Goal: Task Accomplishment & Management: Manage account settings

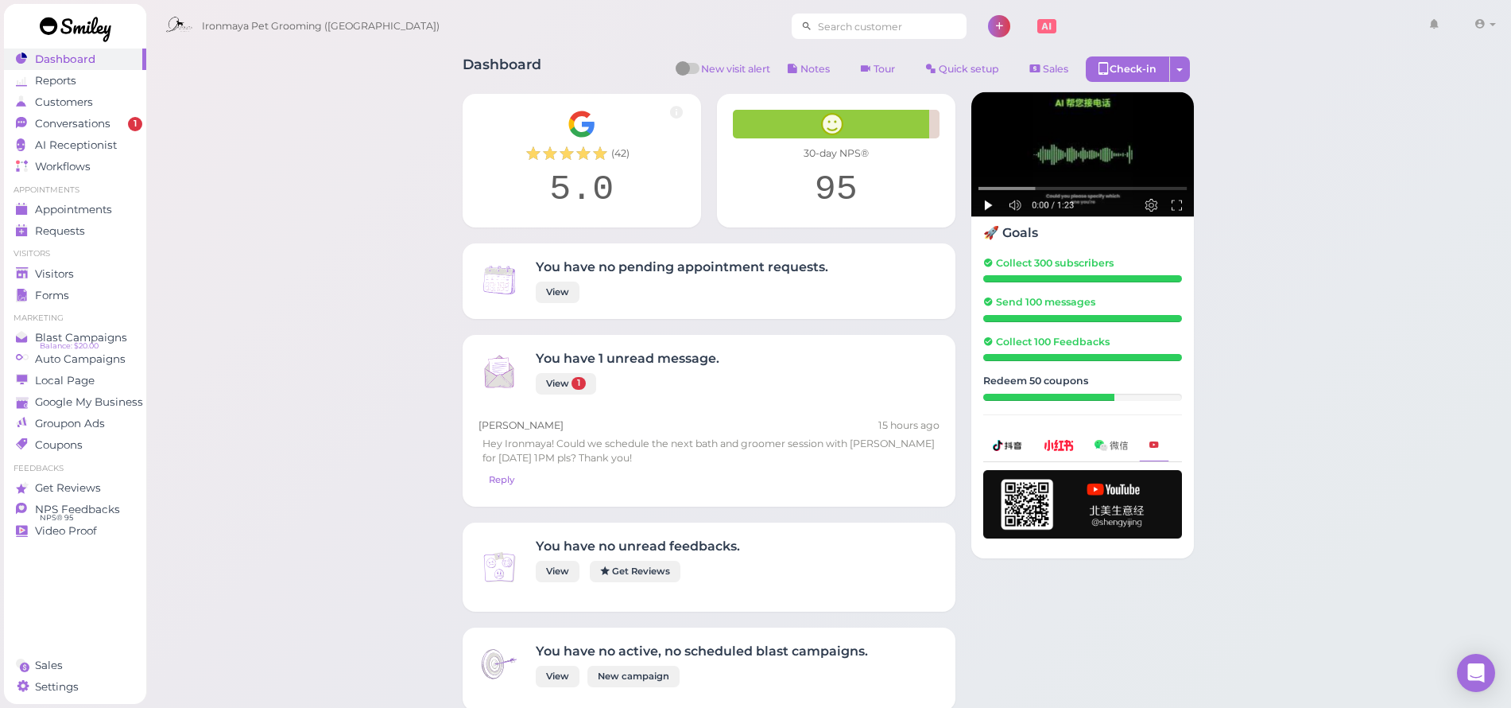
click at [840, 28] on input at bounding box center [890, 26] width 154 height 25
type input "7146792275"
click at [848, 56] on span "[PERSON_NAME]" at bounding box center [821, 54] width 88 height 12
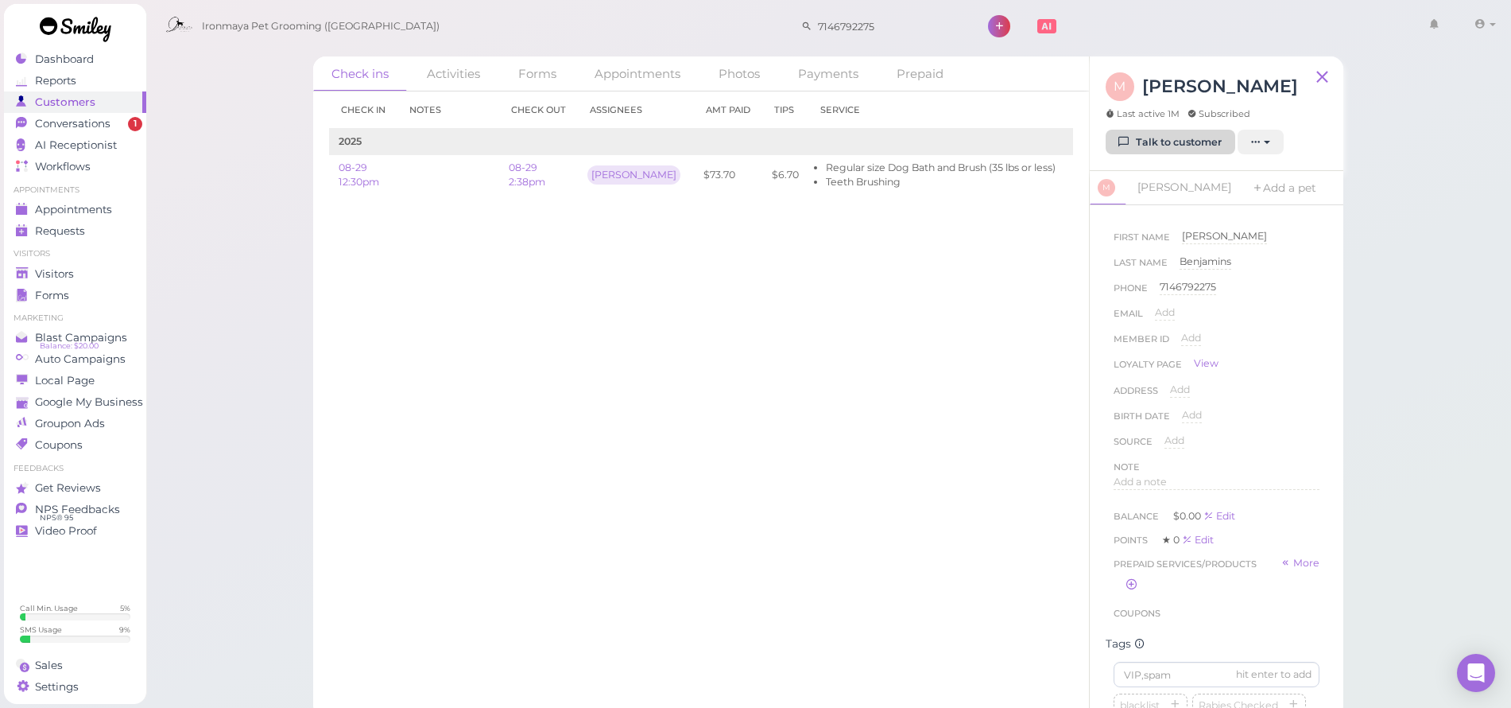
click at [1176, 143] on link "Talk to customer" at bounding box center [1171, 142] width 130 height 25
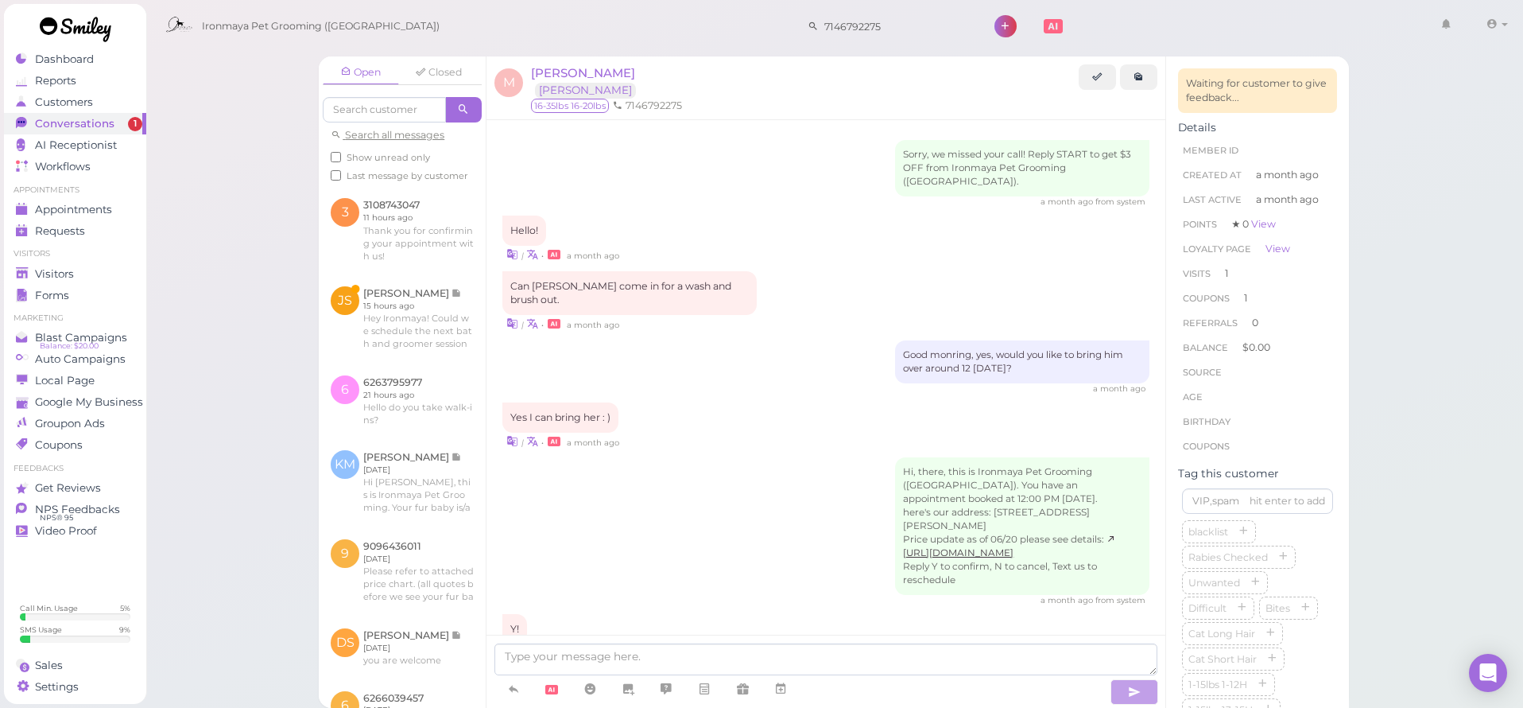
scroll to position [1651, 0]
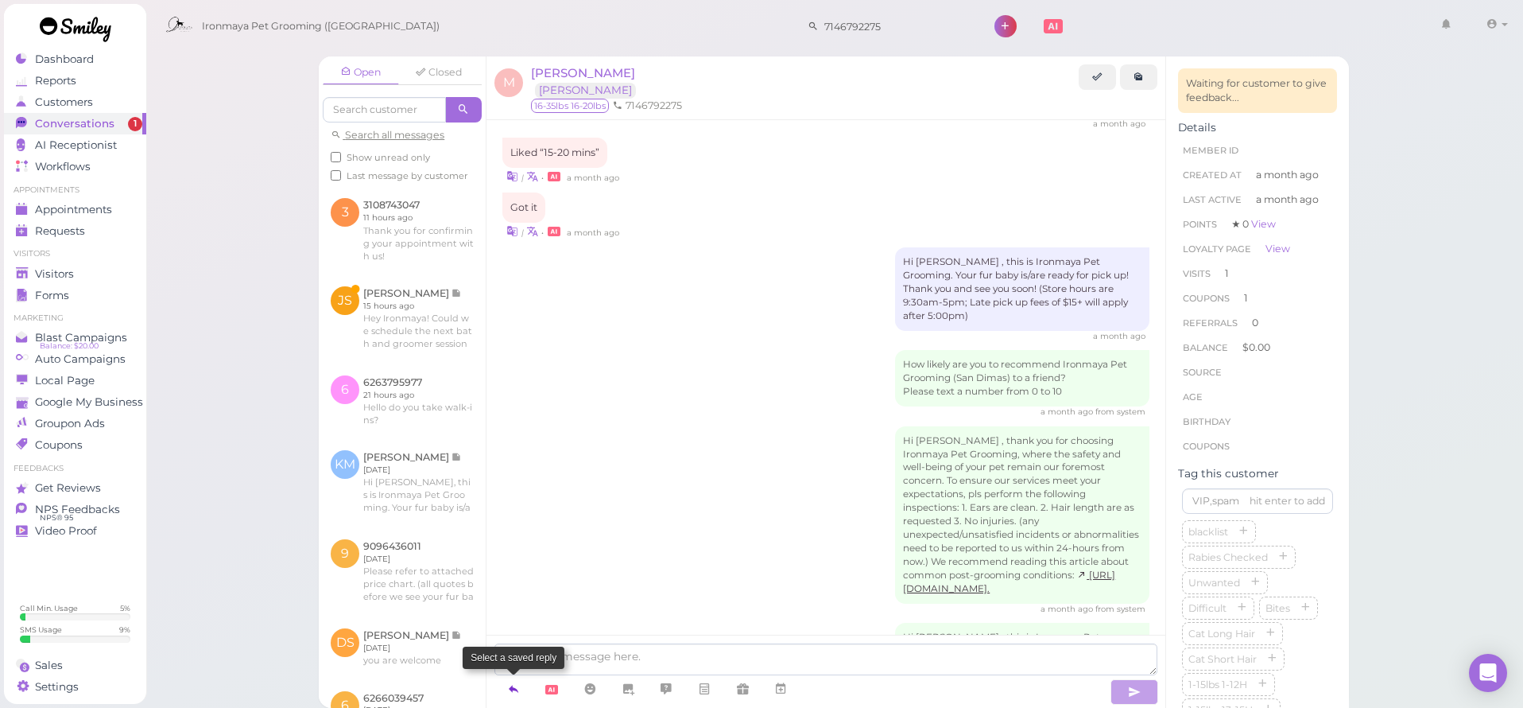
click at [514, 690] on icon at bounding box center [513, 689] width 13 height 16
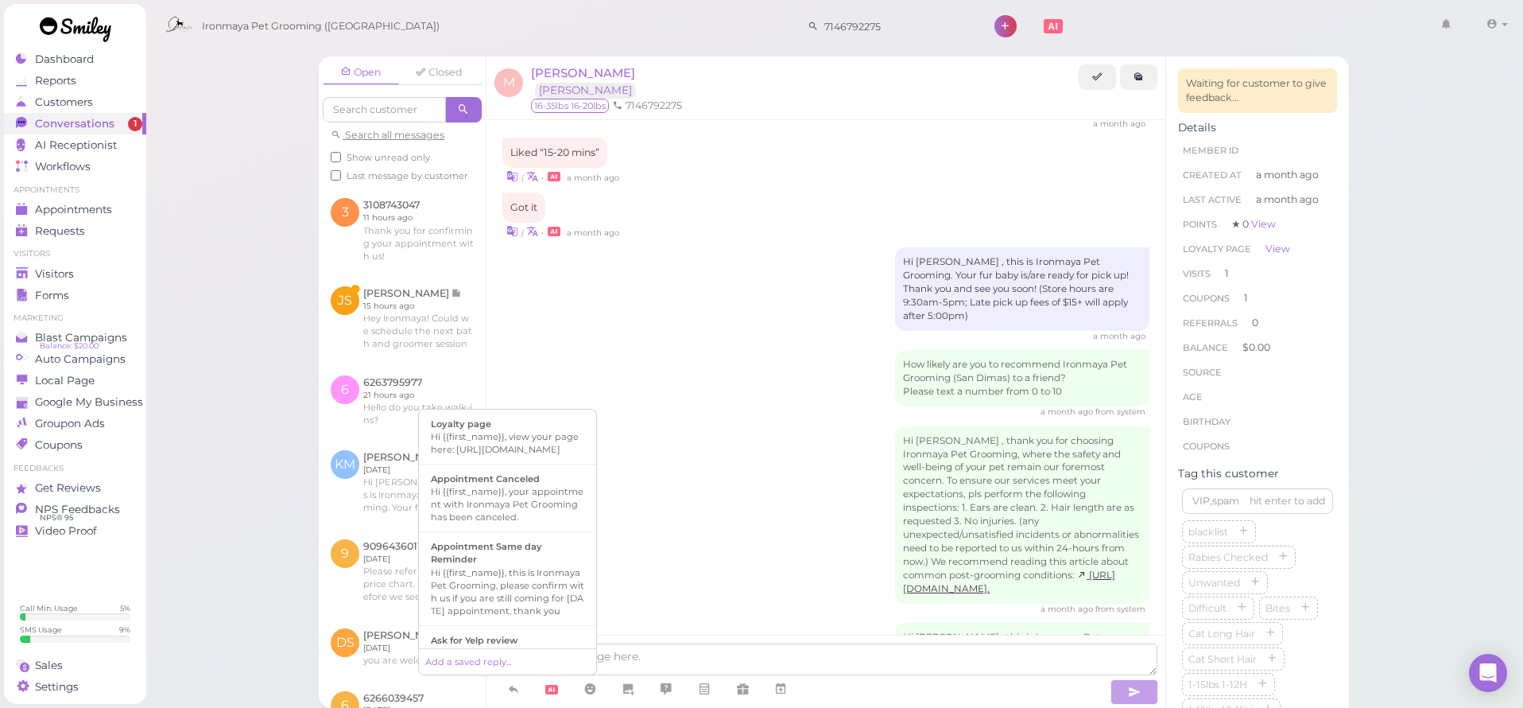
click at [688, 622] on div "Hi [PERSON_NAME] , this is Ironmaya Pet Grooming (San Dimas) your fur baby is d…" at bounding box center [825, 662] width 647 height 81
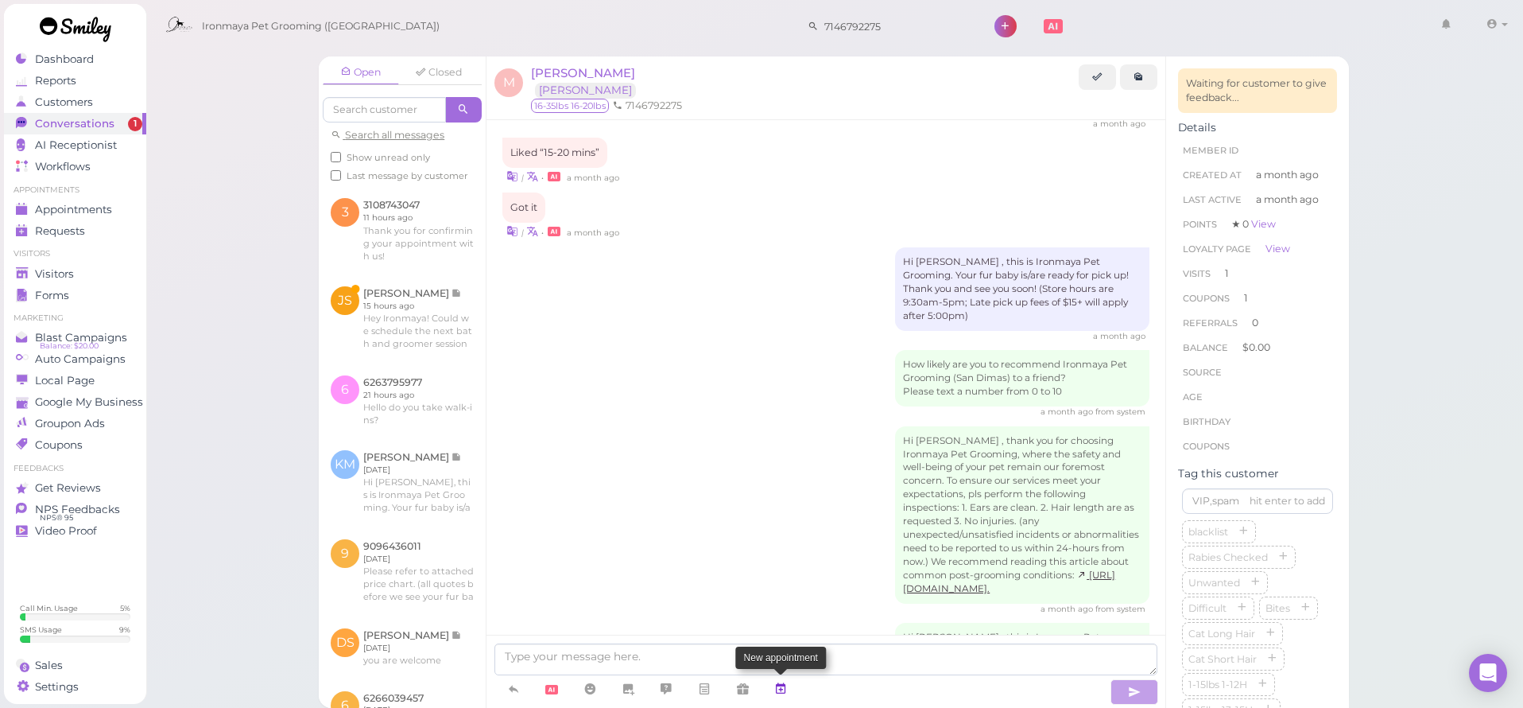
click at [782, 688] on icon at bounding box center [780, 689] width 13 height 16
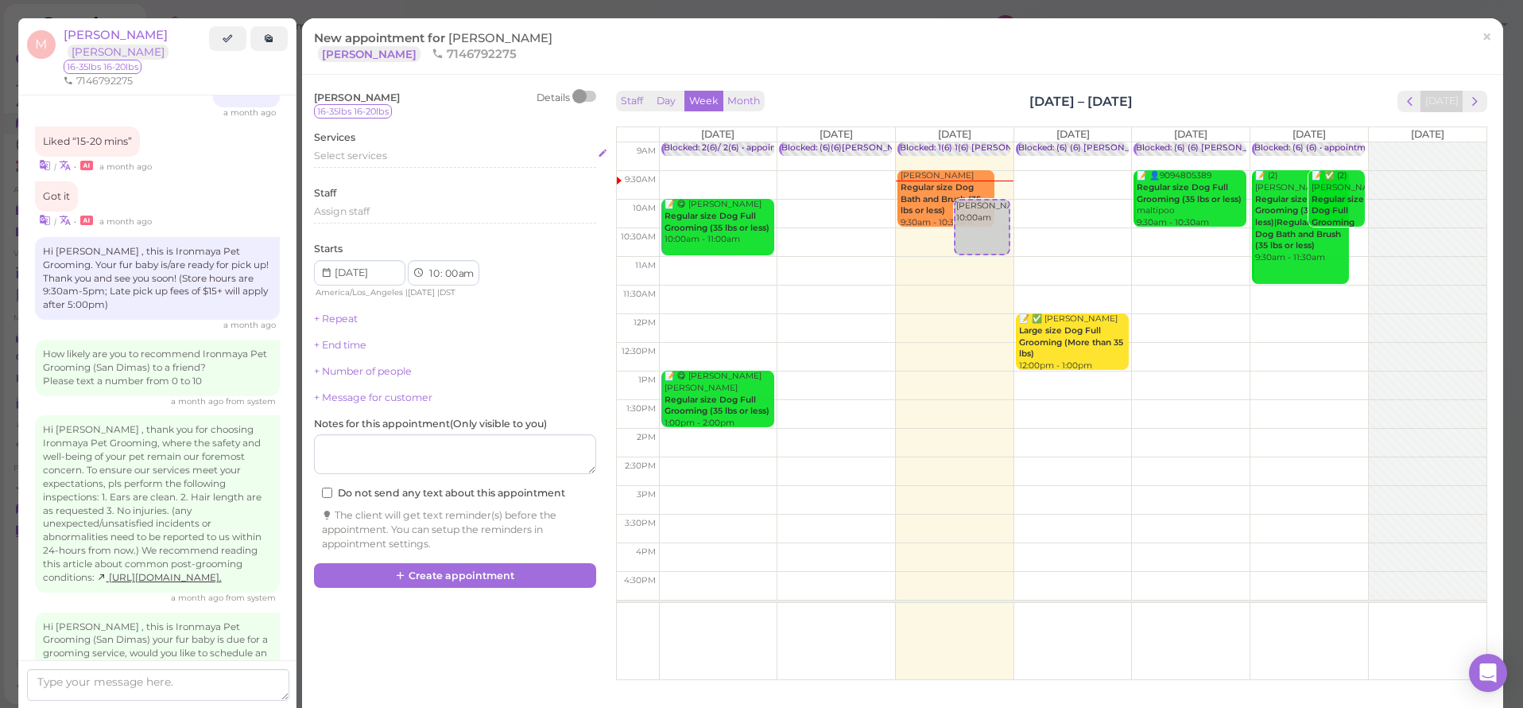
click at [341, 157] on span "Select services" at bounding box center [350, 155] width 73 height 12
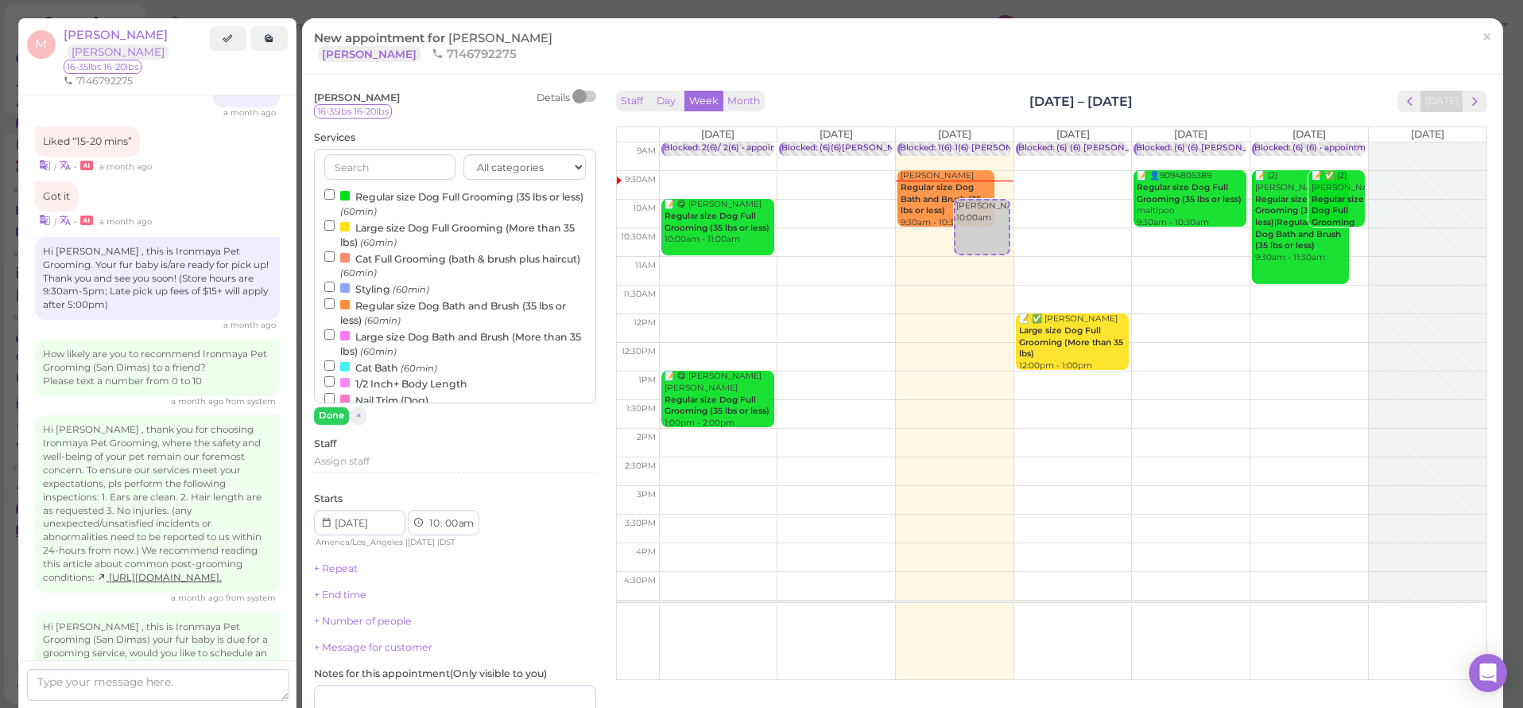
click at [365, 297] on label "Regular size Dog Bath and Brush (35 lbs or less) (60min)" at bounding box center [455, 312] width 262 height 31
click at [335, 298] on input "Regular size Dog Bath and Brush (35 lbs or less) (60min)" at bounding box center [329, 303] width 10 height 10
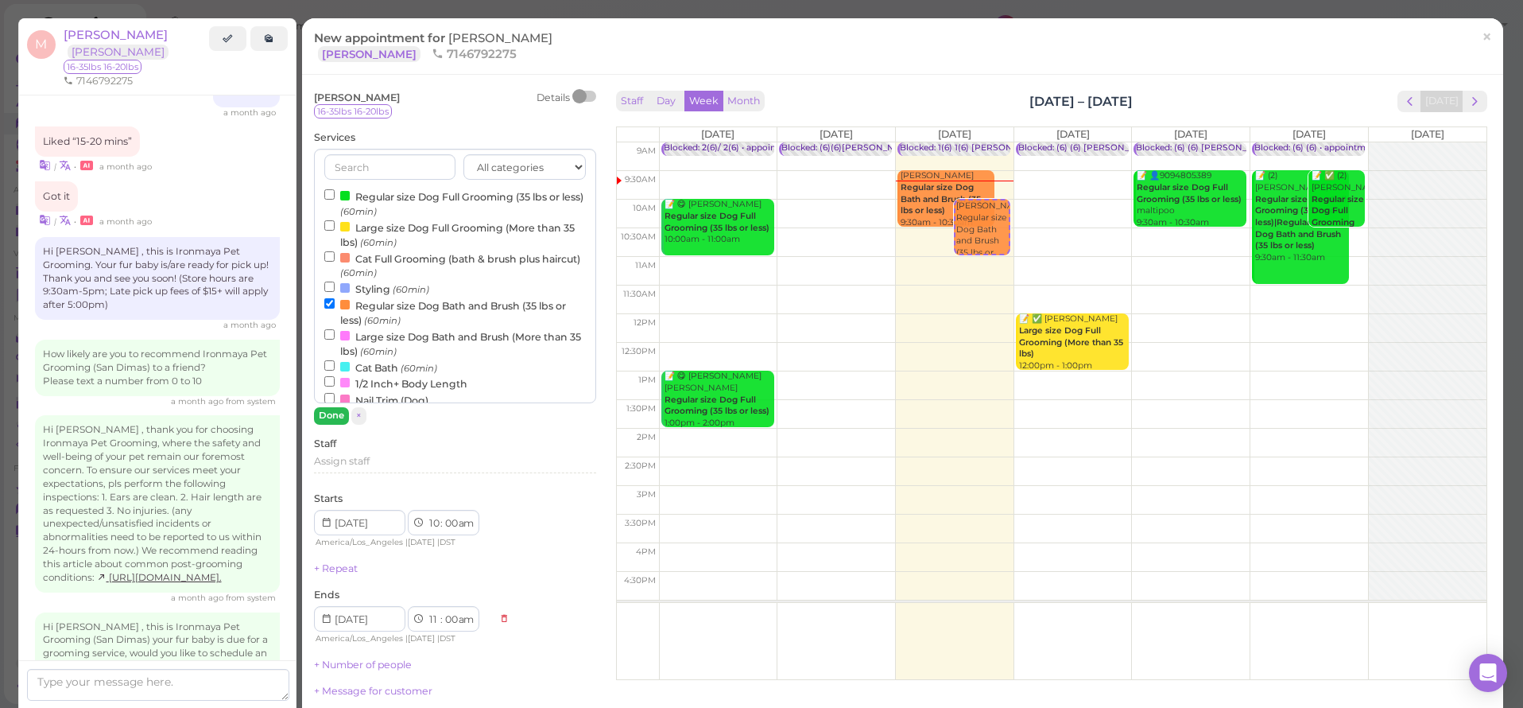
click at [338, 418] on div "[PERSON_NAME] Details 16-35lbs 16-20lbs Services All categories Full Grooming B…" at bounding box center [455, 468] width 282 height 754
click at [339, 416] on button "Done" at bounding box center [331, 415] width 35 height 17
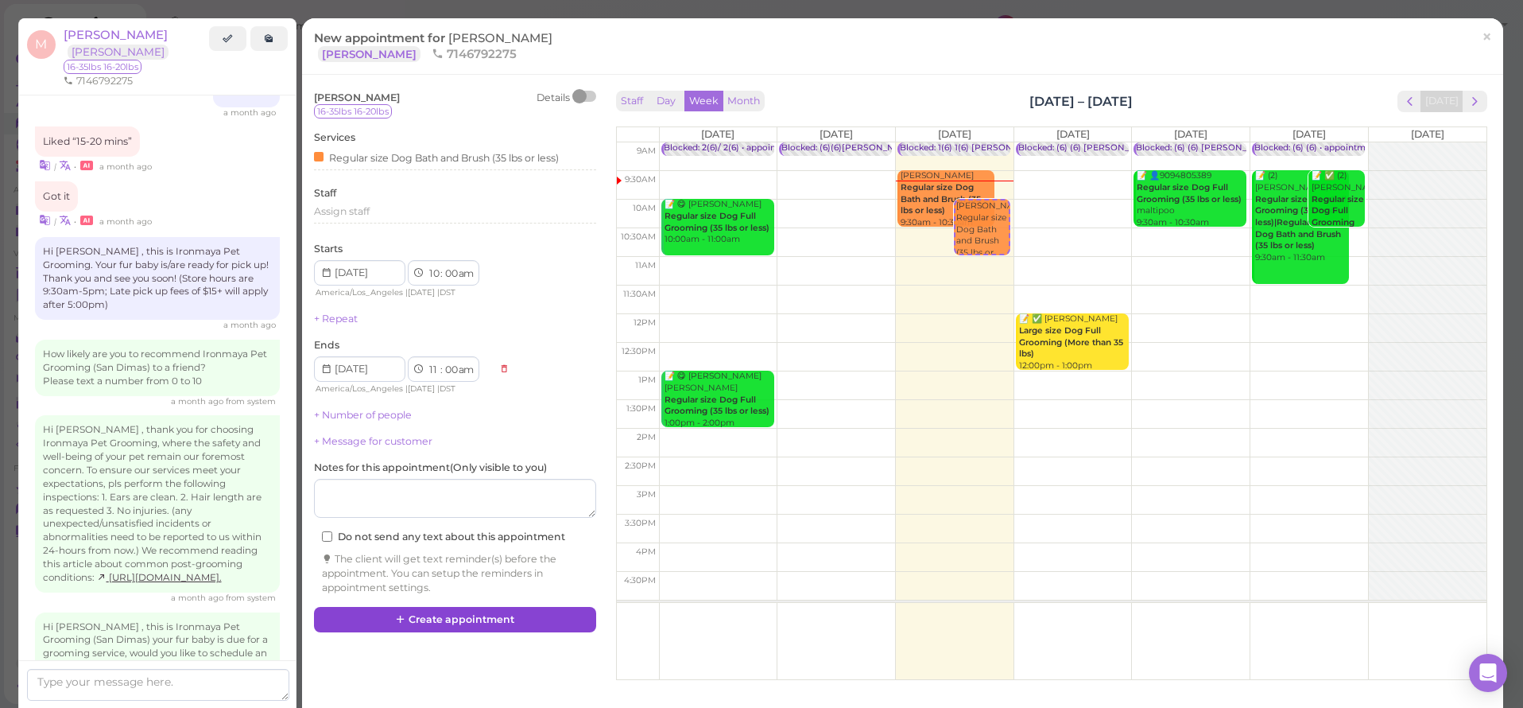
click at [542, 611] on button "Create appointment" at bounding box center [455, 619] width 282 height 25
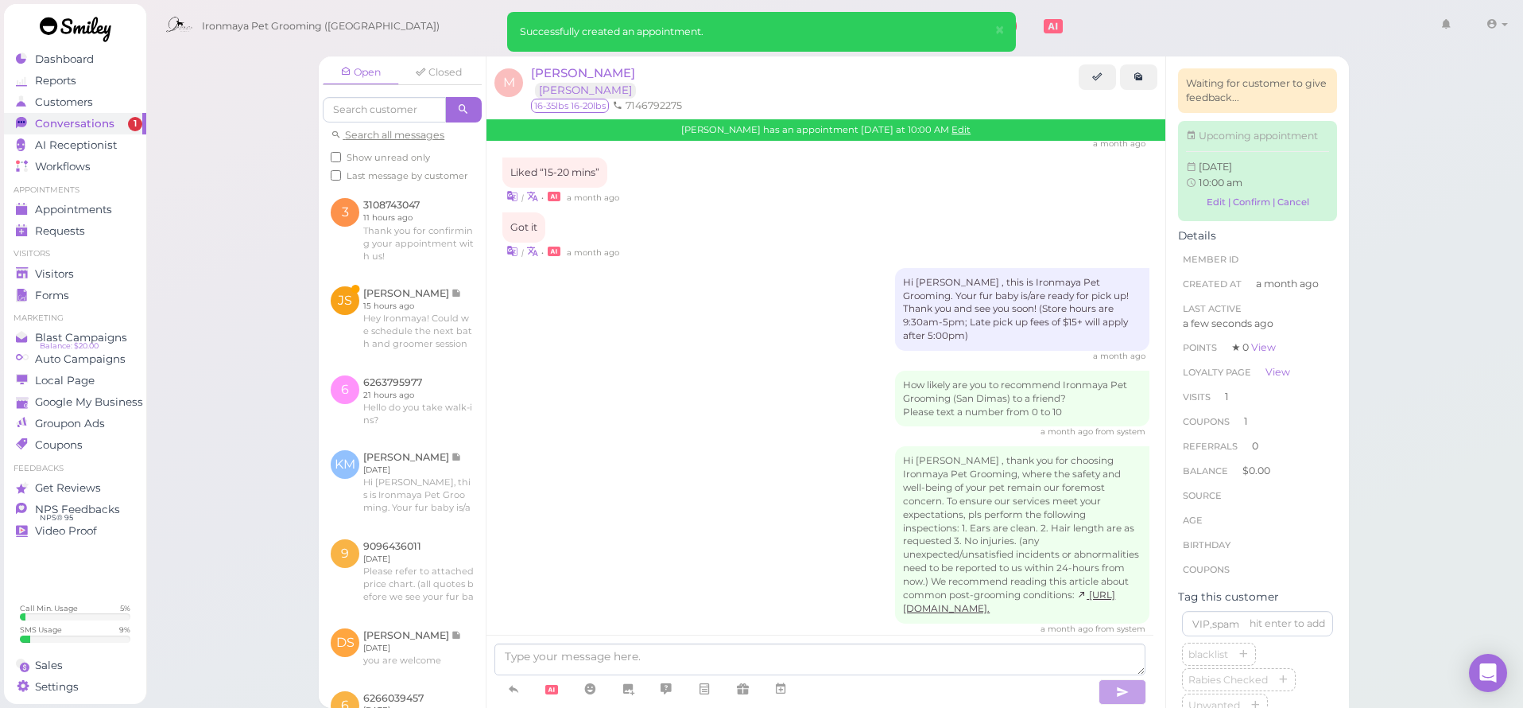
scroll to position [1808, 0]
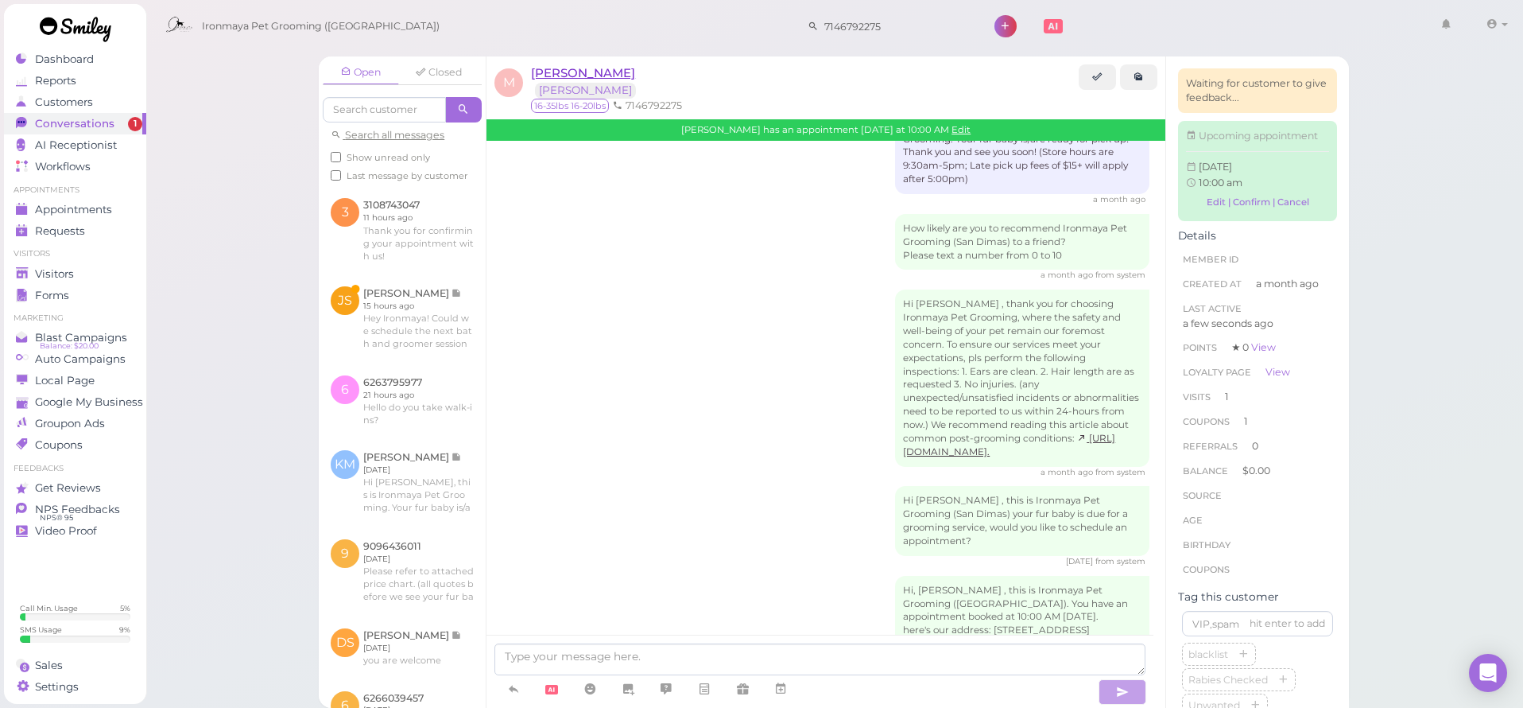
click at [603, 76] on span "[PERSON_NAME]" at bounding box center [583, 72] width 104 height 15
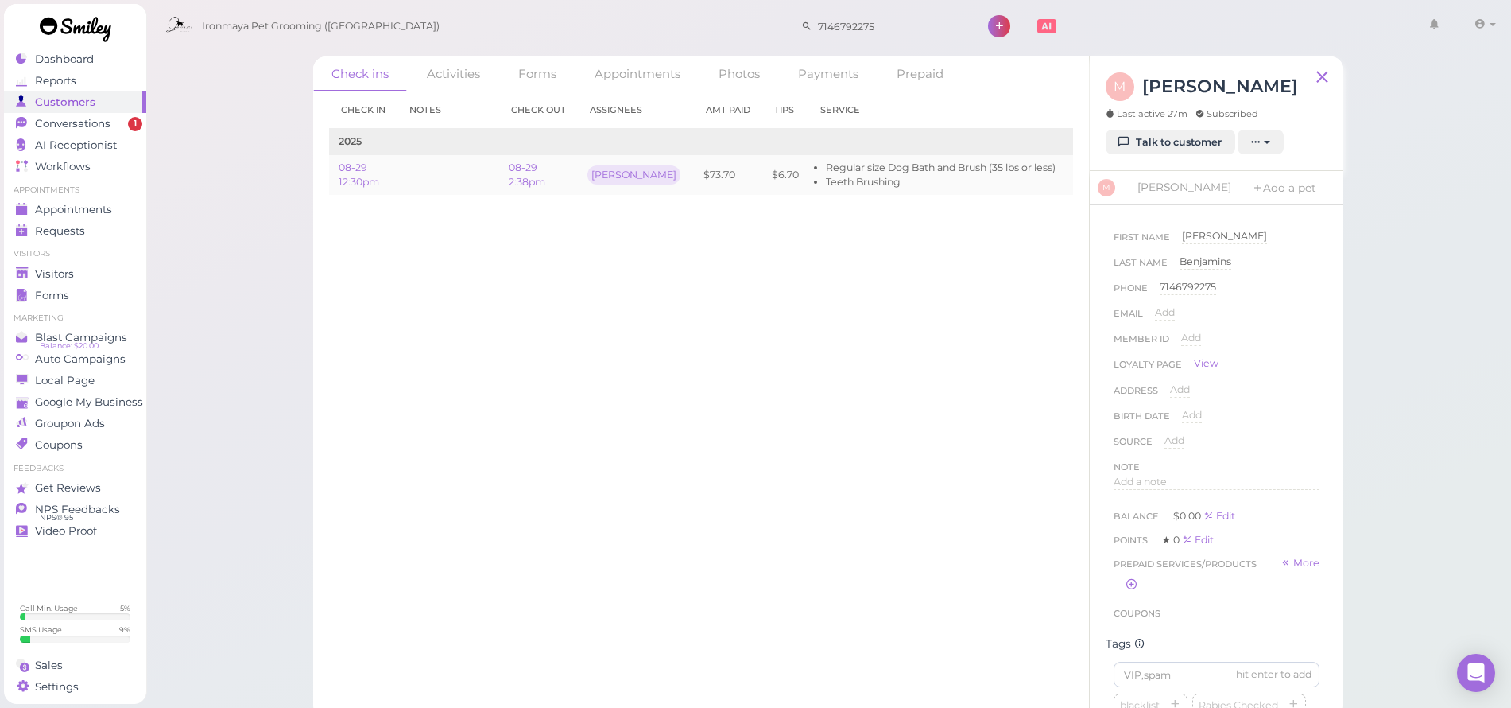
click at [1075, 176] on link "Edit" at bounding box center [1085, 175] width 21 height 12
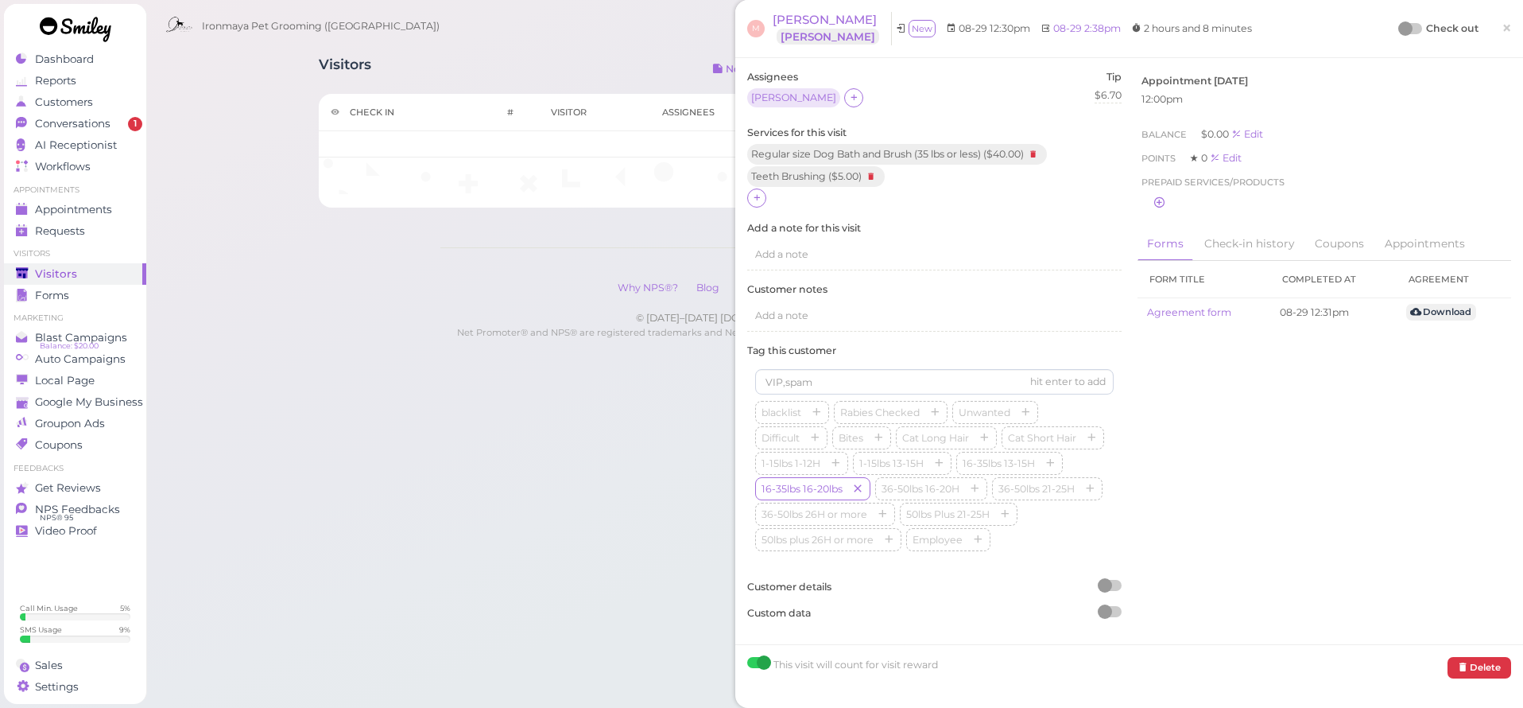
click at [1398, 25] on div at bounding box center [1405, 28] width 14 height 14
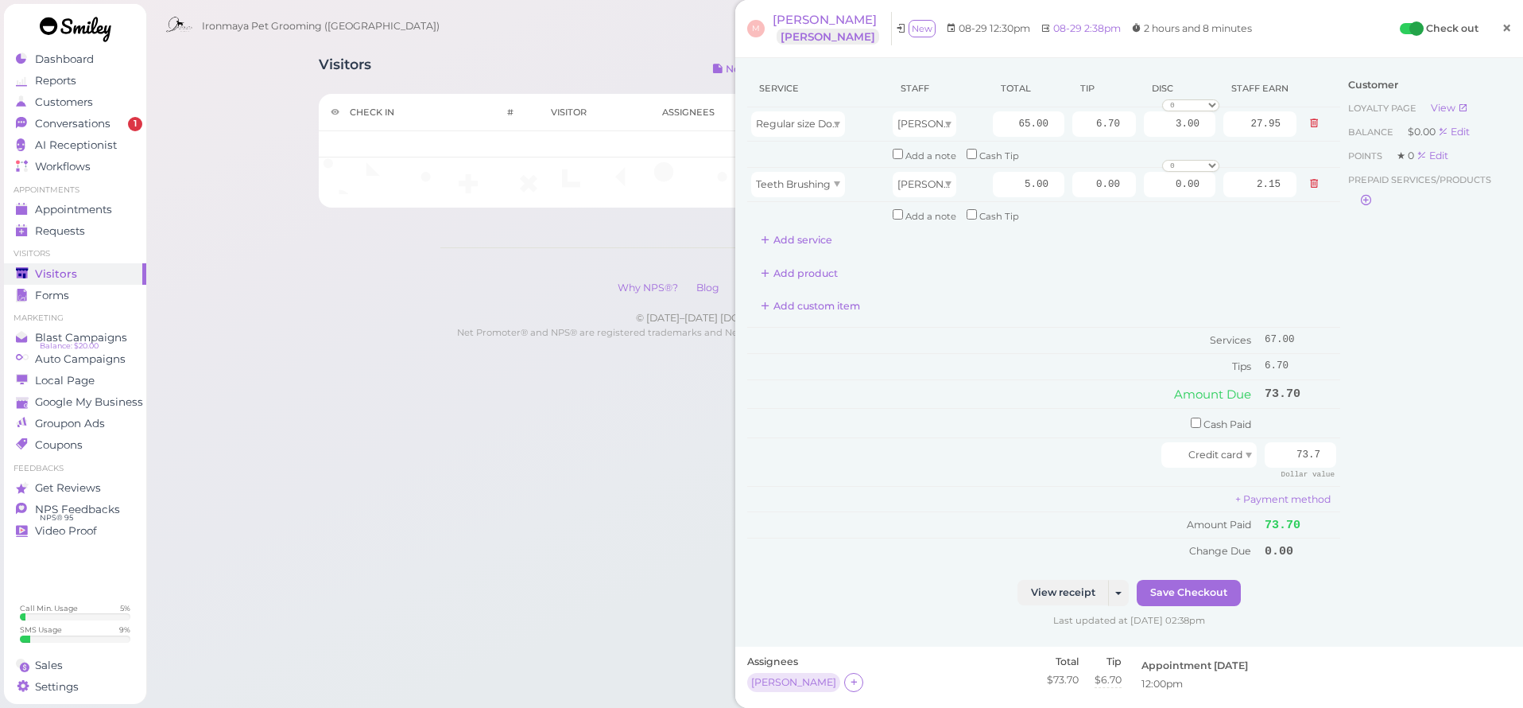
click at [1502, 25] on link "×" at bounding box center [1506, 28] width 29 height 37
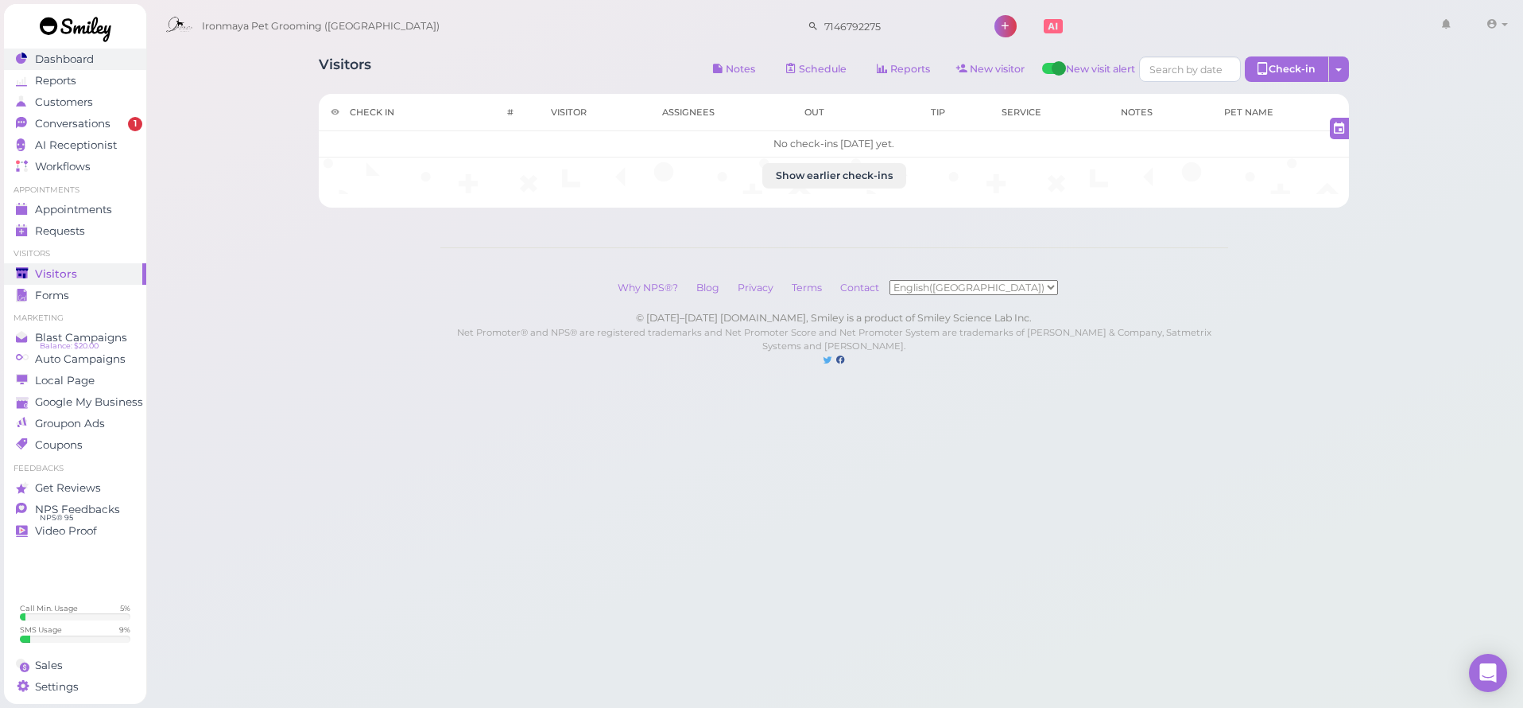
click at [95, 67] on link "Dashboard" at bounding box center [75, 58] width 142 height 21
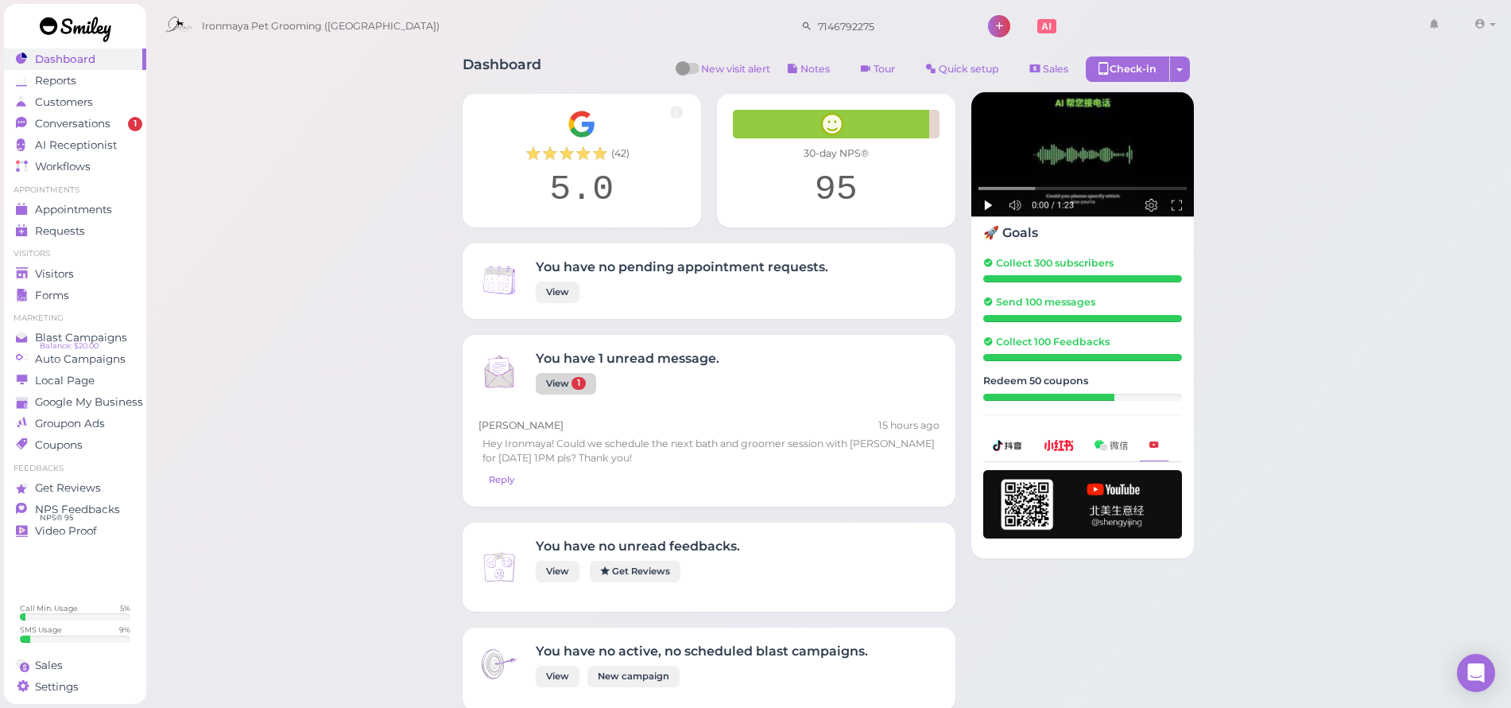
click at [560, 373] on link "View 1" at bounding box center [566, 383] width 60 height 21
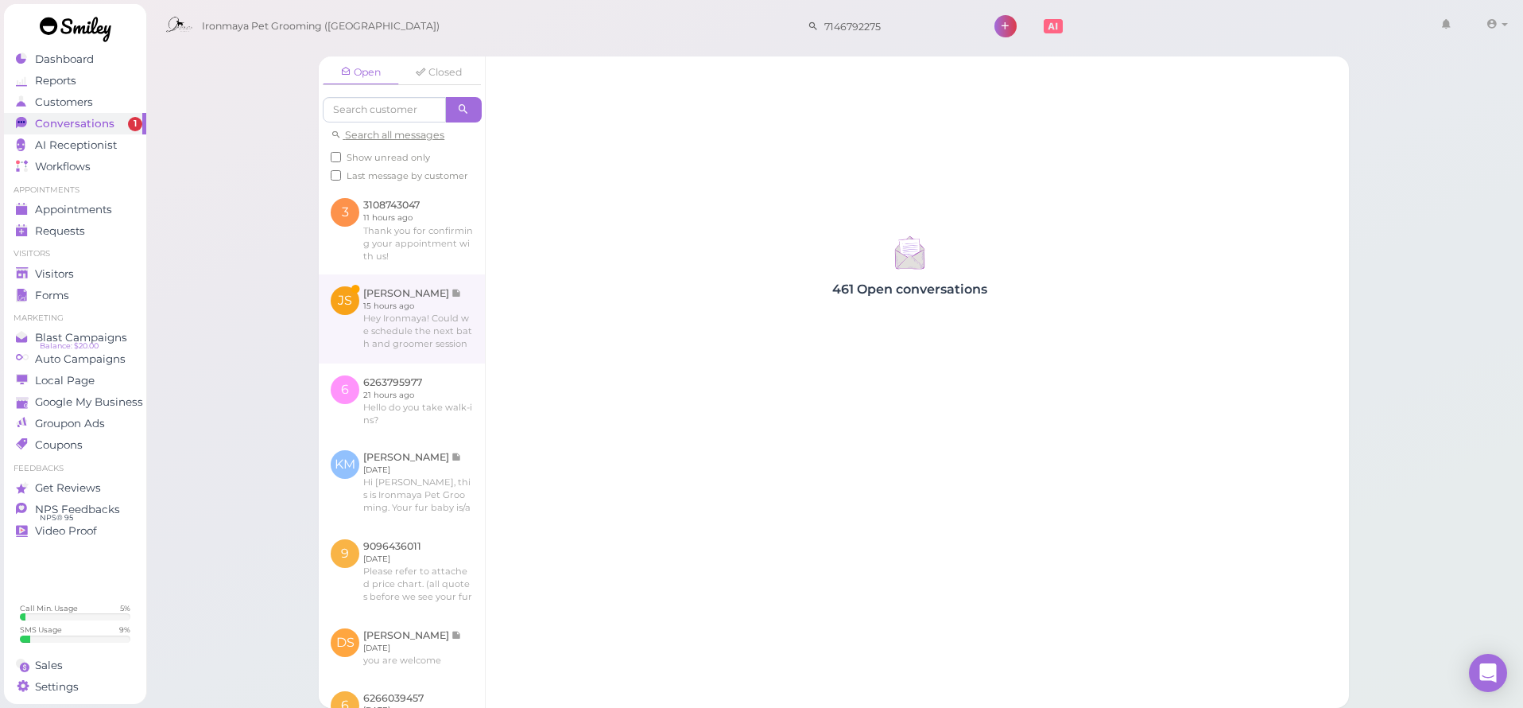
click at [440, 319] on link at bounding box center [402, 318] width 166 height 89
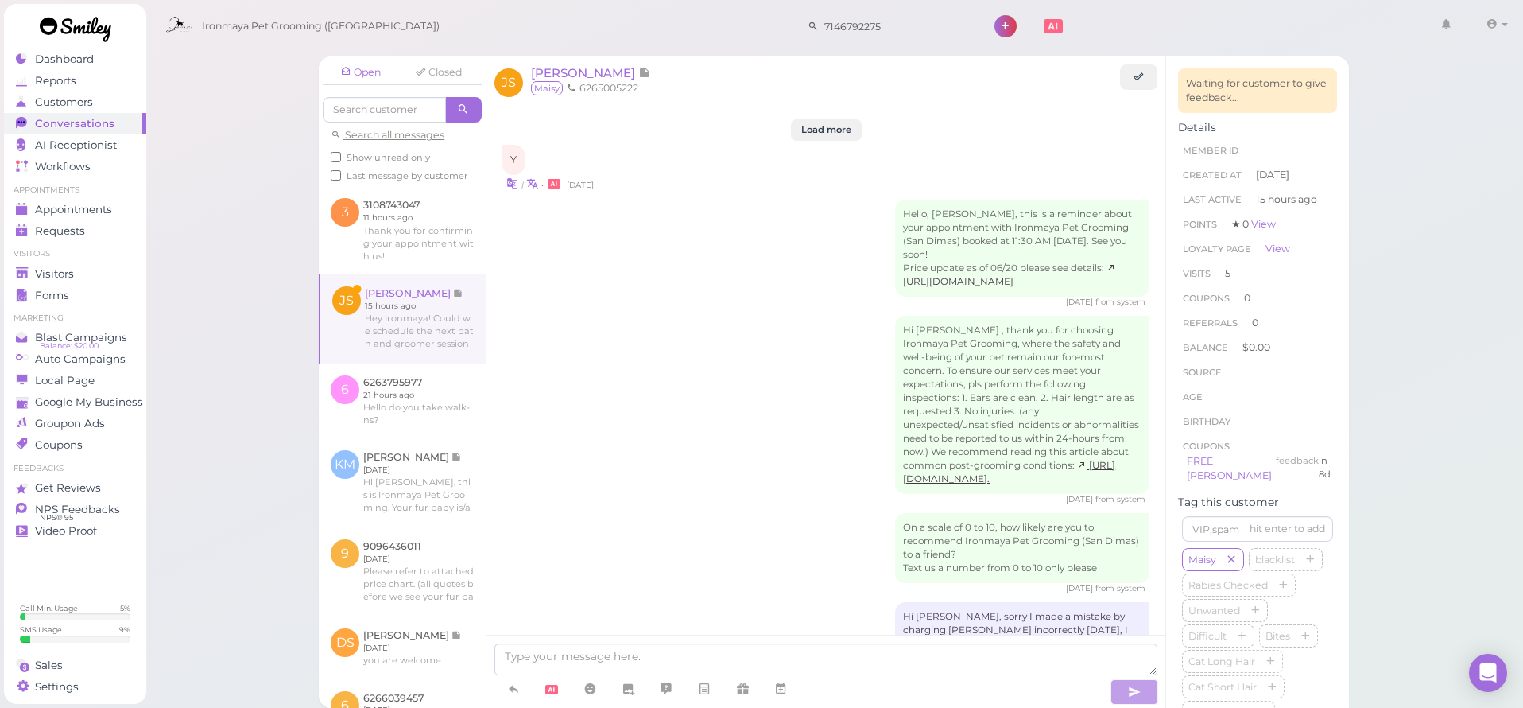
scroll to position [2387, 0]
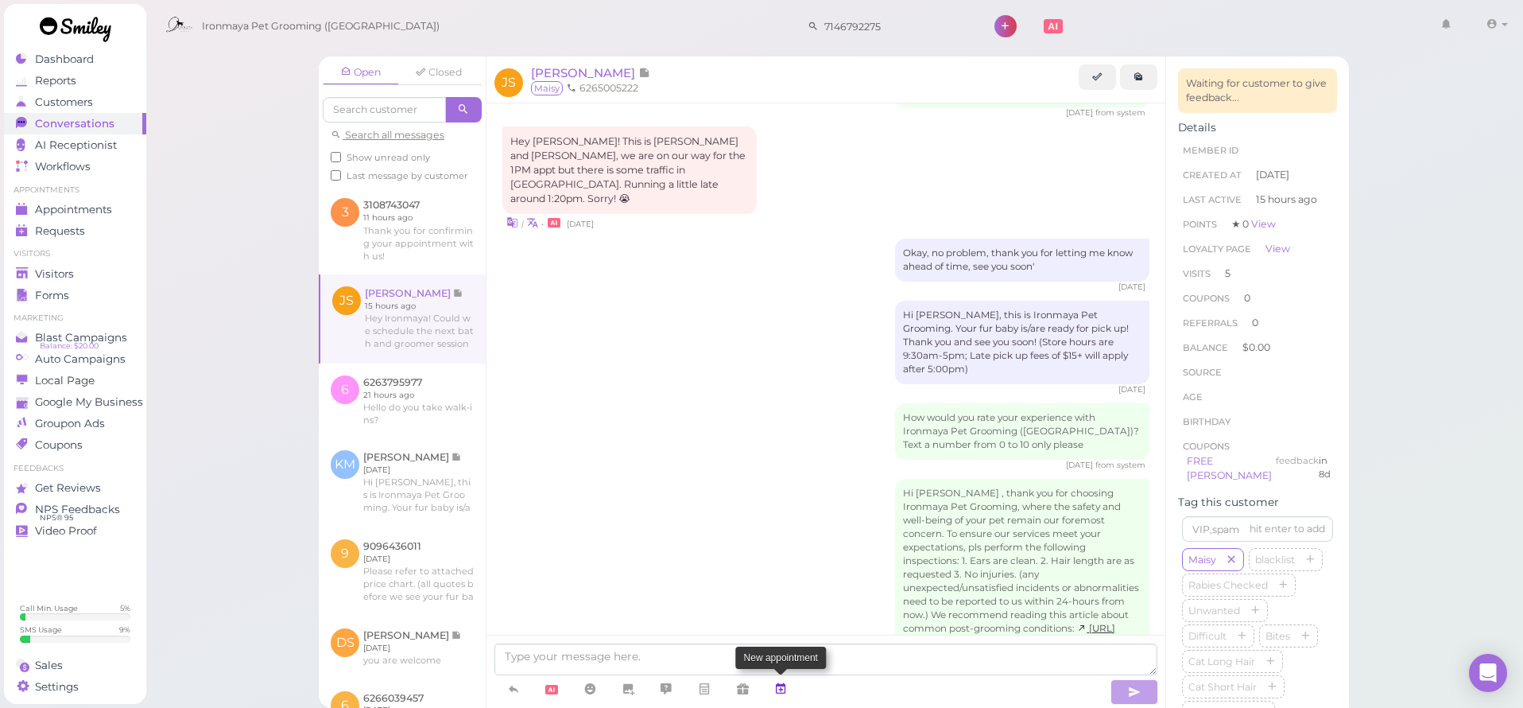
click at [787, 688] on icon at bounding box center [780, 689] width 13 height 16
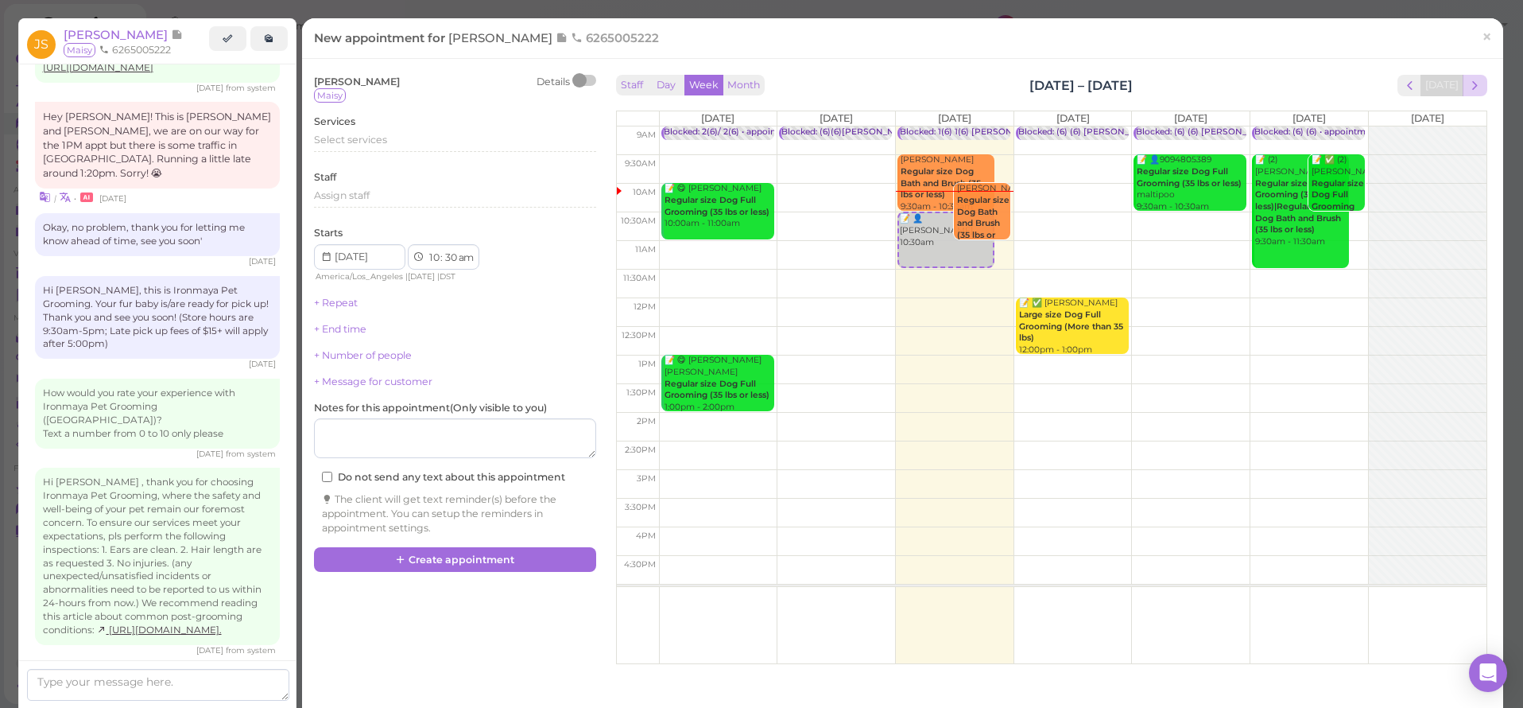
click at [1468, 84] on span "next" at bounding box center [1475, 85] width 15 height 15
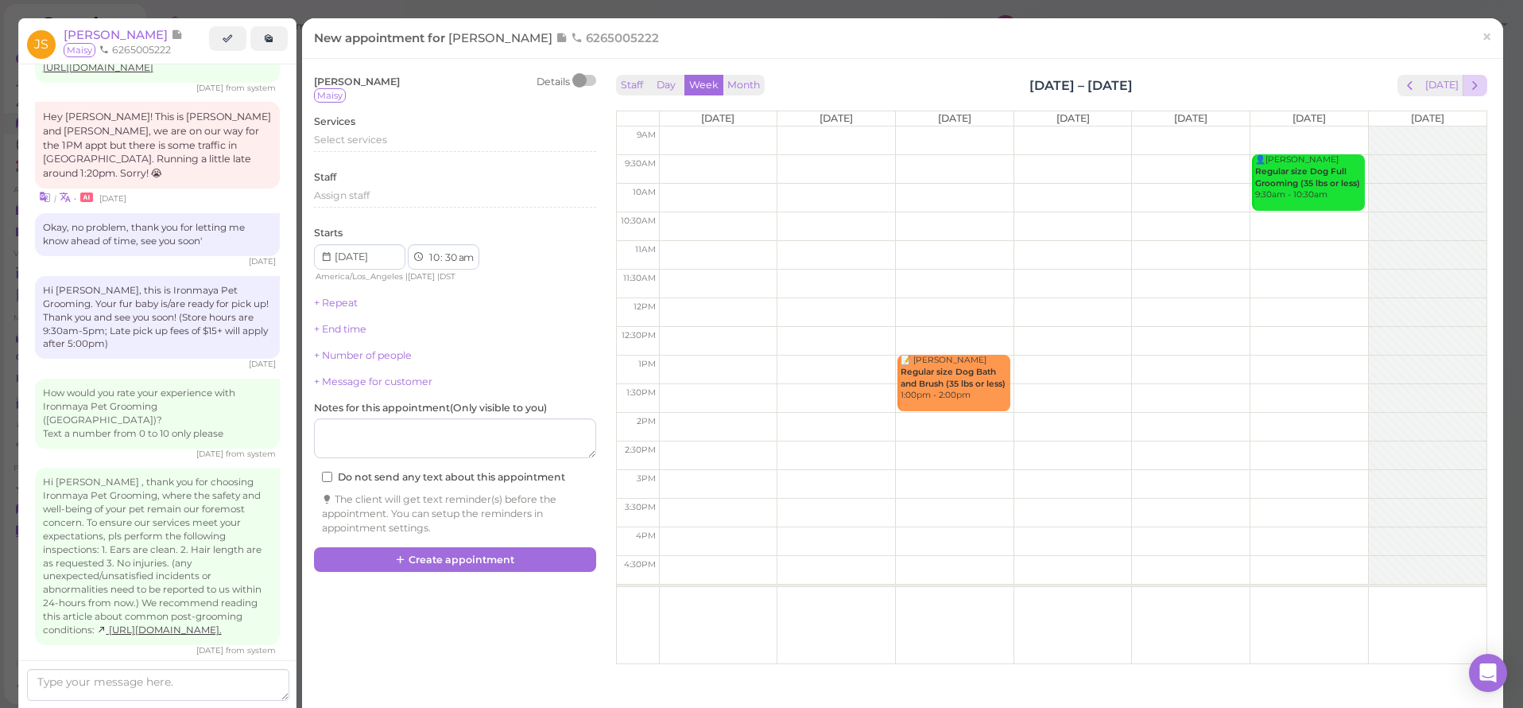
click at [1468, 83] on span "next" at bounding box center [1475, 85] width 15 height 15
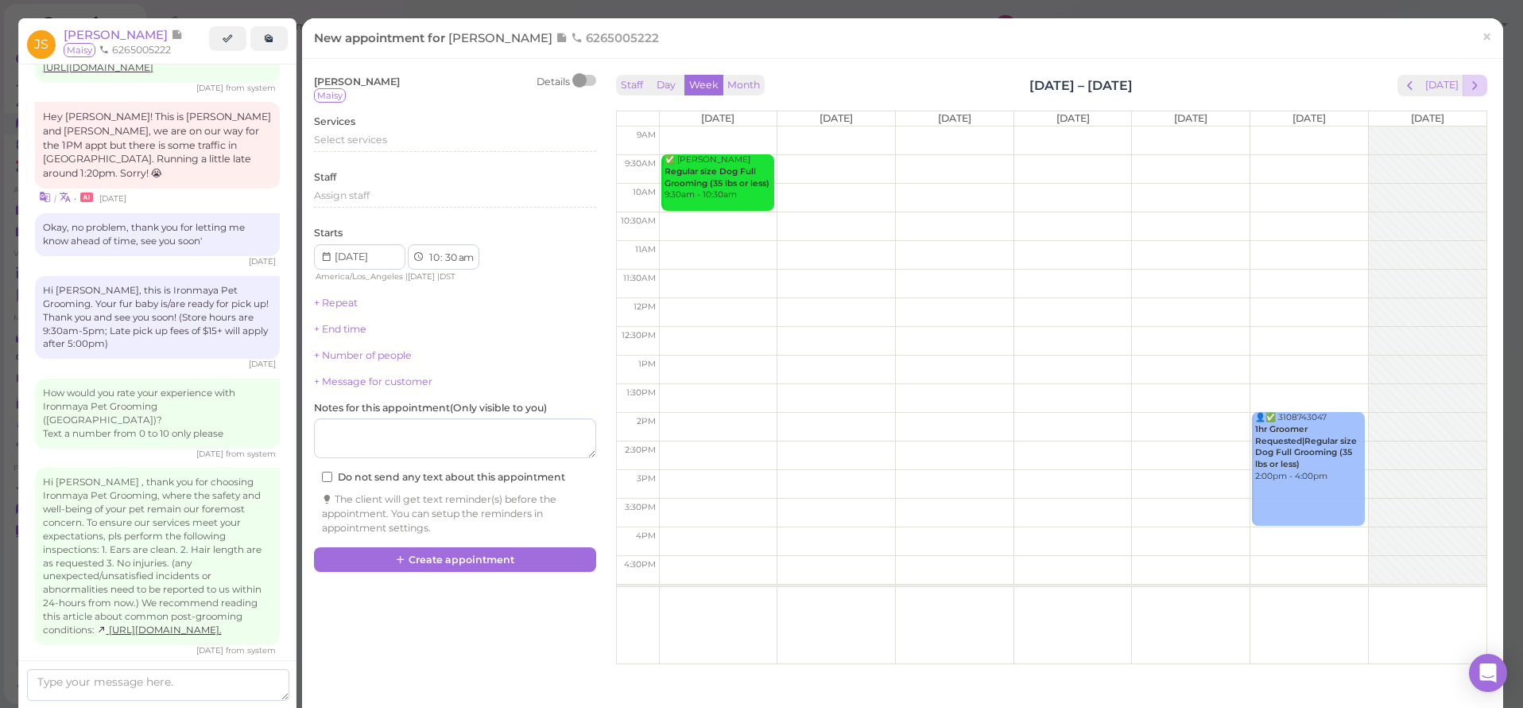
click at [1468, 82] on span "next" at bounding box center [1475, 85] width 15 height 15
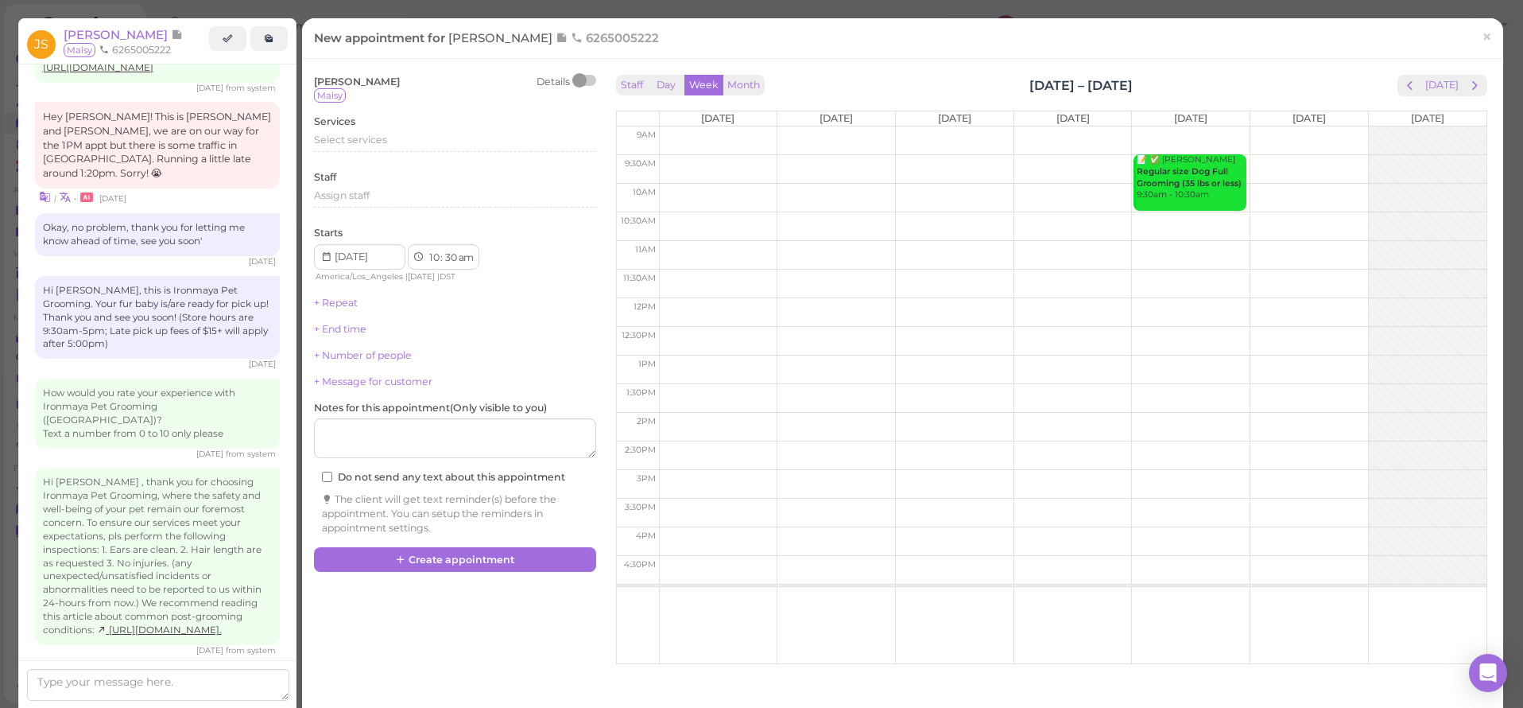
click at [1468, 82] on span "next" at bounding box center [1475, 85] width 15 height 15
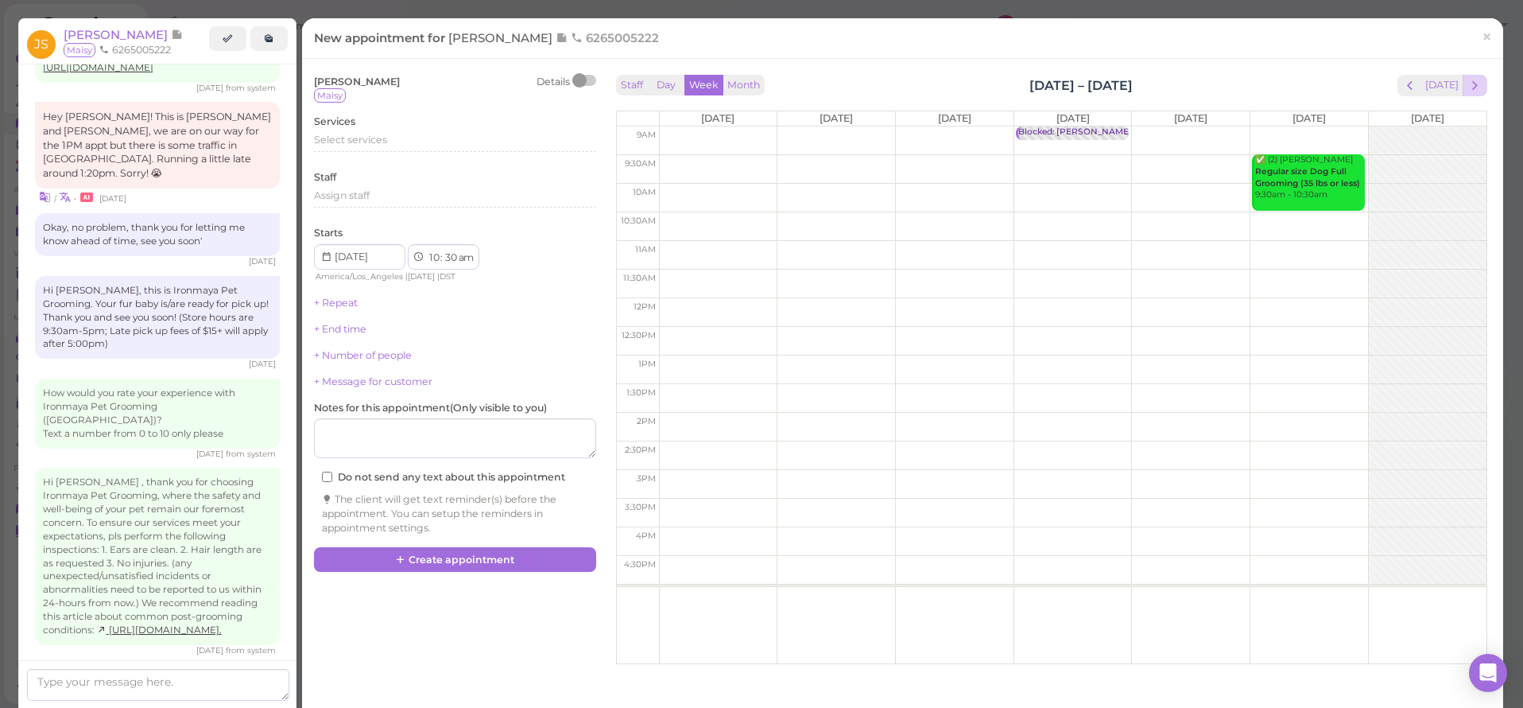
click at [1468, 81] on span "next" at bounding box center [1475, 85] width 15 height 15
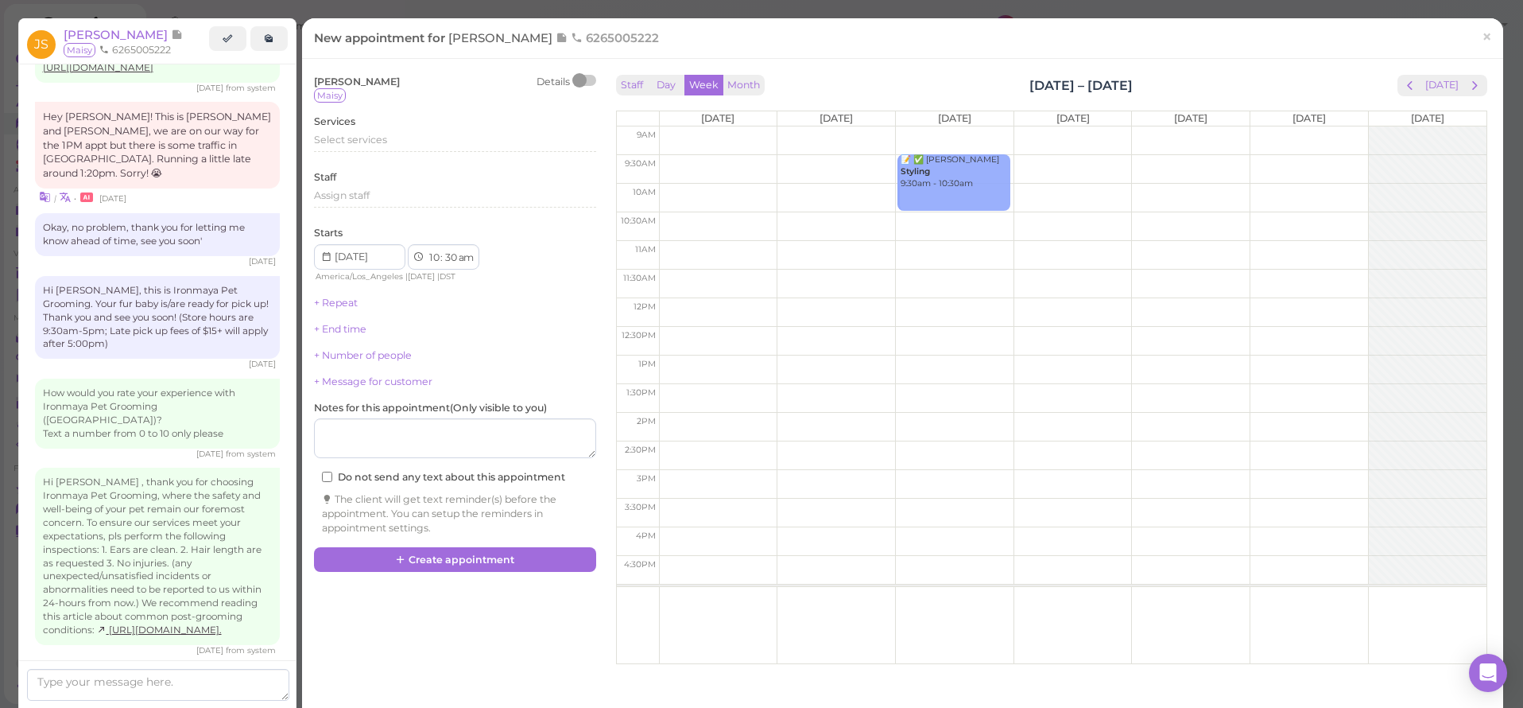
click at [1282, 359] on td at bounding box center [1073, 369] width 828 height 29
type input "[DATE]"
select select "1"
select select "00"
select select "pm"
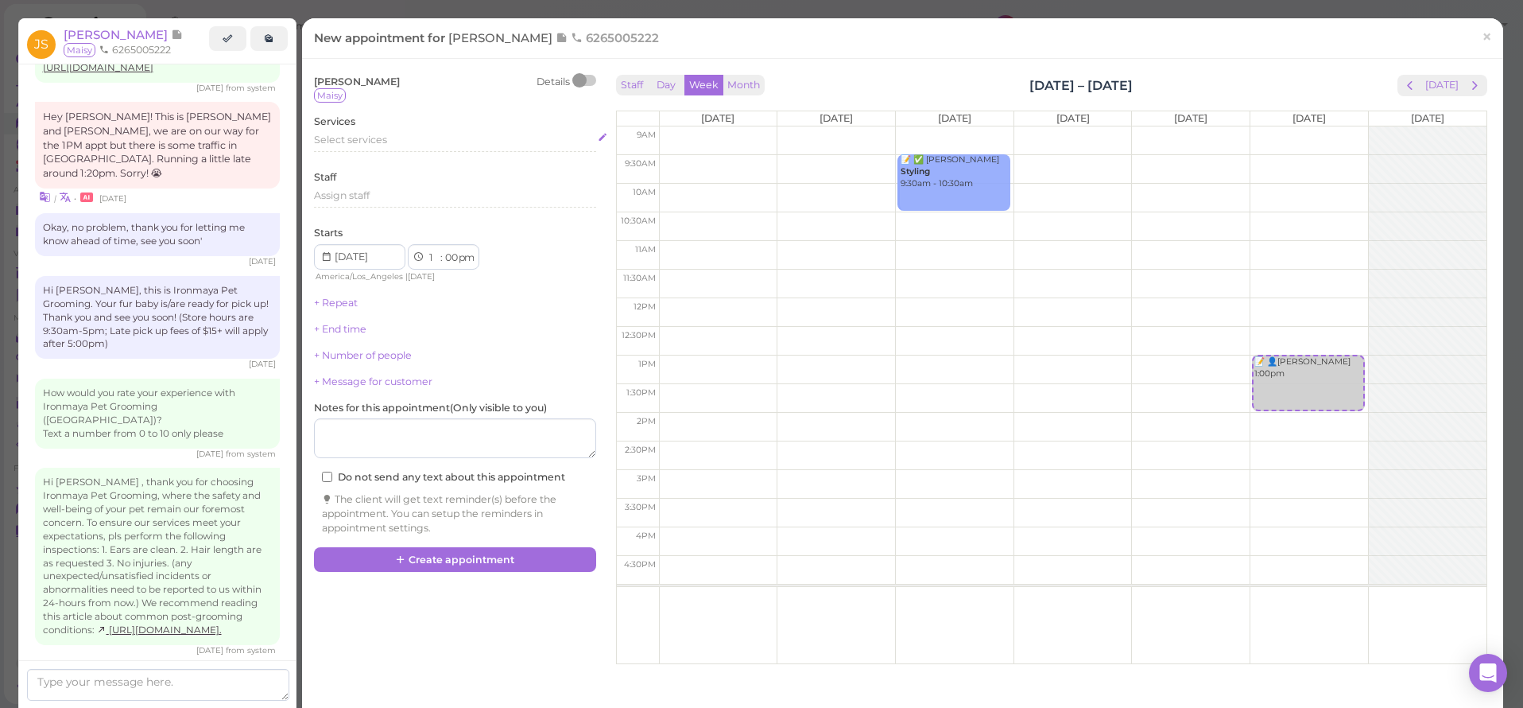
click at [334, 138] on span "Select services" at bounding box center [350, 140] width 73 height 12
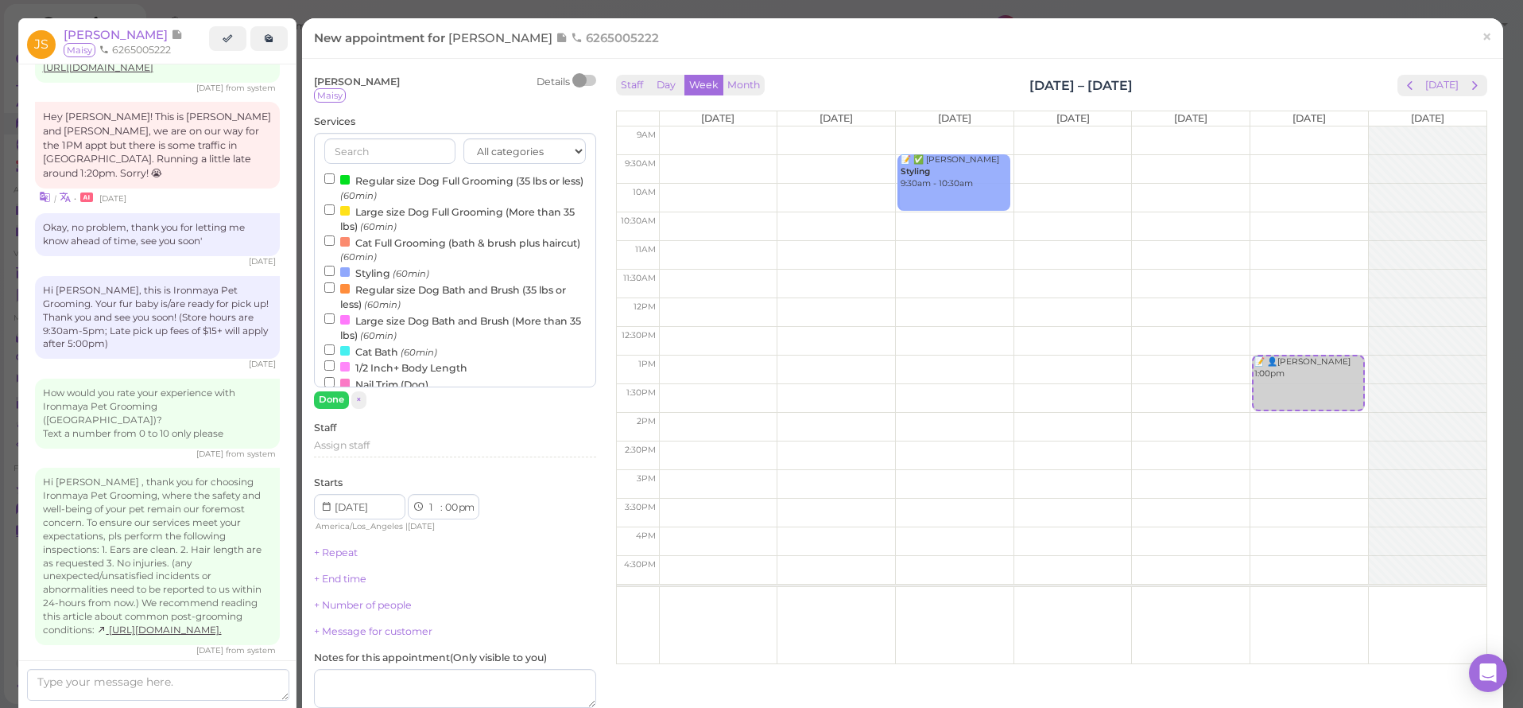
click at [347, 180] on div at bounding box center [345, 180] width 10 height 10
click at [335, 180] on input "Regular size Dog Full Grooming (35 lbs or less) (60min)" at bounding box center [329, 178] width 10 height 10
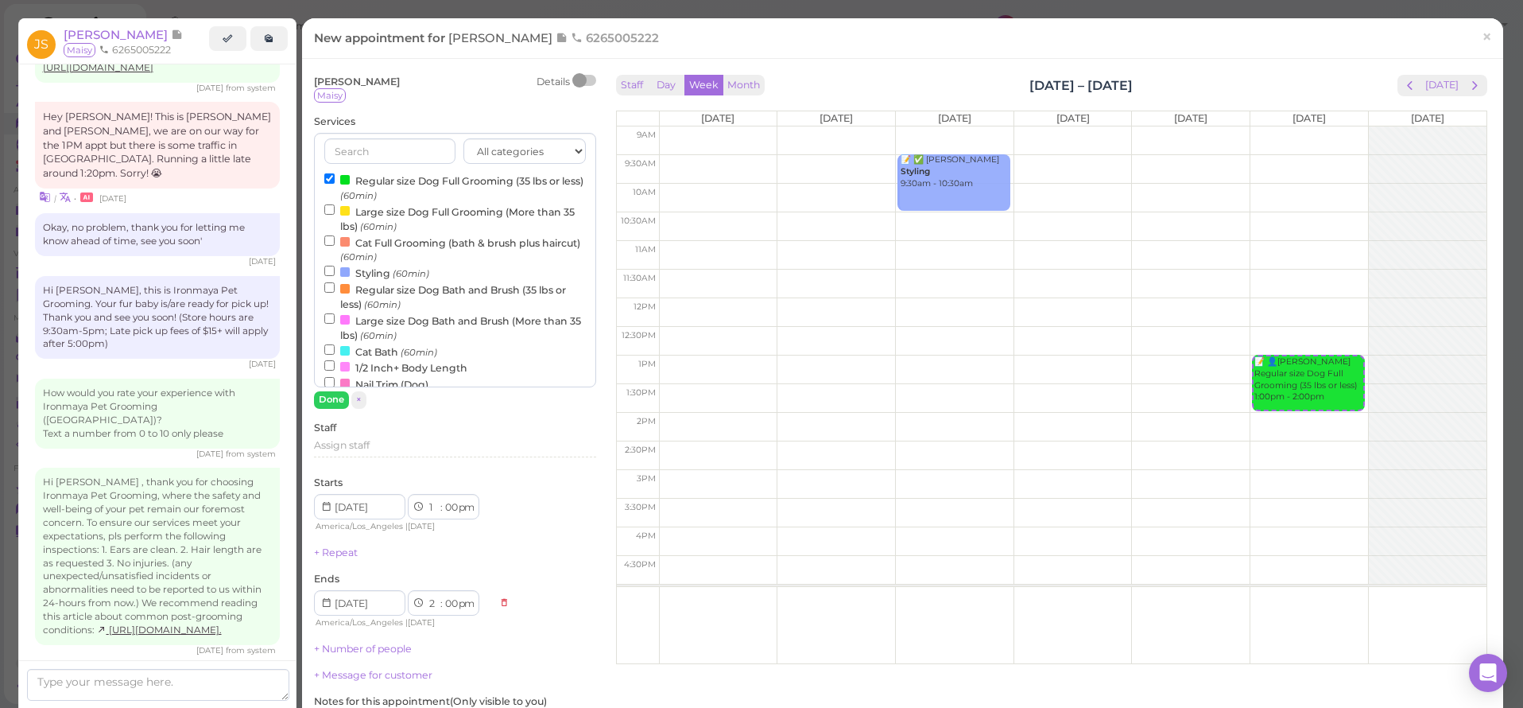
scroll to position [339, 0]
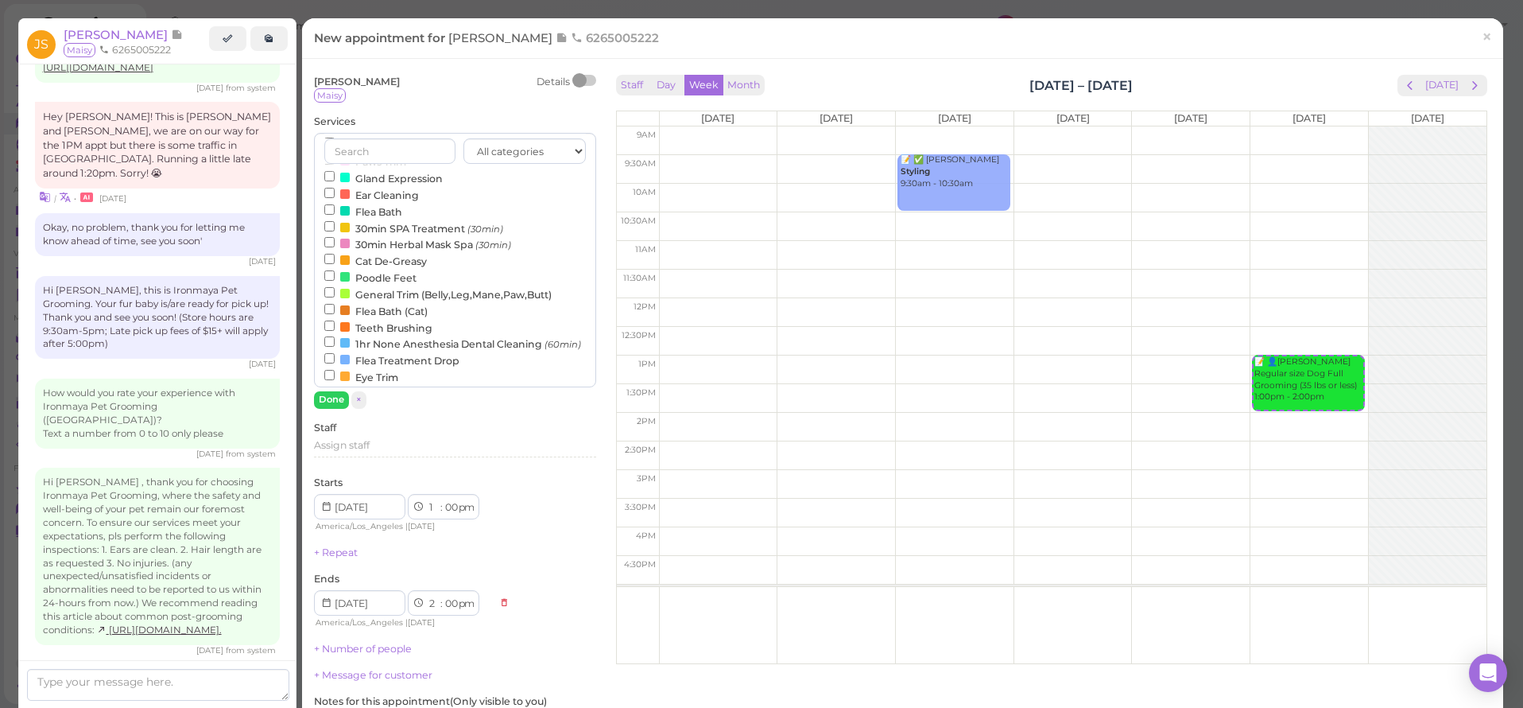
click at [382, 385] on label "1hr Groomer Requested (60min)" at bounding box center [419, 393] width 191 height 17
click at [335, 386] on input "1hr Groomer Requested (60min)" at bounding box center [329, 391] width 10 height 10
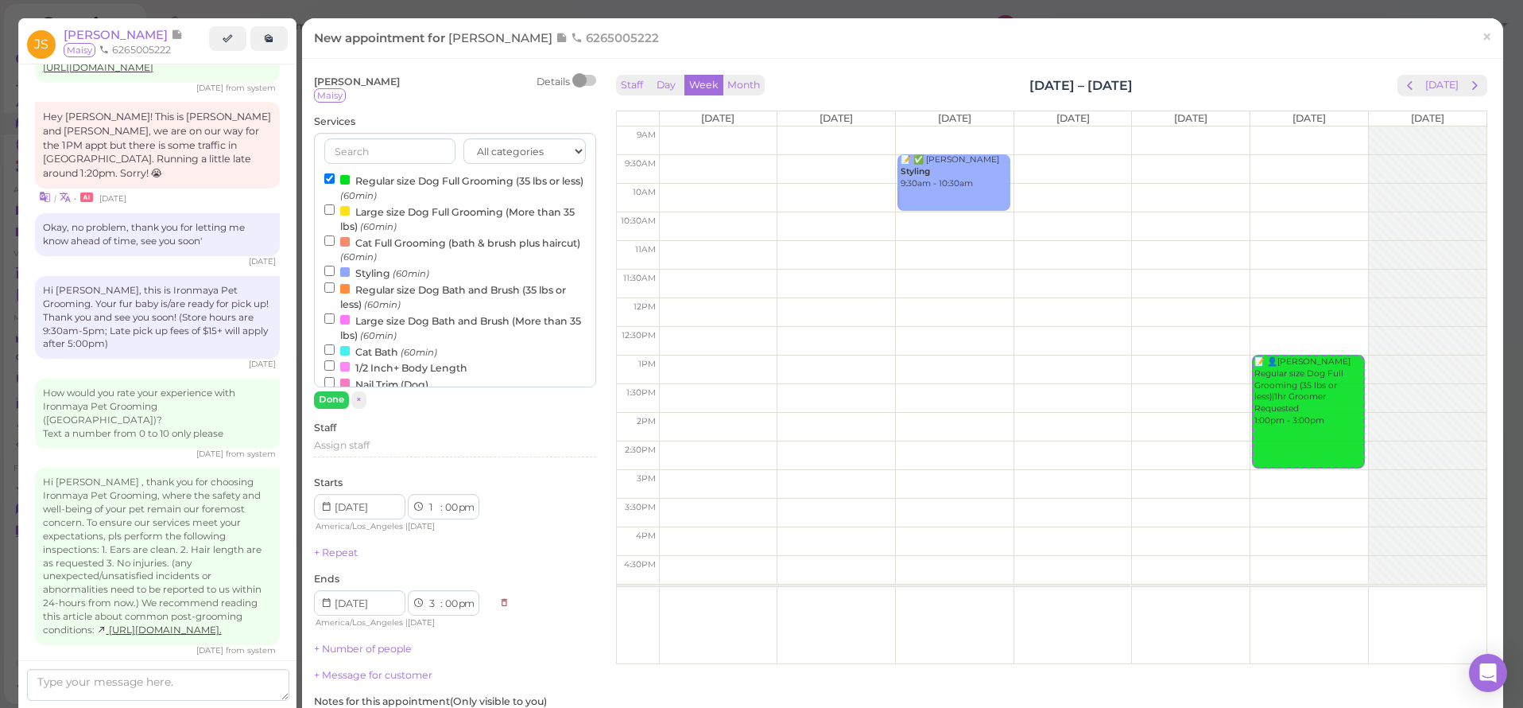
click at [353, 184] on label "Regular size Dog Full Grooming (35 lbs or less) (60min)" at bounding box center [455, 187] width 262 height 31
click at [335, 184] on input "Regular size Dog Full Grooming (35 lbs or less) (60min)" at bounding box center [329, 178] width 10 height 10
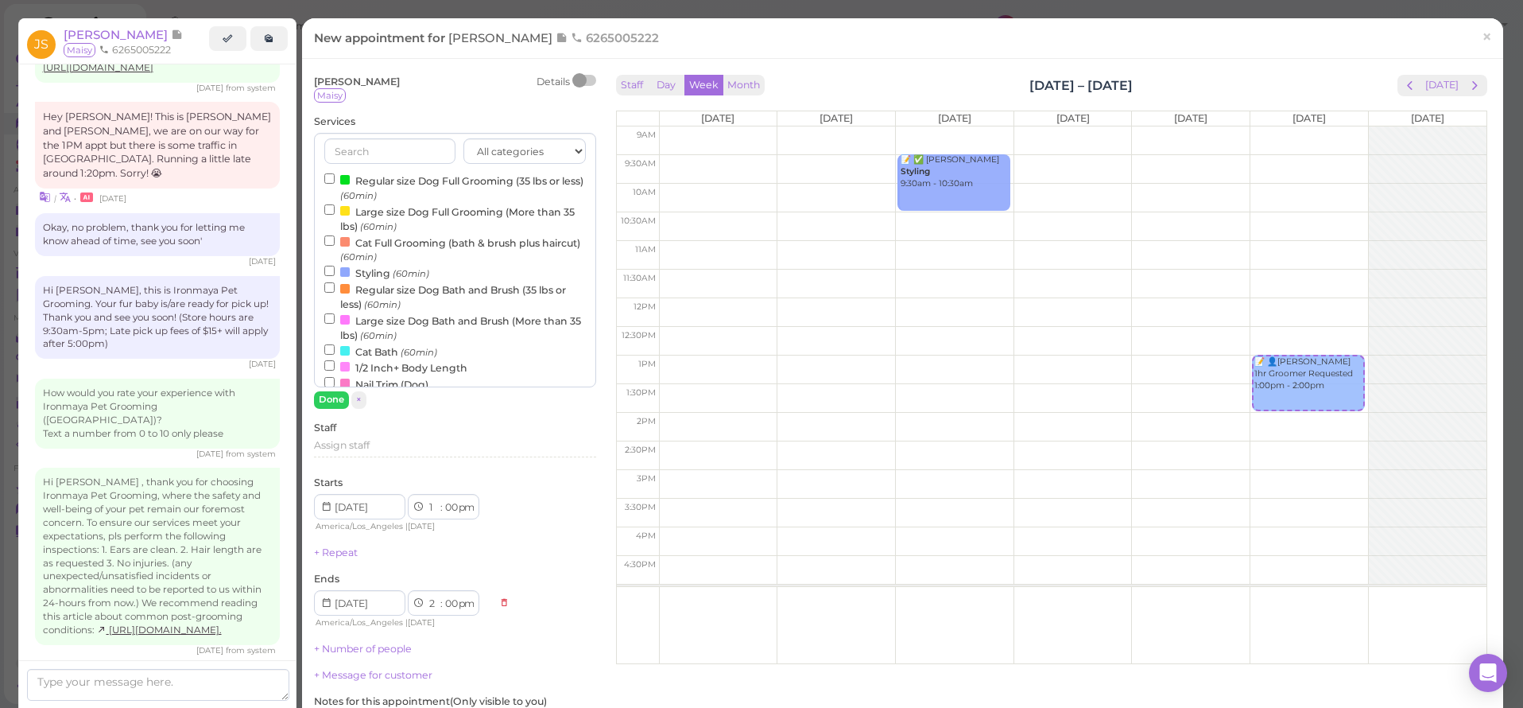
click at [353, 184] on label "Regular size Dog Full Grooming (35 lbs or less) (60min)" at bounding box center [455, 187] width 262 height 31
click at [335, 184] on input "Regular size Dog Full Grooming (35 lbs or less) (60min)" at bounding box center [329, 178] width 10 height 10
select select "3"
click at [338, 407] on div "[PERSON_NAME] Details Maisy Services All categories Full Grooming Bath & Brush …" at bounding box center [455, 452] width 282 height 754
click at [339, 404] on button "Done" at bounding box center [331, 399] width 35 height 17
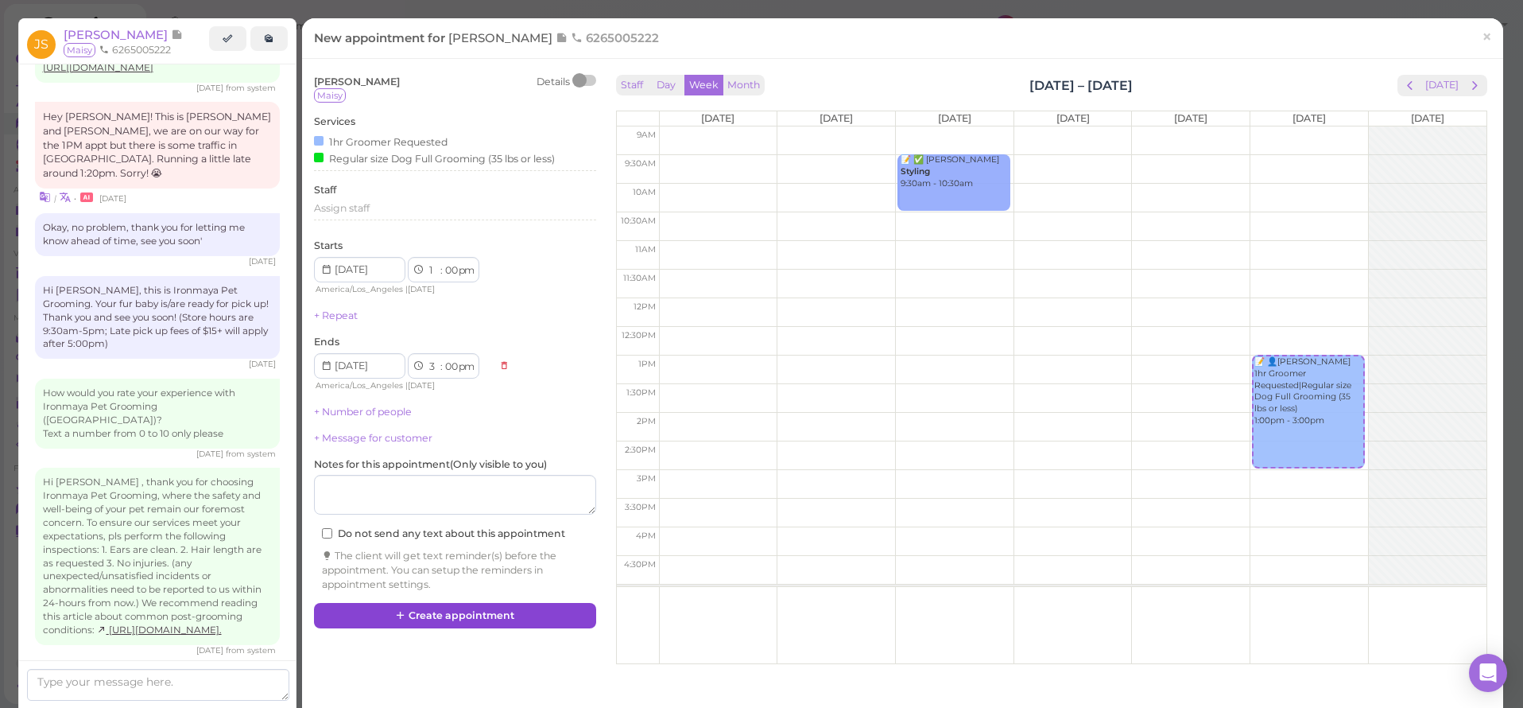
click at [402, 609] on icon at bounding box center [401, 615] width 10 height 12
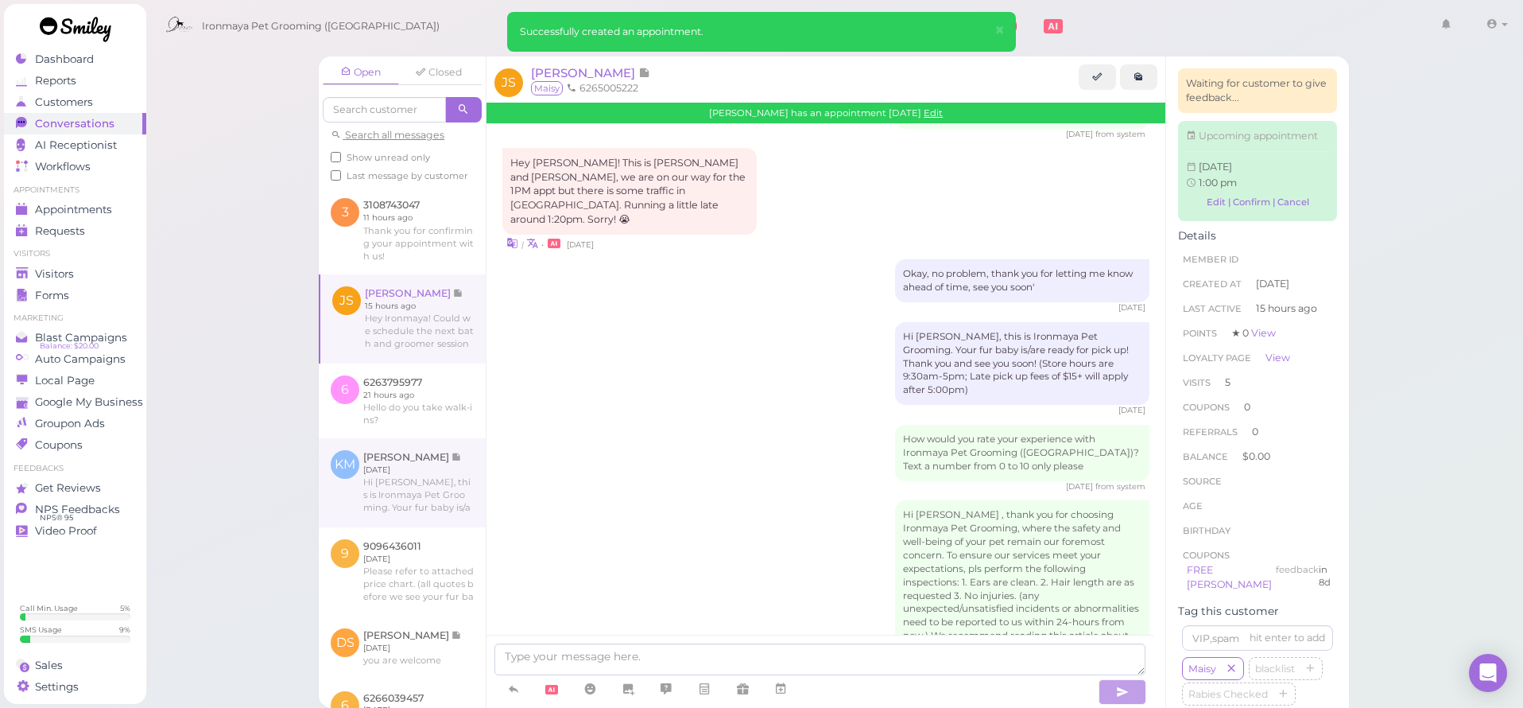
scroll to position [2536, 0]
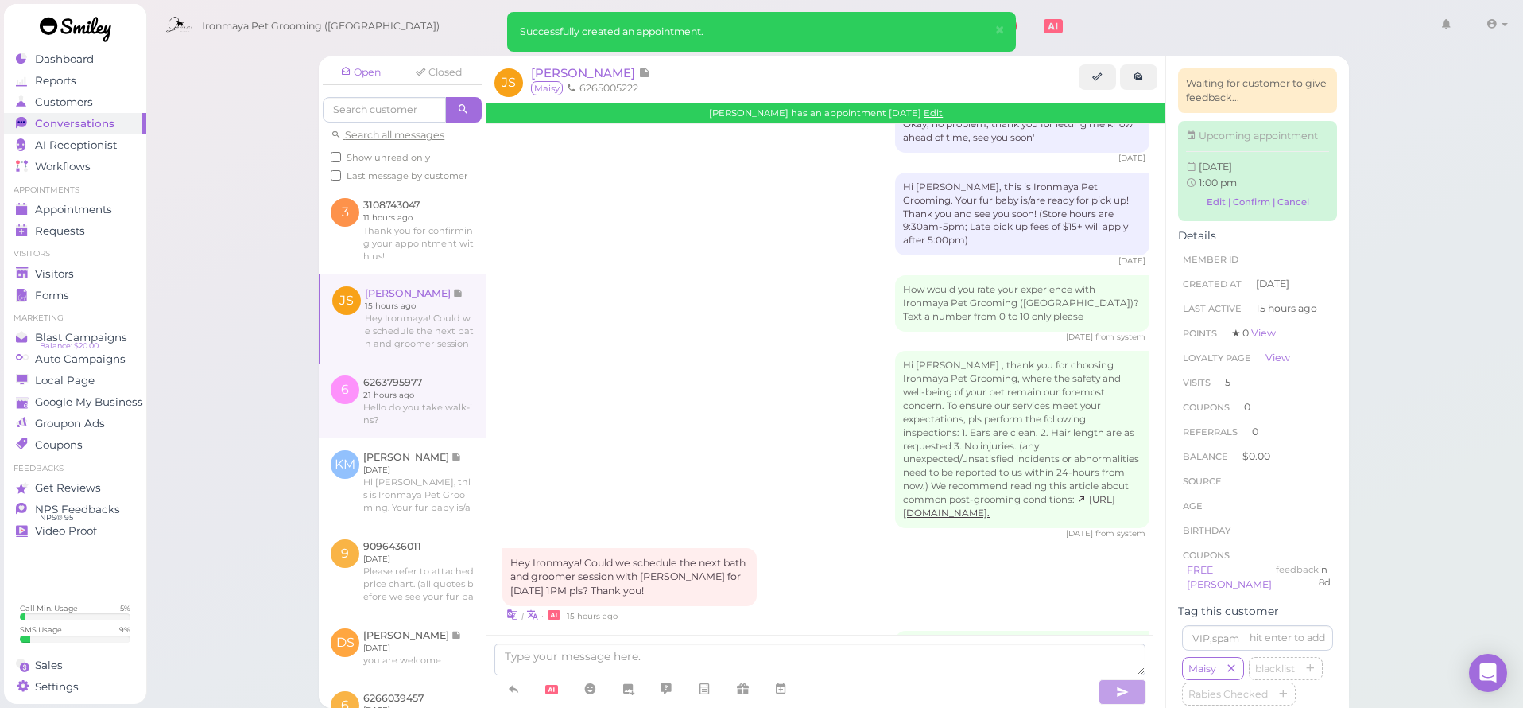
click at [421, 427] on link at bounding box center [402, 400] width 167 height 75
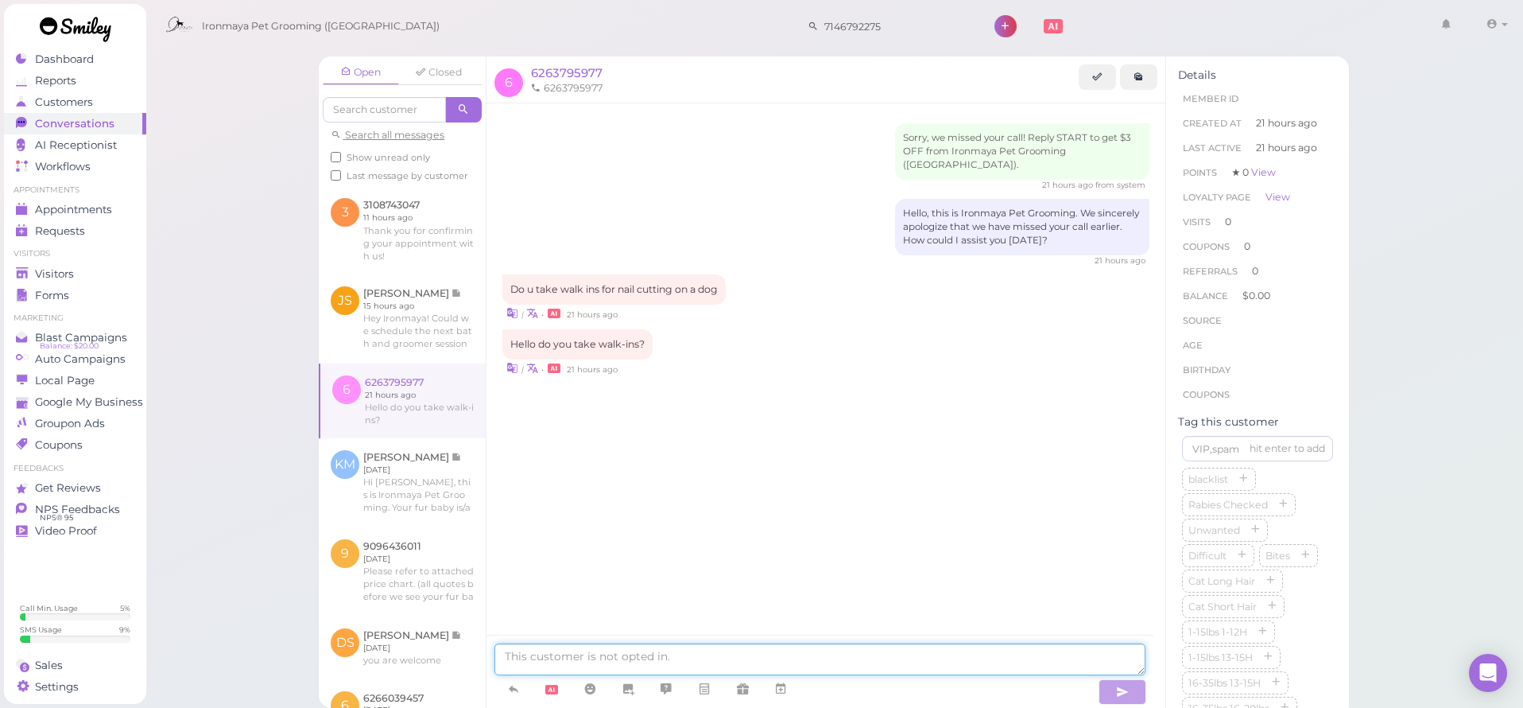
click at [587, 661] on textarea at bounding box center [820, 659] width 651 height 32
type textarea "Good morning, yes we do take walk in for nails trim"
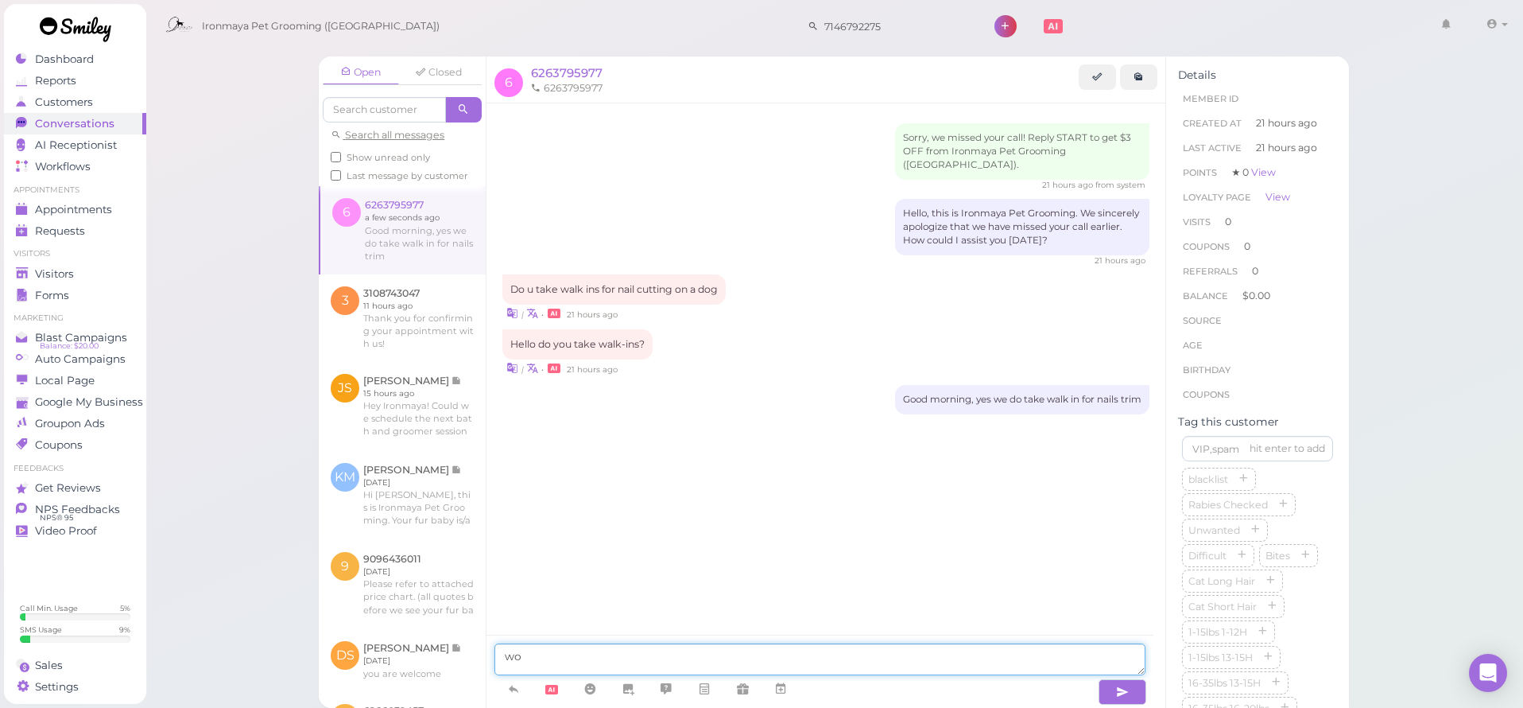
type textarea "w"
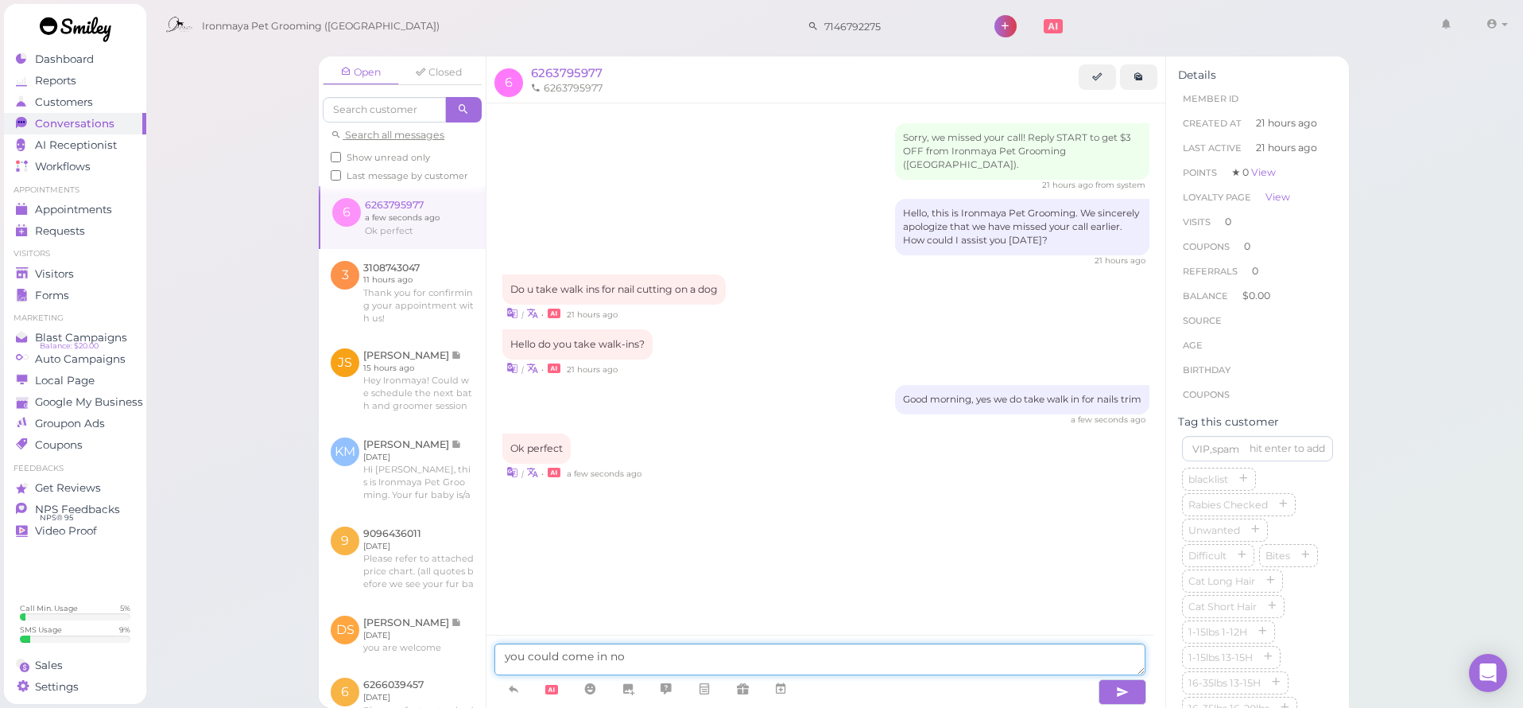
type textarea "you could come in now"
drag, startPoint x: 589, startPoint y: 657, endPoint x: 529, endPoint y: 655, distance: 60.4
click at [529, 655] on textarea "we might close early [DATE] for a business meeting, all groomer's are going to" at bounding box center [820, 659] width 651 height 32
drag, startPoint x: 592, startPoint y: 669, endPoint x: 716, endPoint y: 662, distance: 124.2
click at [716, 662] on textarea "we will close early [DATE] for a business meeting, all groomer's are going to" at bounding box center [820, 659] width 651 height 32
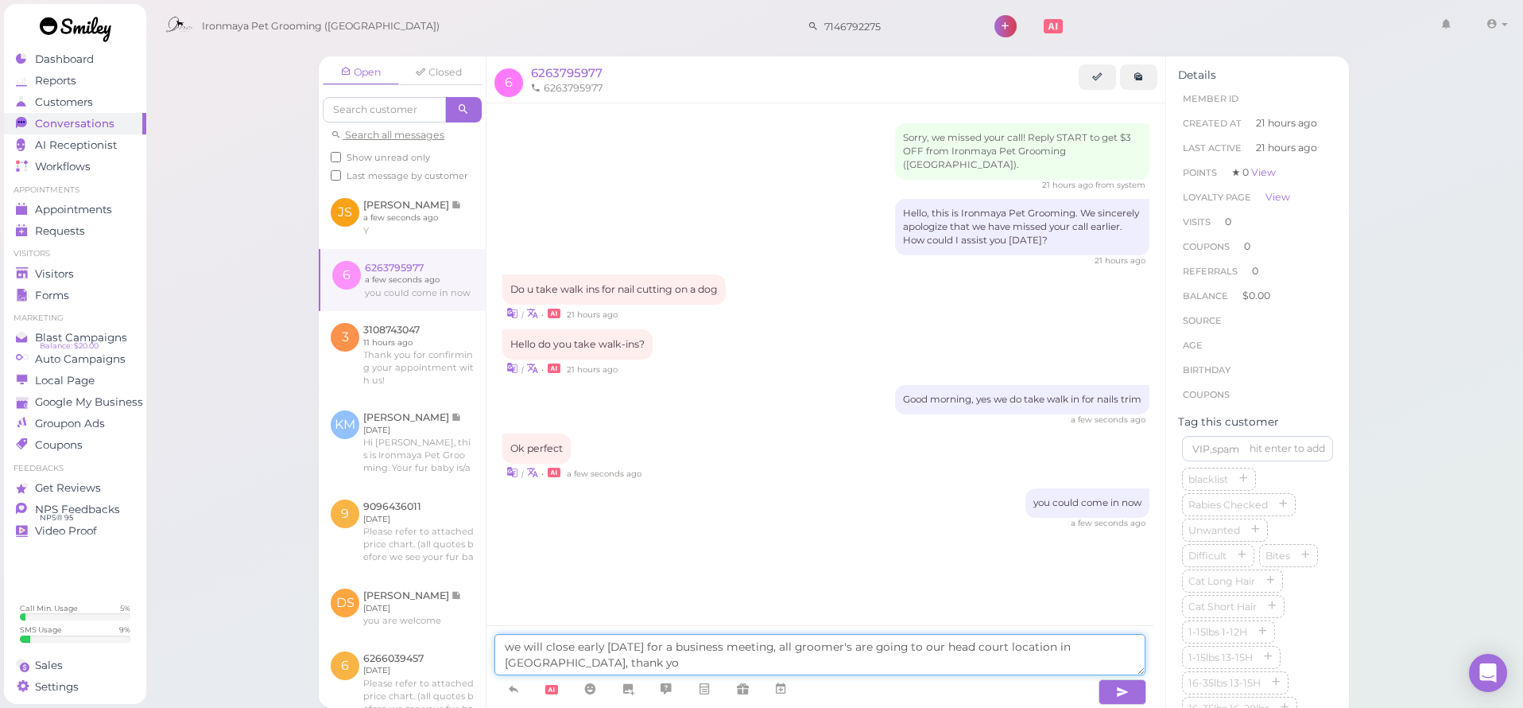
type textarea "we will close early [DATE] for a business meeting, all groomer's are going to o…"
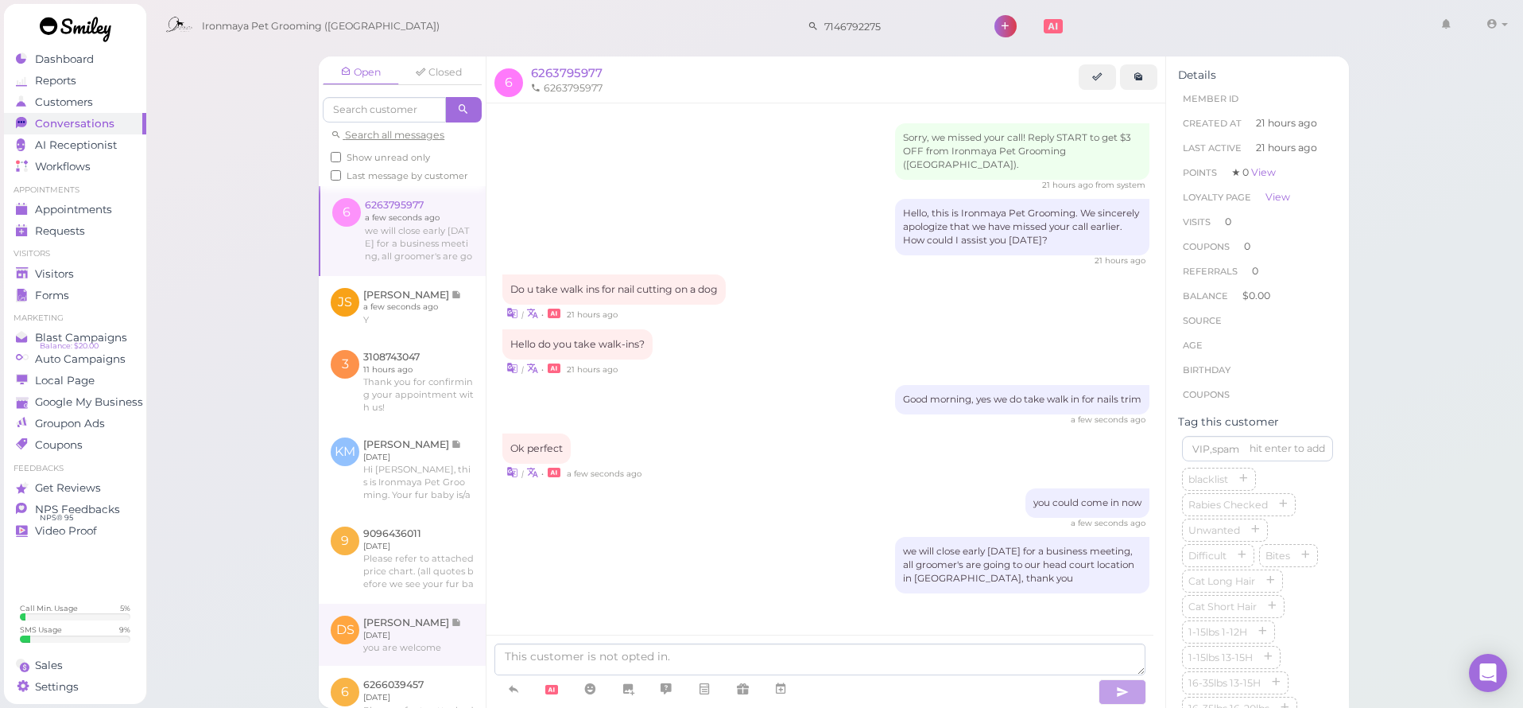
click at [373, 665] on link at bounding box center [402, 634] width 167 height 62
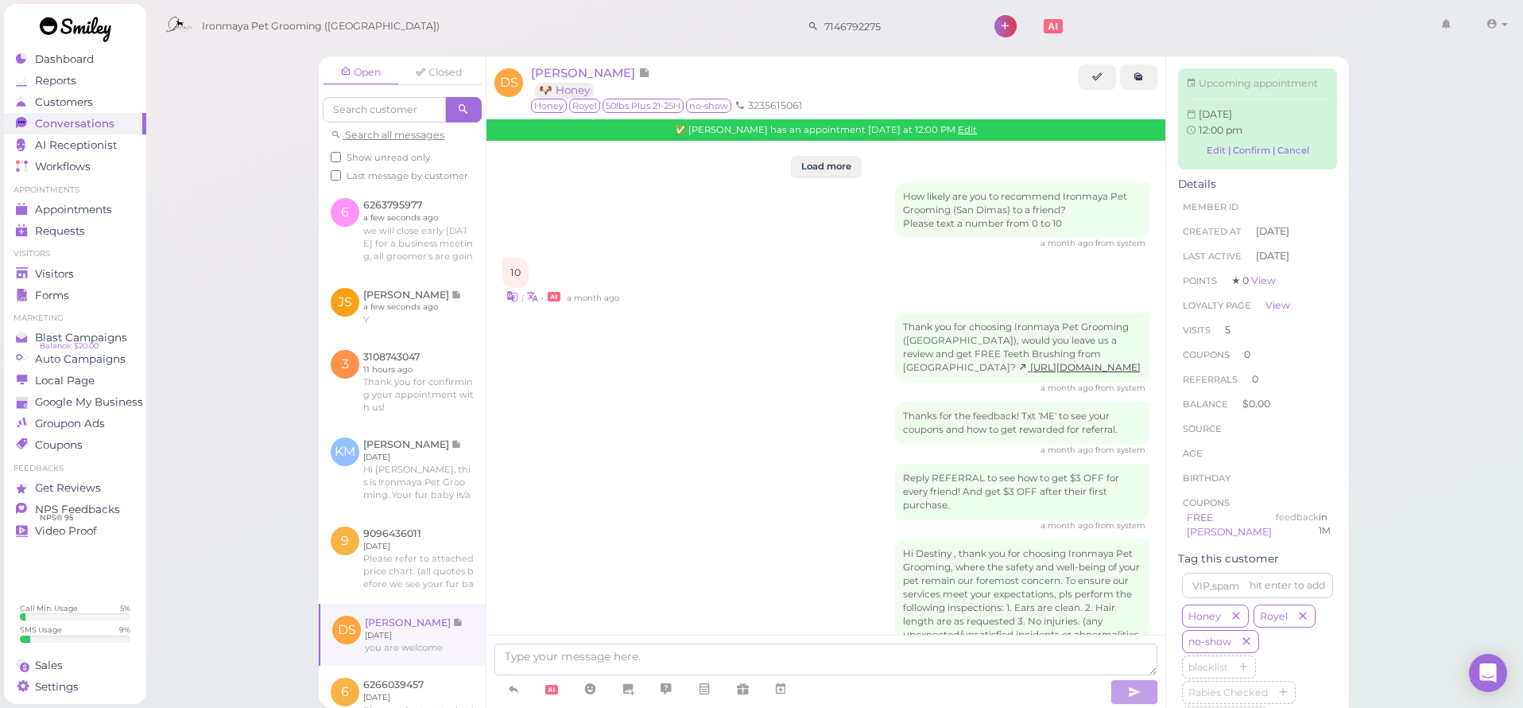
scroll to position [2077, 0]
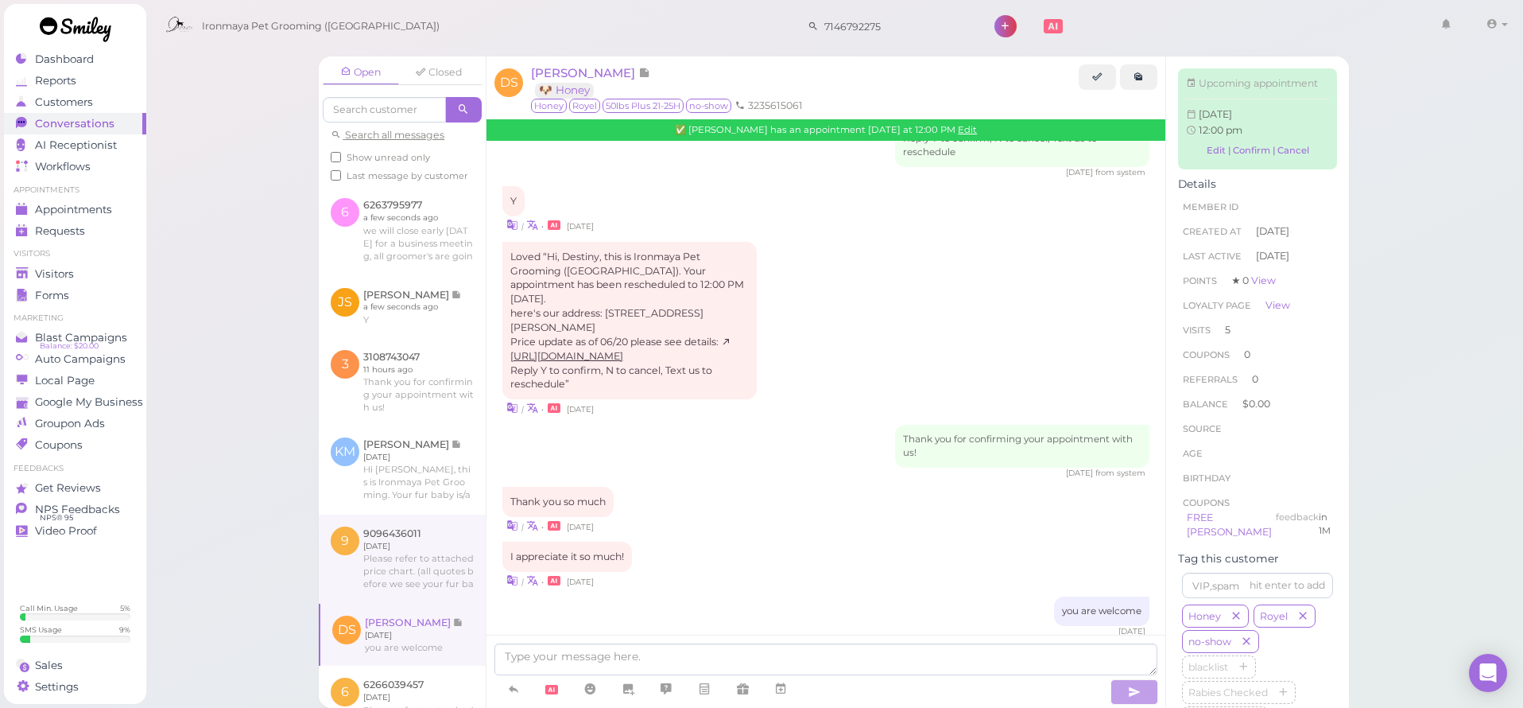
click at [418, 603] on link at bounding box center [402, 558] width 167 height 89
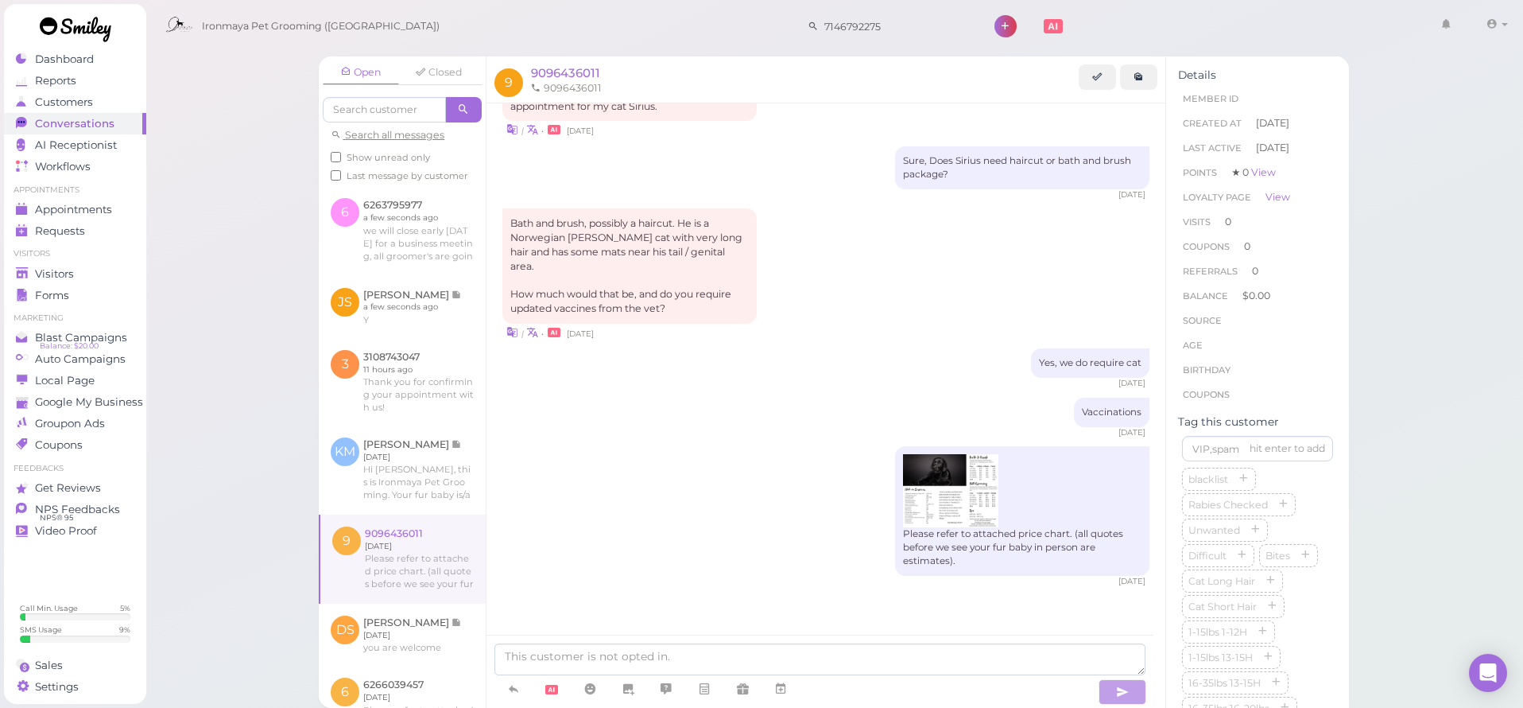
scroll to position [20, 0]
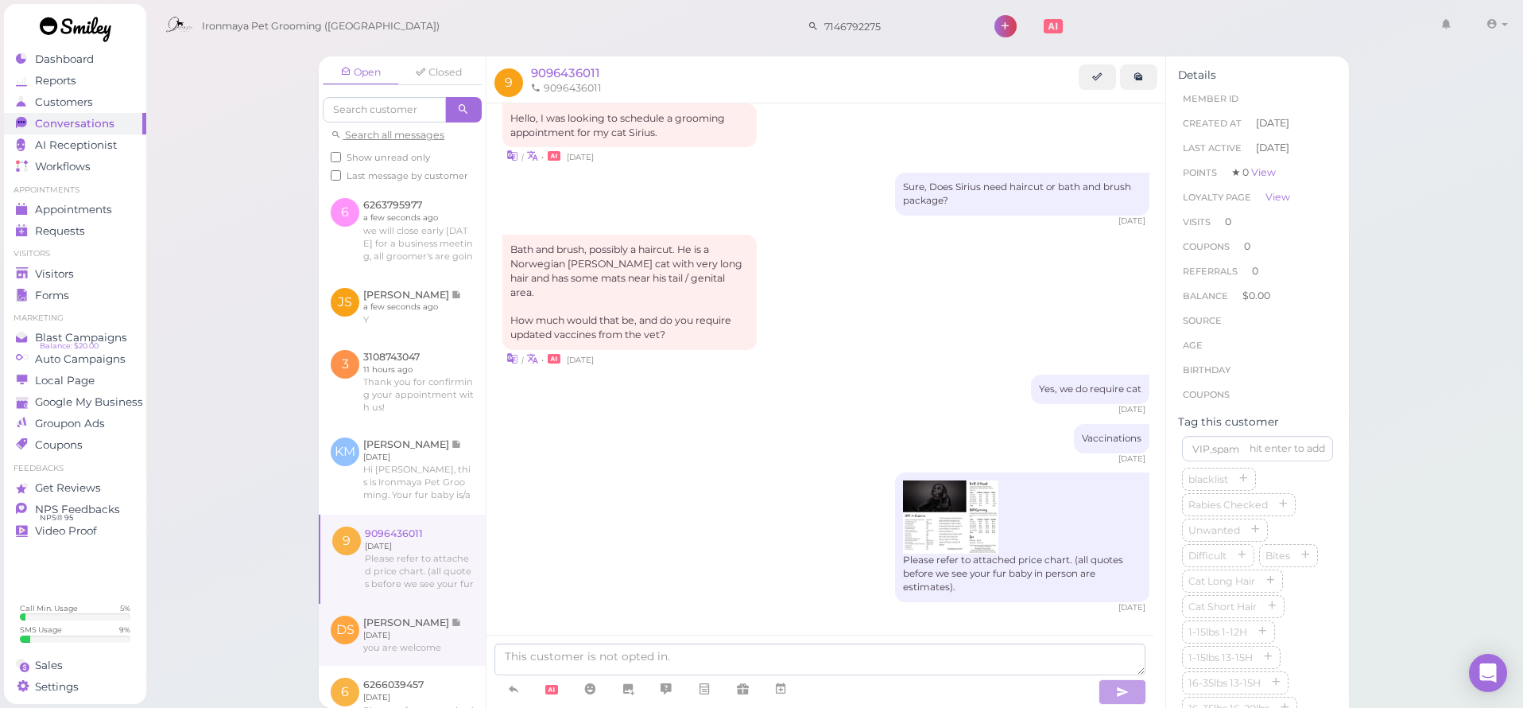
click at [427, 649] on link at bounding box center [402, 634] width 167 height 62
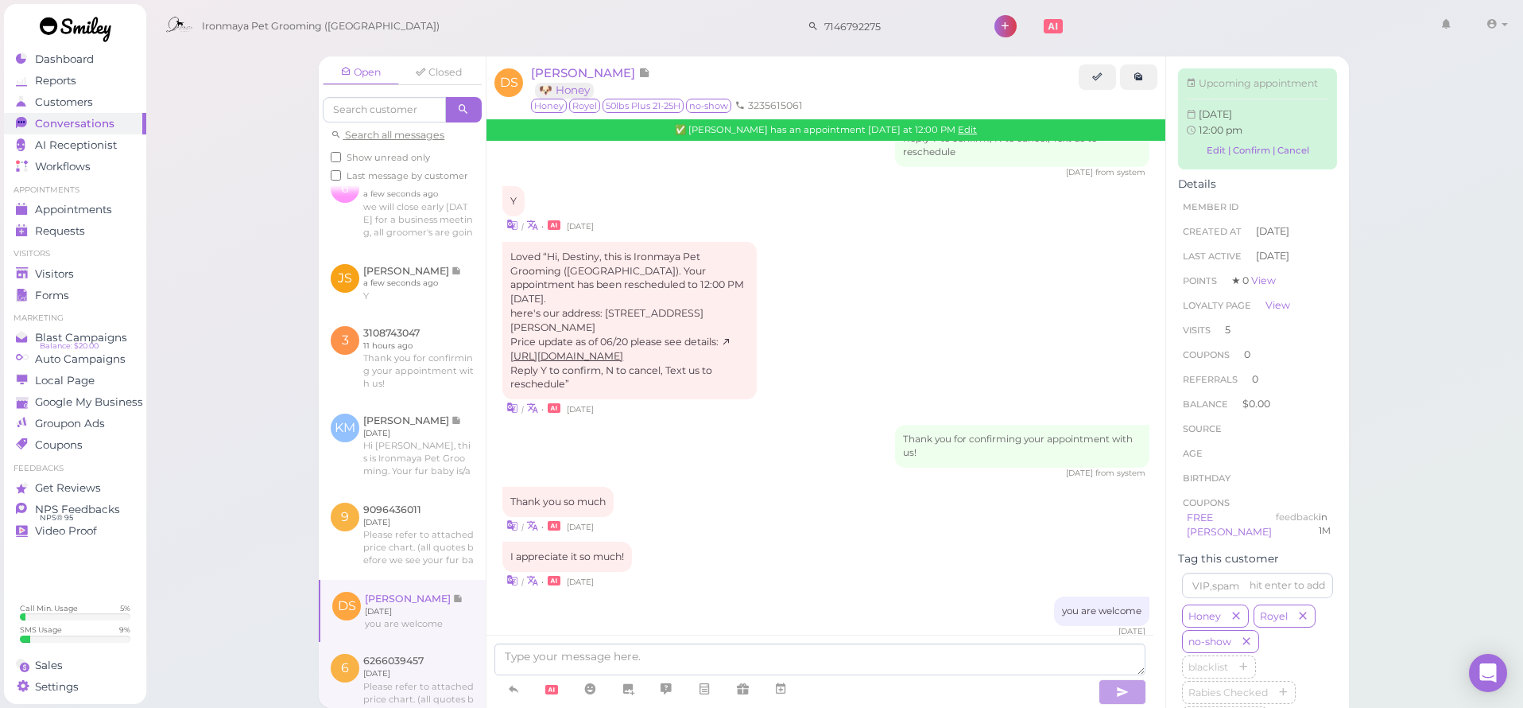
scroll to position [94, 0]
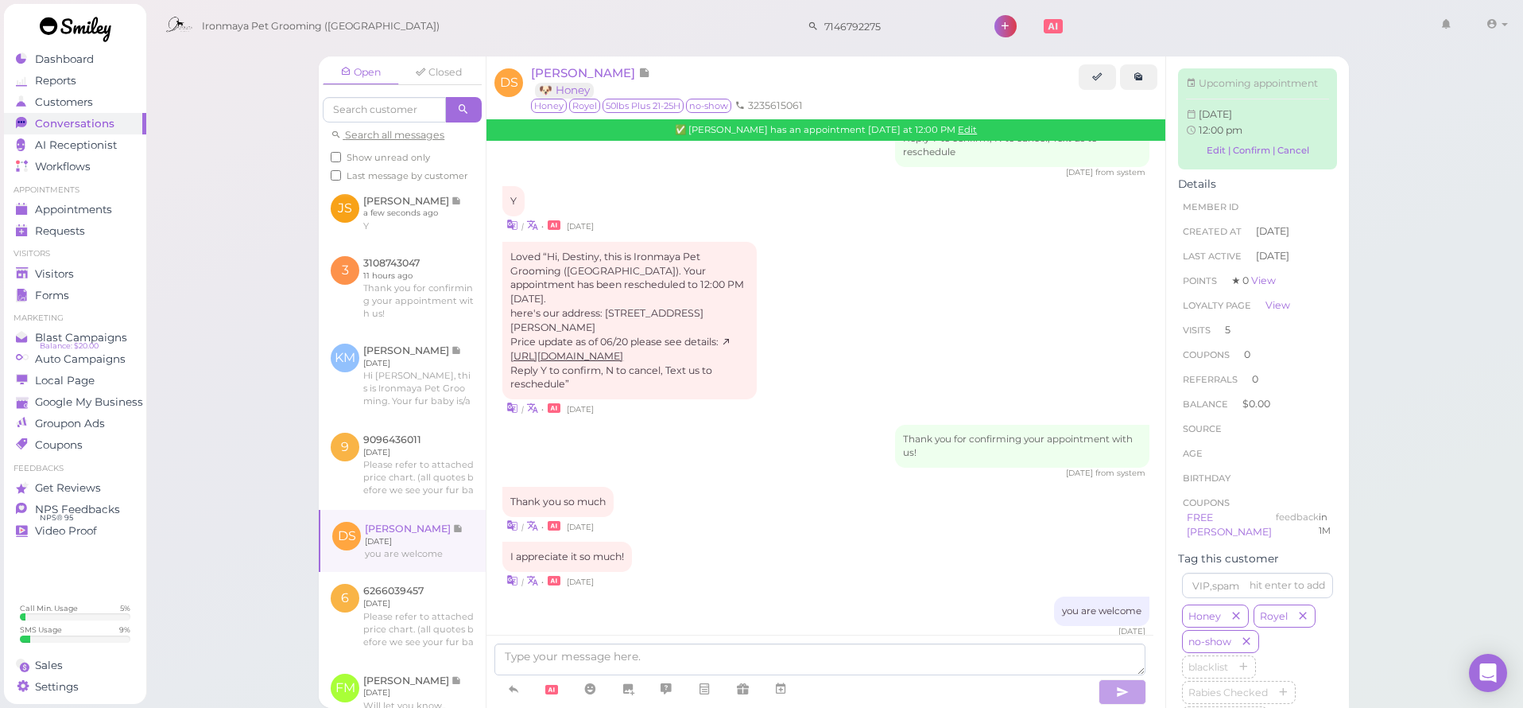
click at [421, 572] on link at bounding box center [402, 541] width 165 height 62
click at [419, 625] on link at bounding box center [402, 616] width 167 height 89
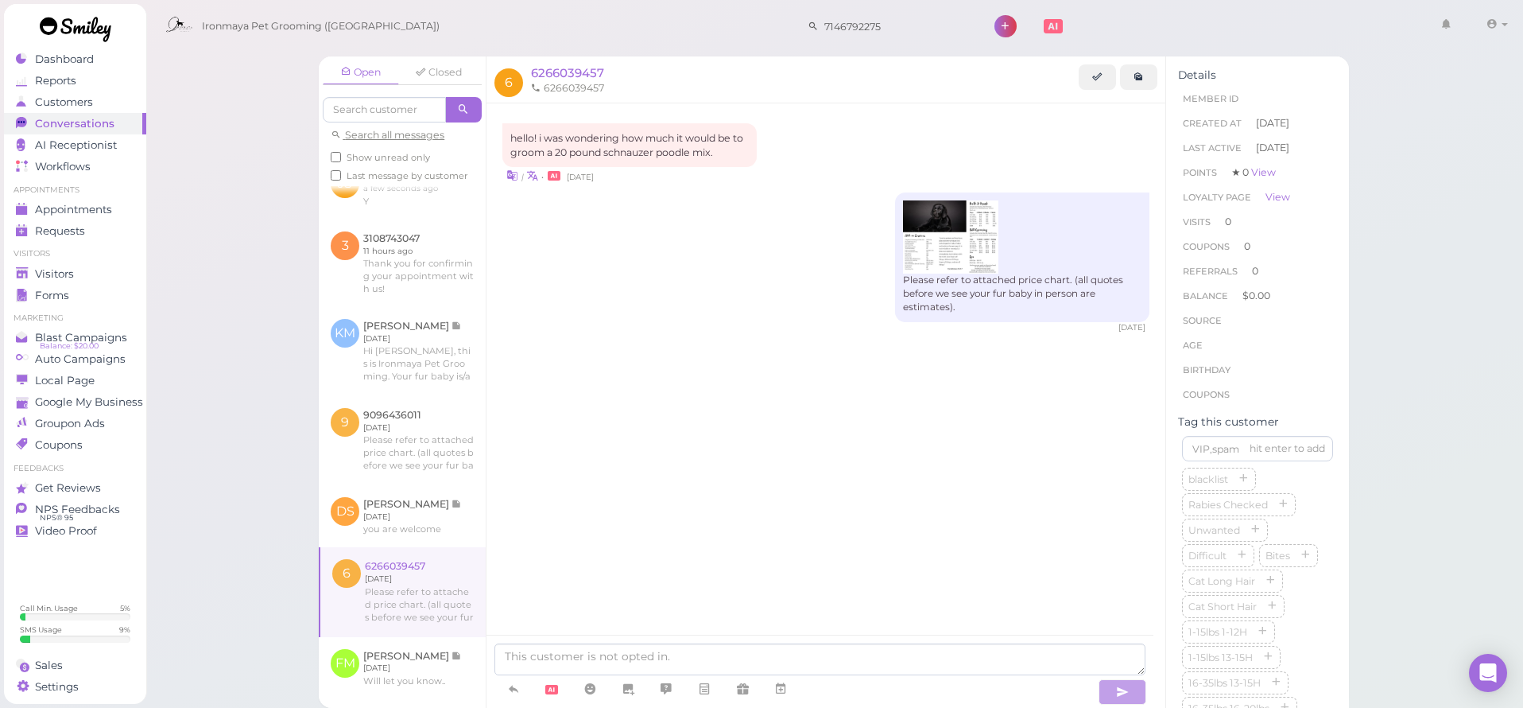
scroll to position [148, 0]
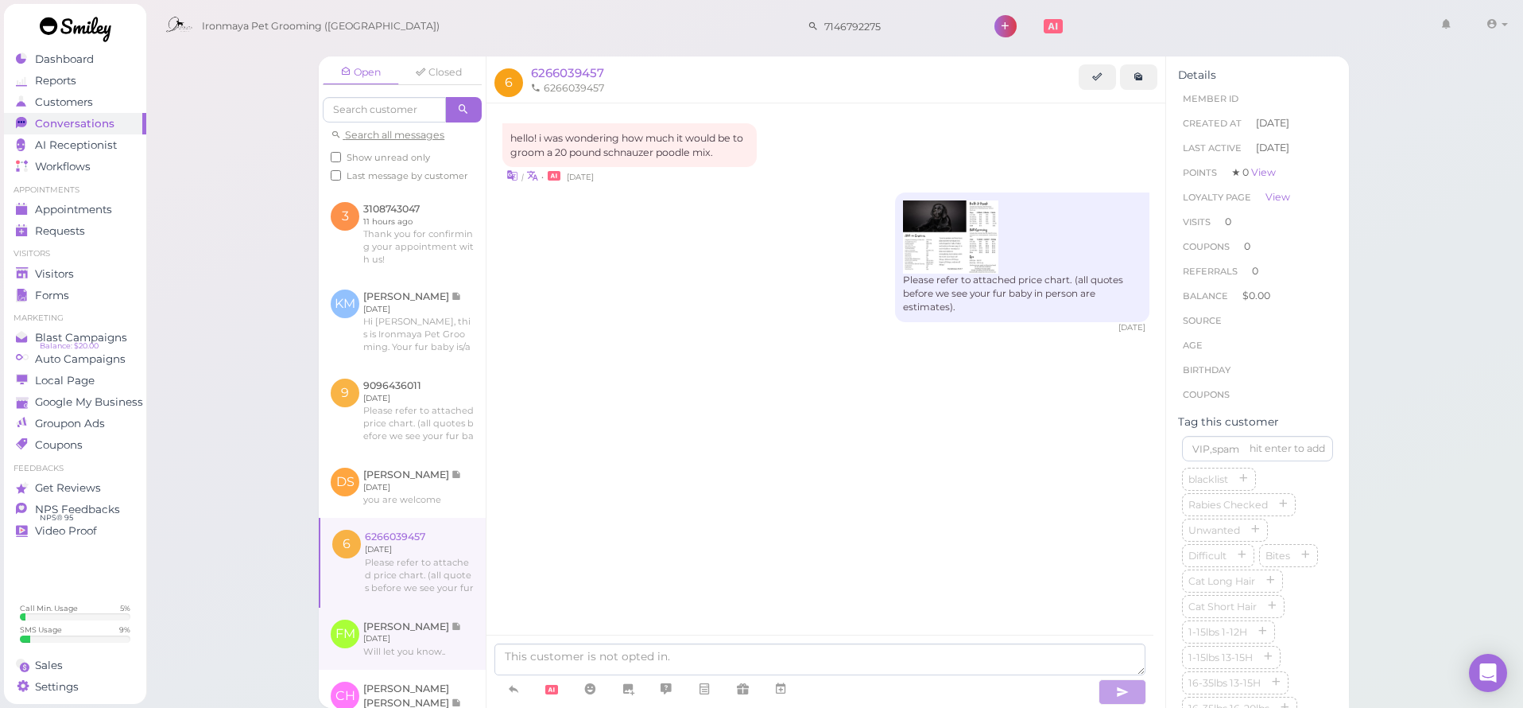
click at [429, 643] on link at bounding box center [402, 638] width 167 height 62
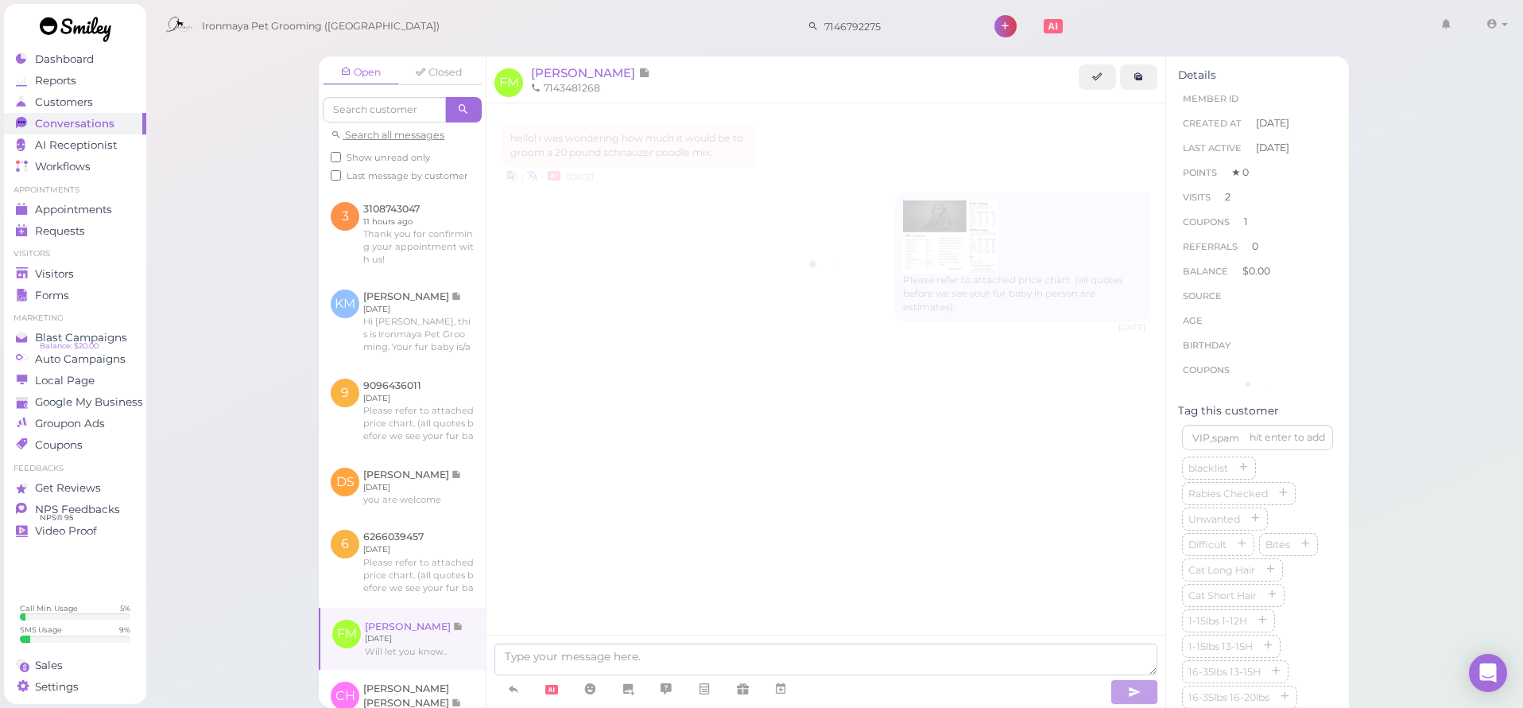
click at [429, 643] on link at bounding box center [402, 638] width 165 height 62
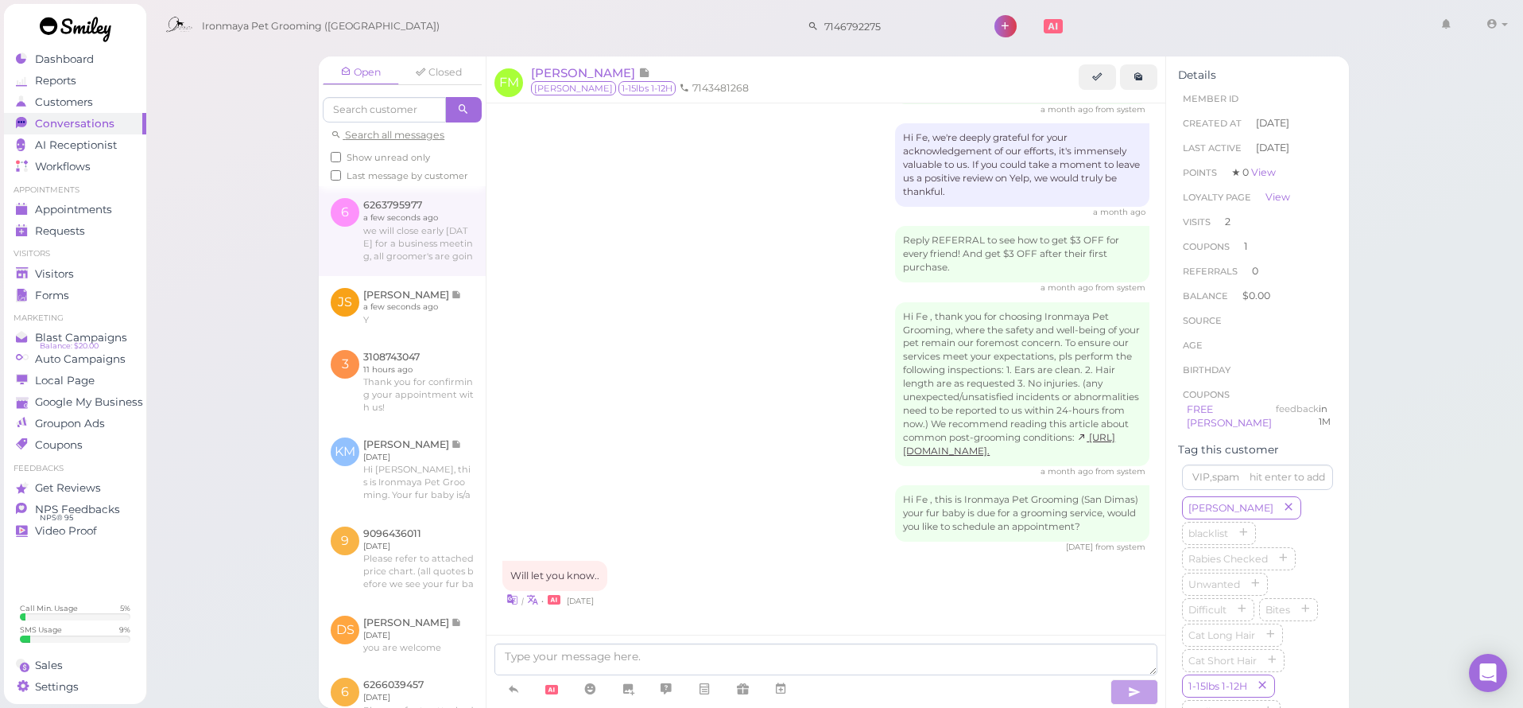
click at [429, 244] on link at bounding box center [402, 230] width 167 height 89
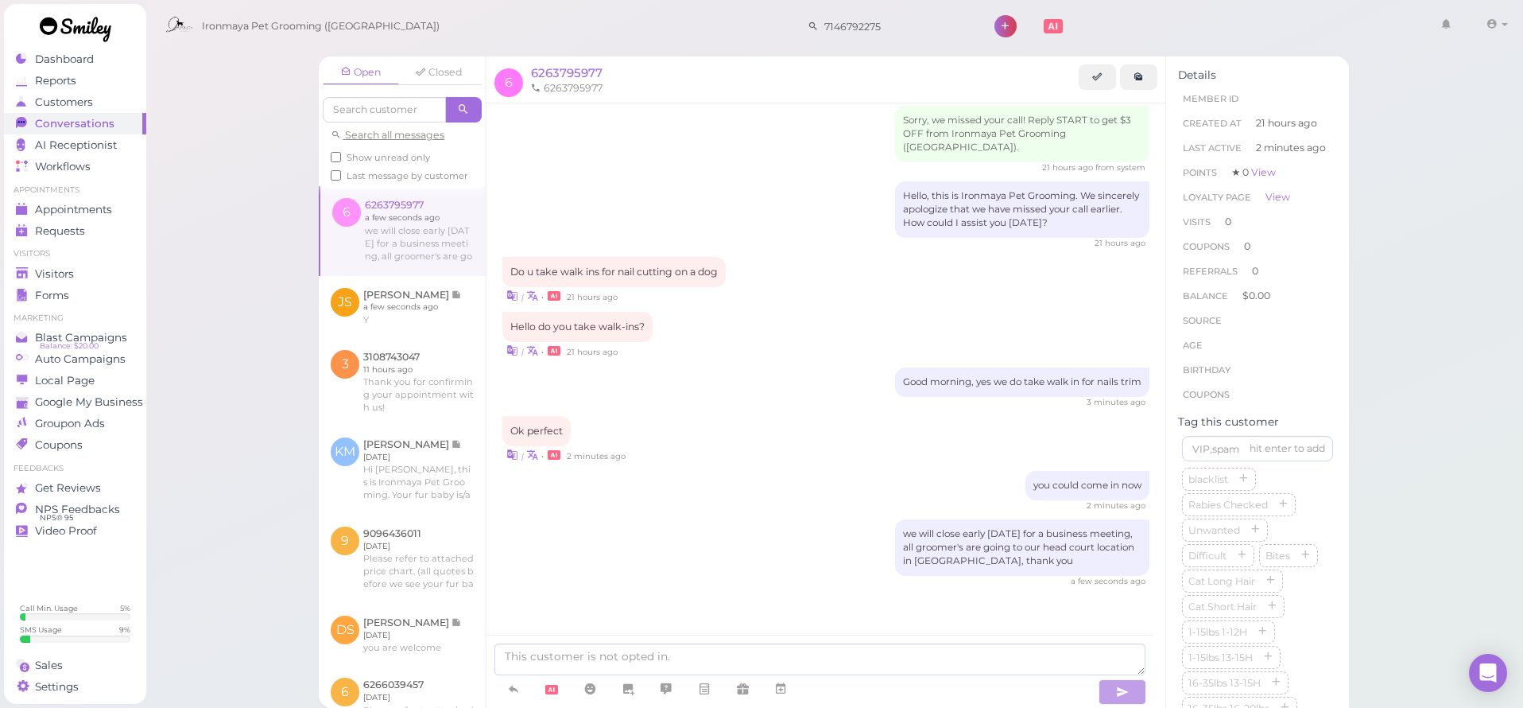
scroll to position [5, 0]
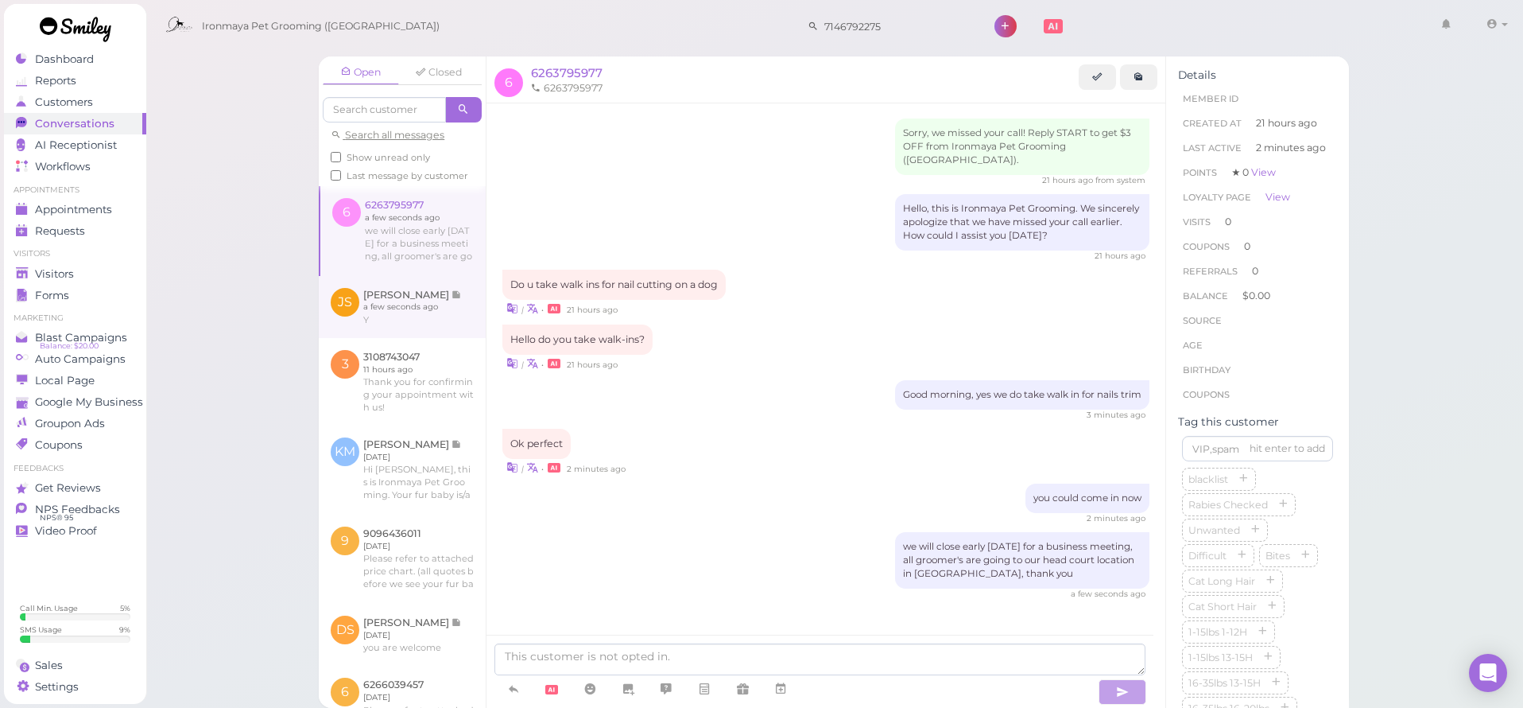
click at [356, 313] on link at bounding box center [402, 307] width 167 height 62
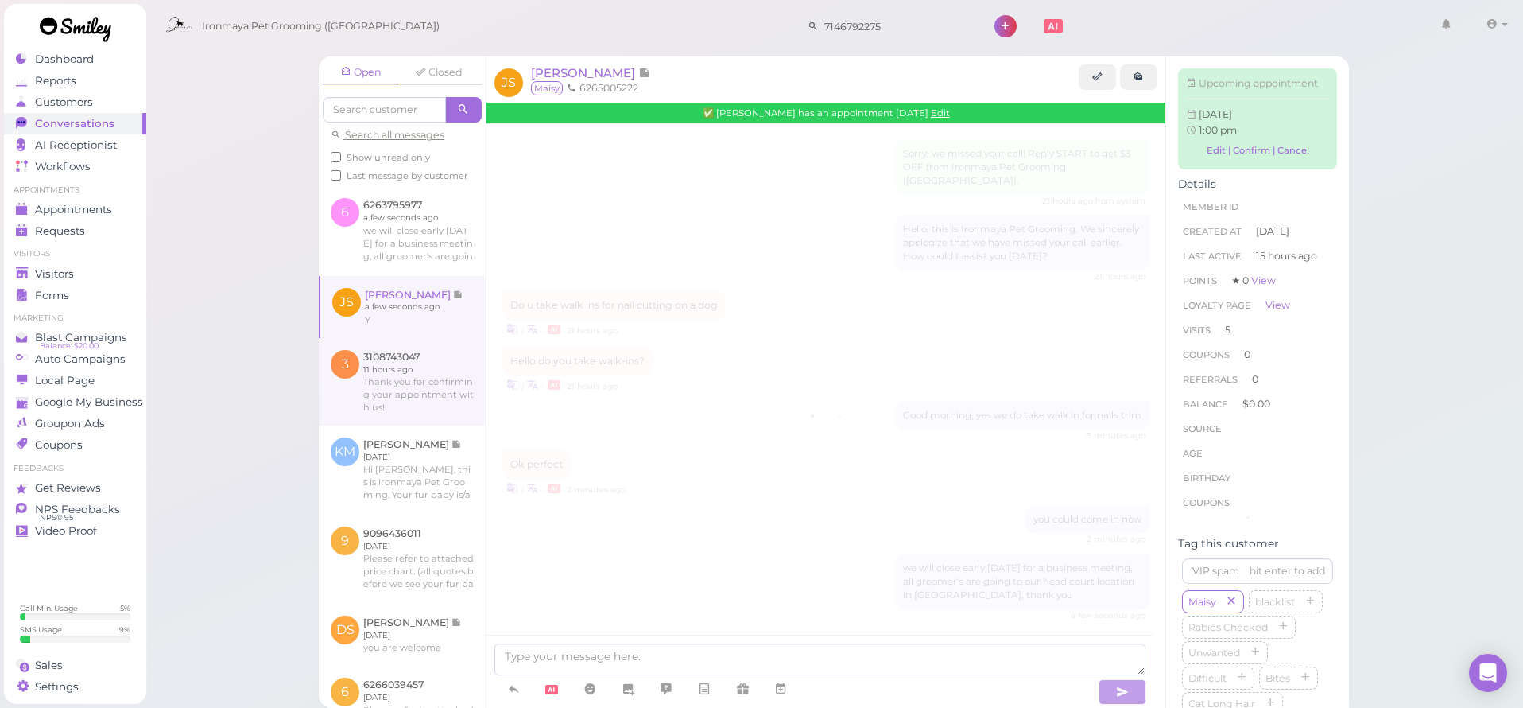
click at [391, 376] on link at bounding box center [402, 381] width 167 height 87
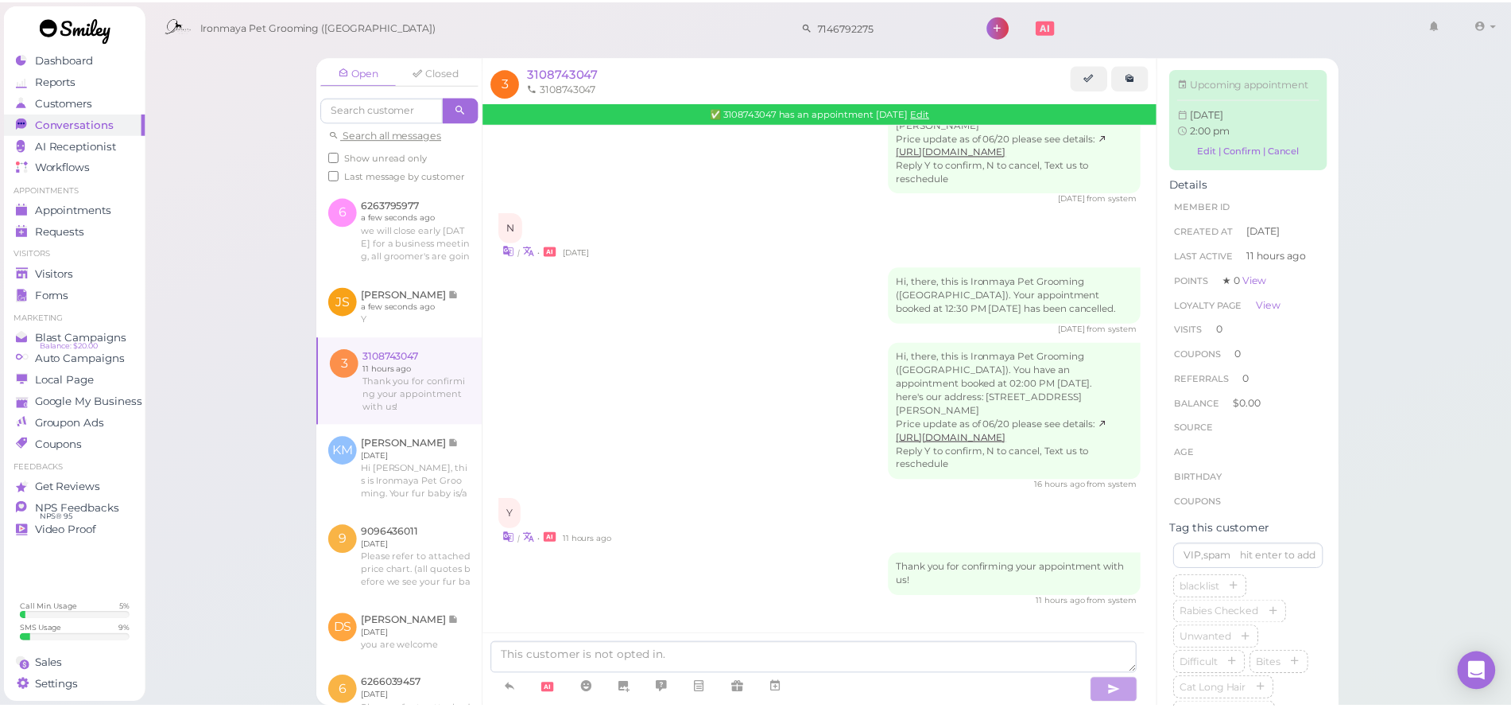
scroll to position [367, 0]
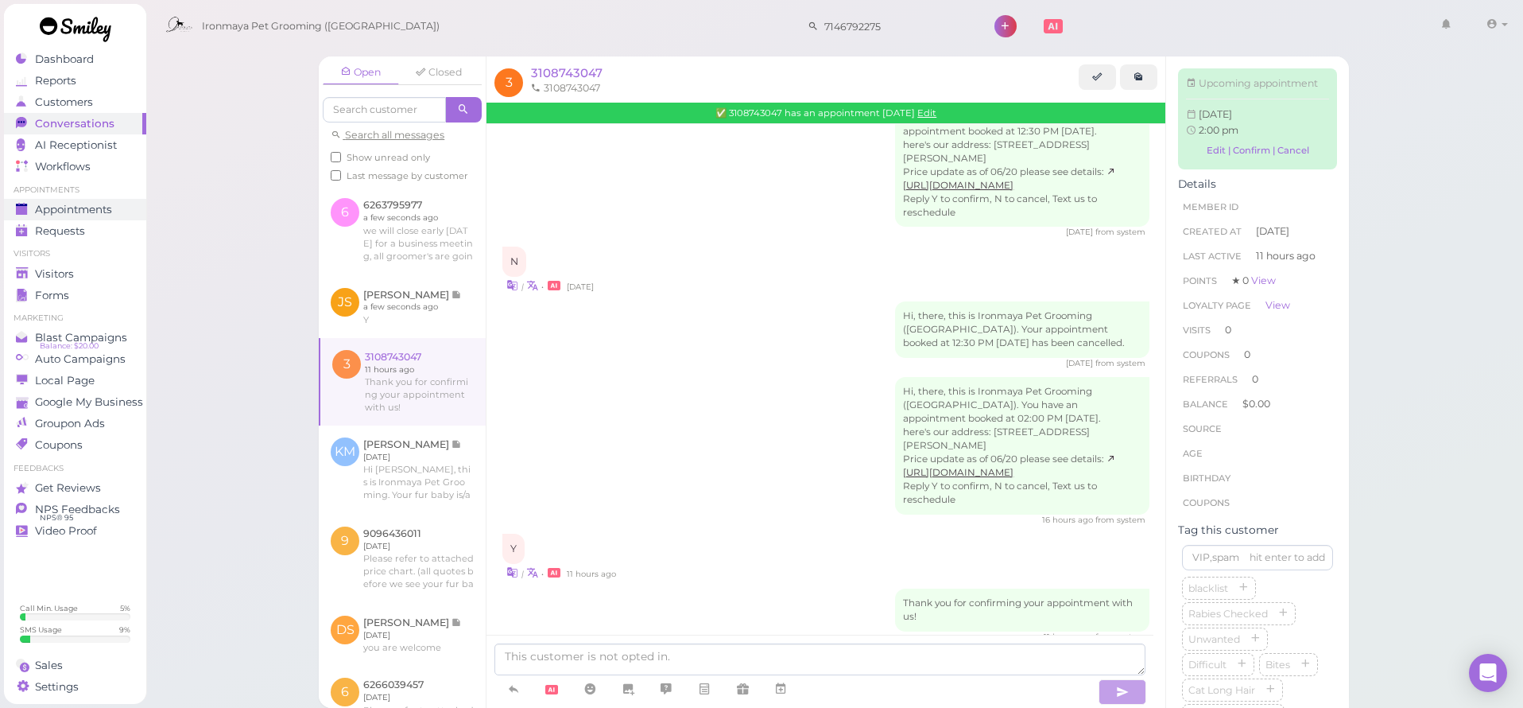
click at [115, 209] on div "Appointments" at bounding box center [73, 210] width 114 height 14
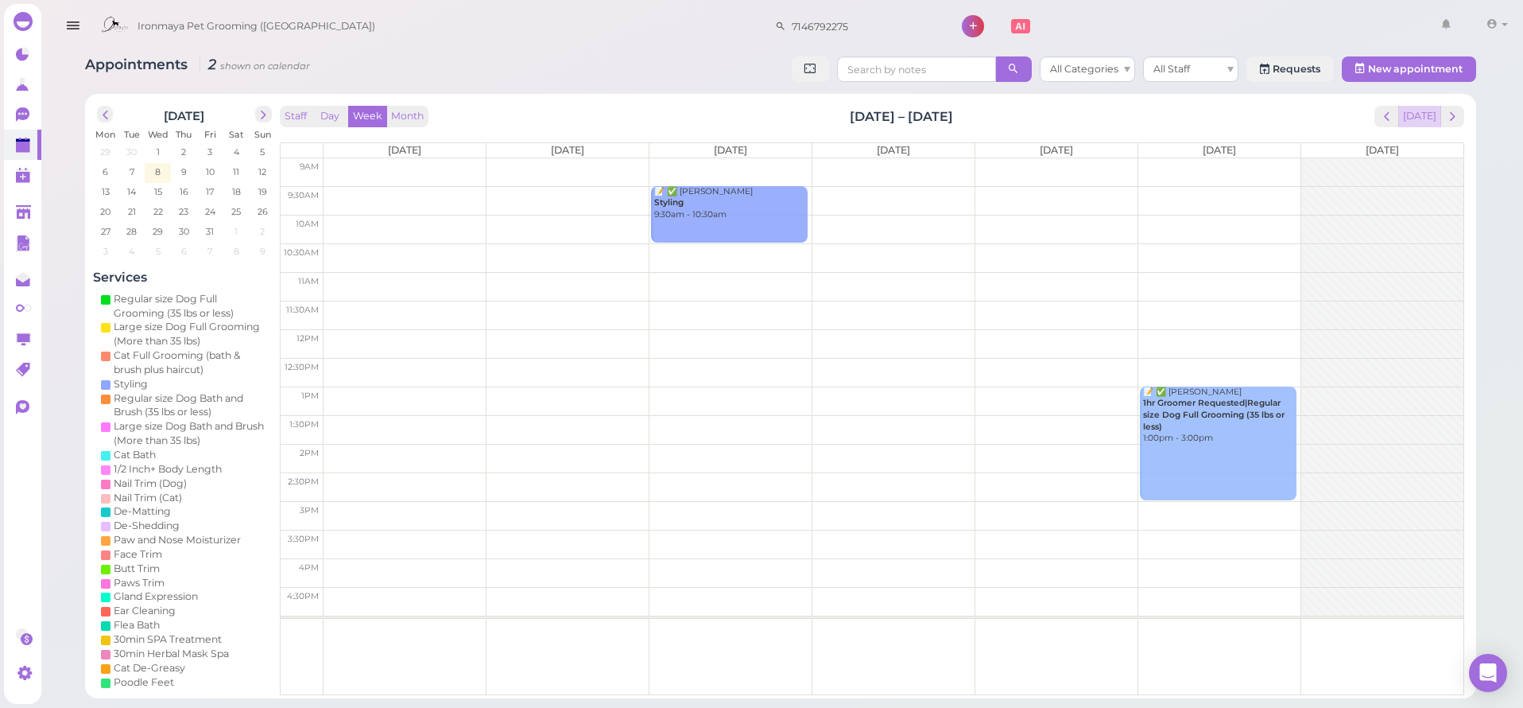
click at [1410, 114] on button "[DATE]" at bounding box center [1419, 116] width 43 height 21
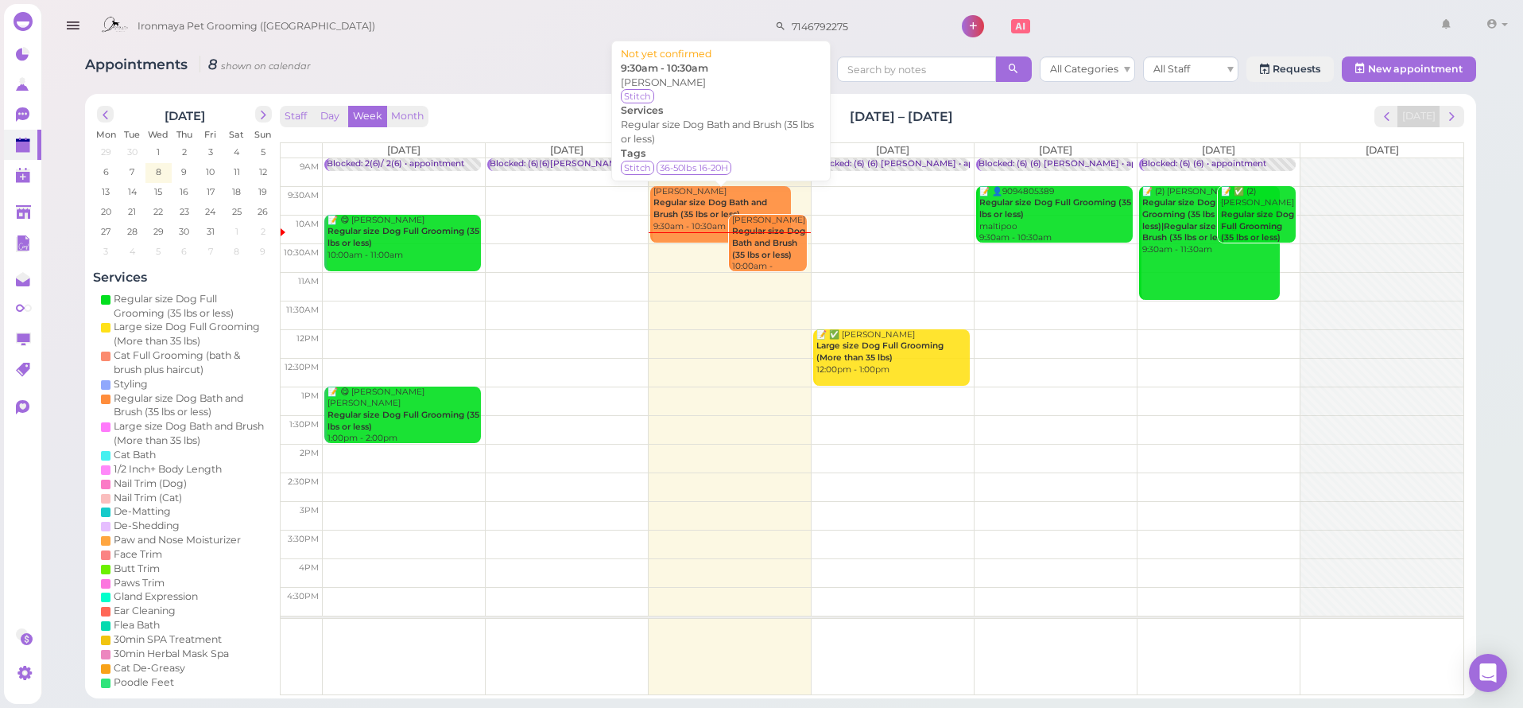
click at [708, 203] on b "Regular size Dog Bath and Brush (35 lbs or less)" at bounding box center [711, 208] width 114 height 22
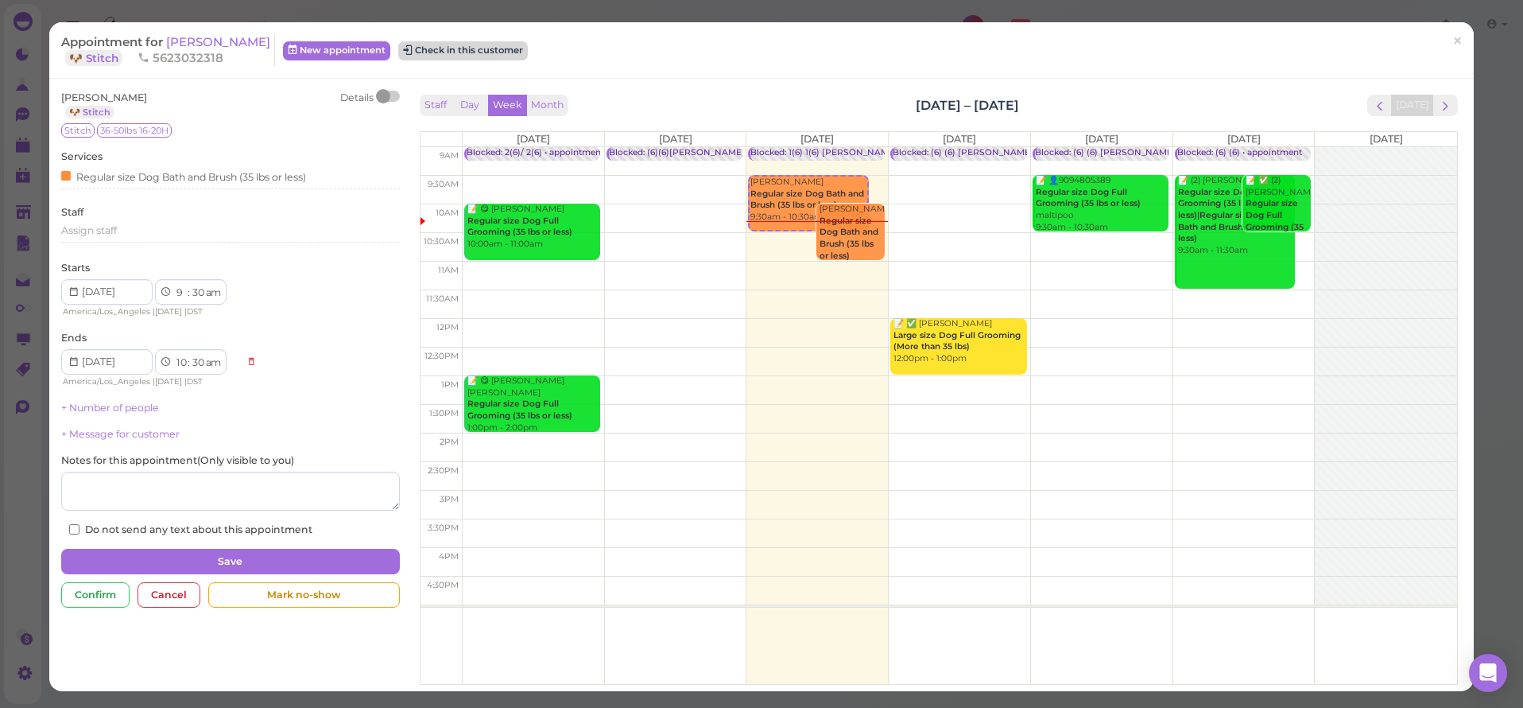
click at [438, 45] on button "Check in this customer" at bounding box center [463, 50] width 130 height 19
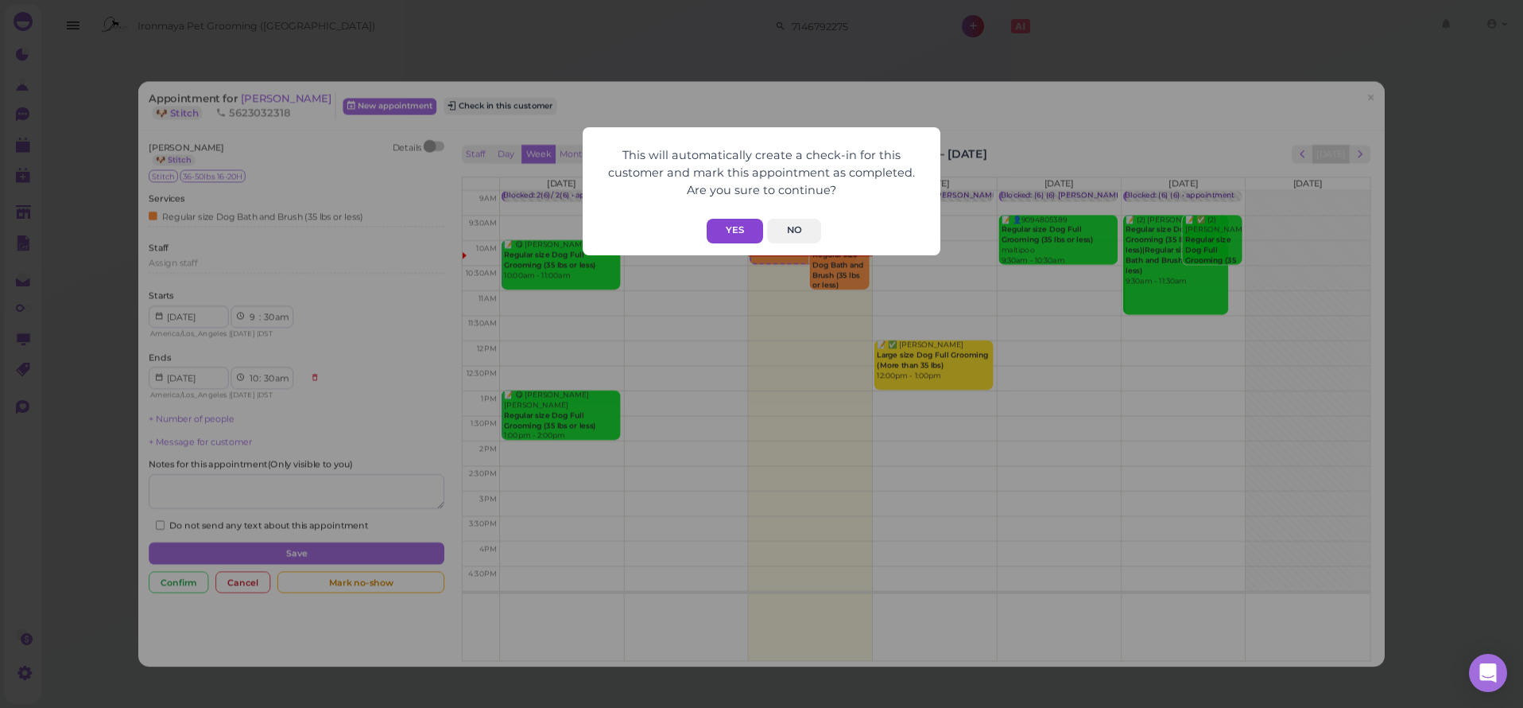
click at [713, 223] on button "Yes" at bounding box center [735, 231] width 56 height 25
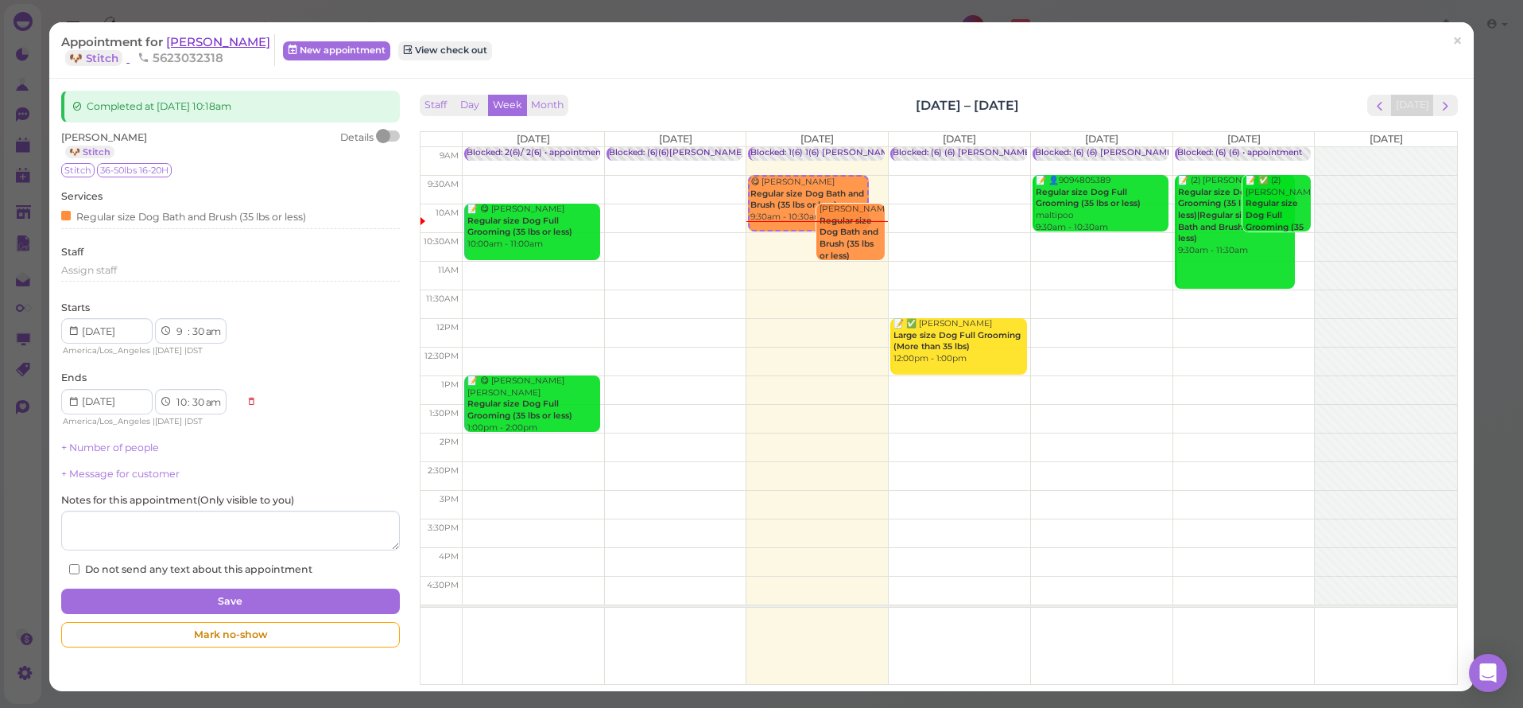
click at [196, 41] on span "[PERSON_NAME]" at bounding box center [218, 41] width 104 height 15
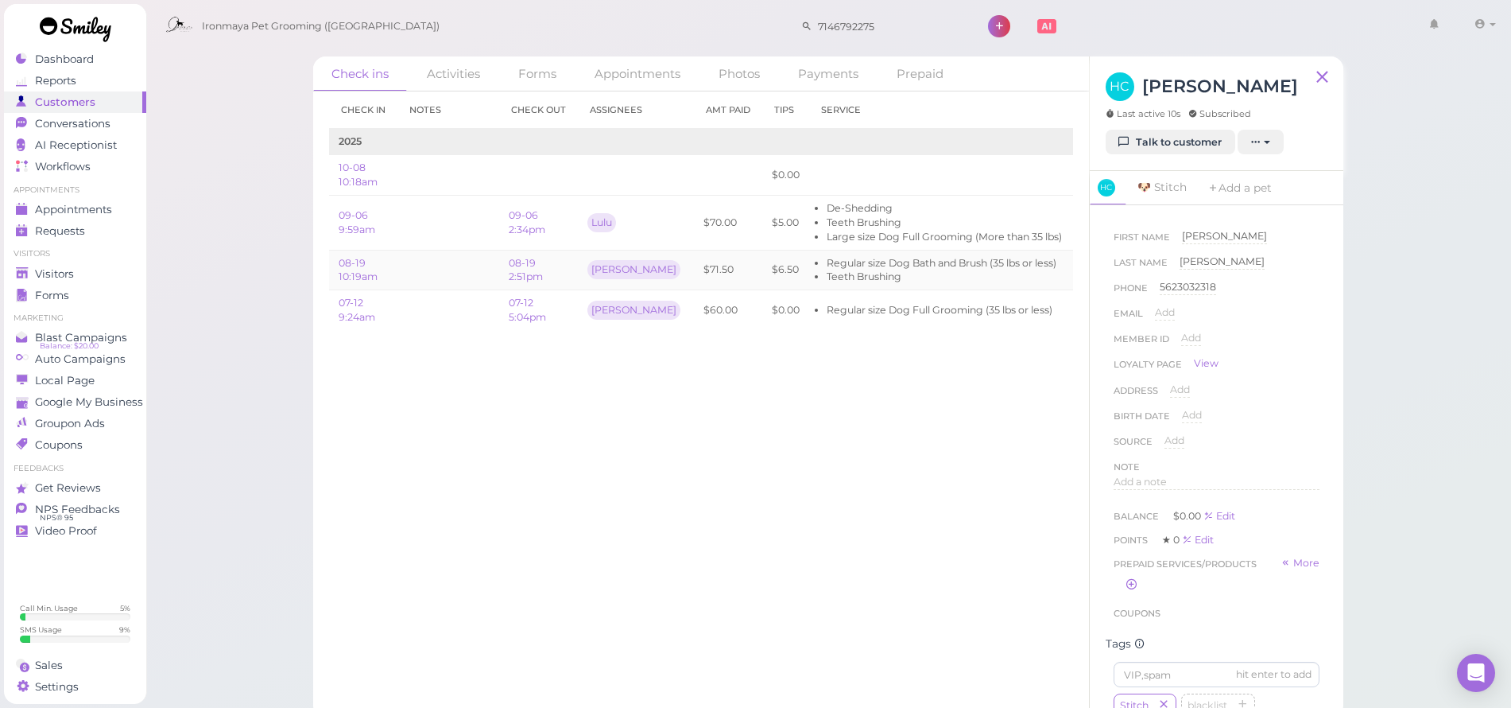
drag, startPoint x: 1056, startPoint y: 215, endPoint x: 1050, endPoint y: 247, distance: 32.3
click at [1081, 173] on link "Edit" at bounding box center [1090, 175] width 19 height 12
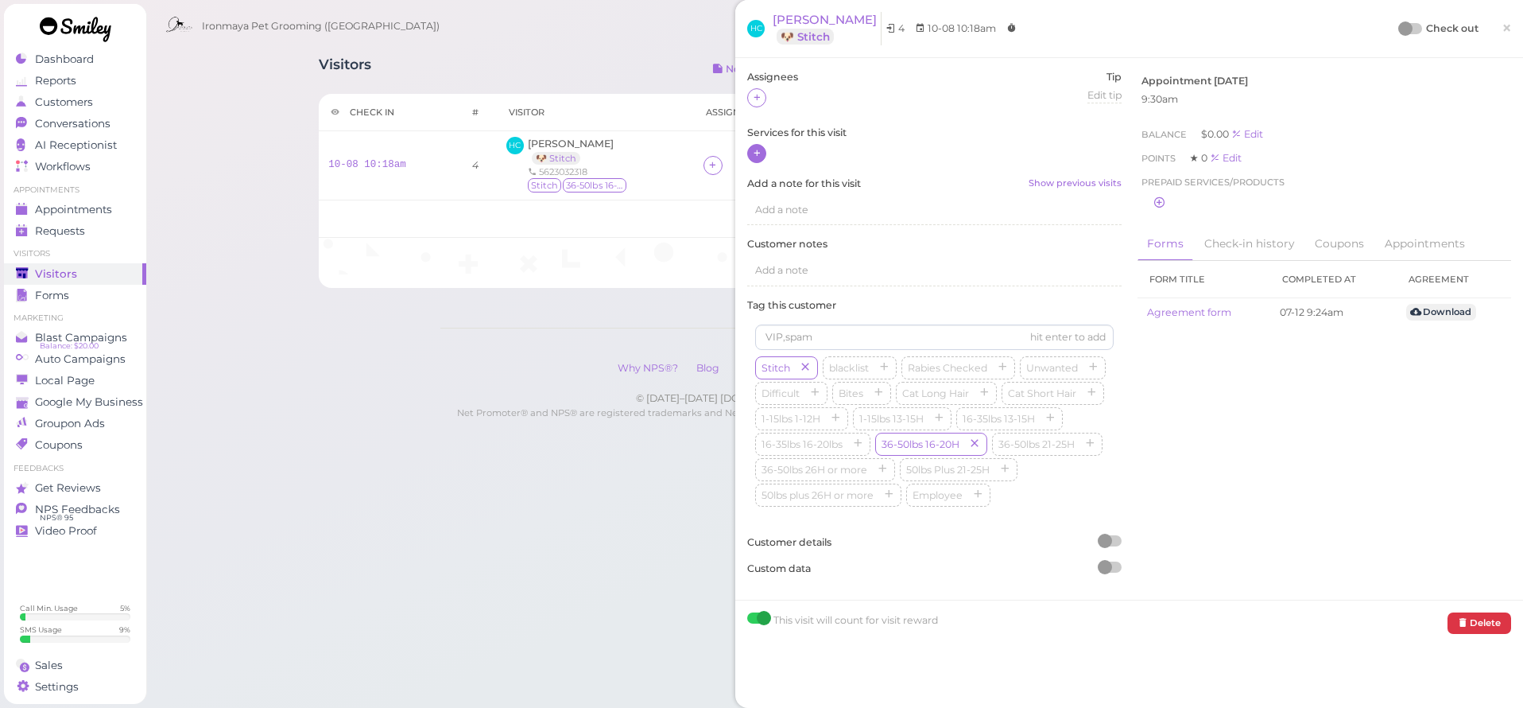
click at [756, 153] on icon at bounding box center [757, 153] width 10 height 12
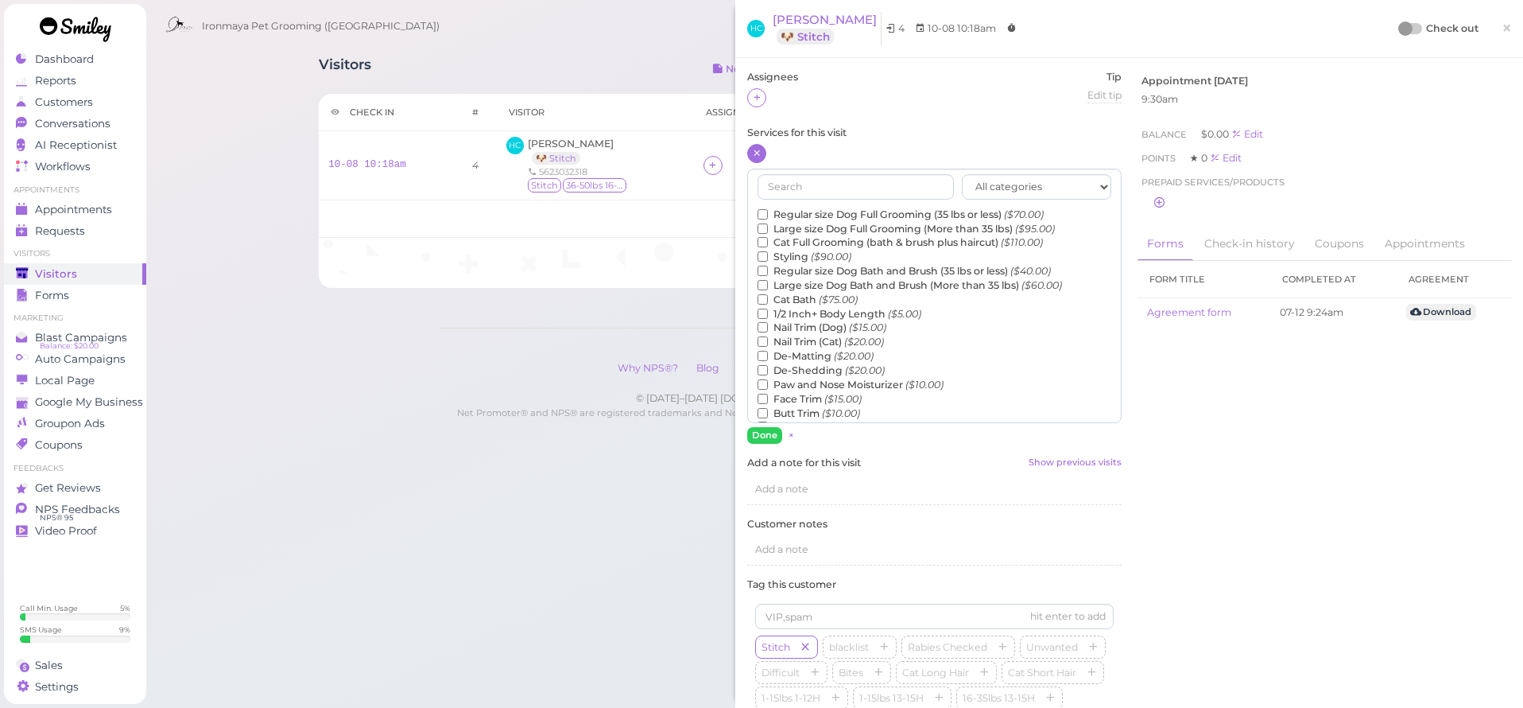
click at [802, 278] on label "Large size Dog Bath and Brush (More than 35 lbs) ($60.00)" at bounding box center [910, 285] width 304 height 14
click at [768, 280] on input "Large size Dog Bath and Brush (More than 35 lbs) ($60.00)" at bounding box center [763, 285] width 10 height 10
click at [773, 435] on button "Done" at bounding box center [764, 435] width 35 height 17
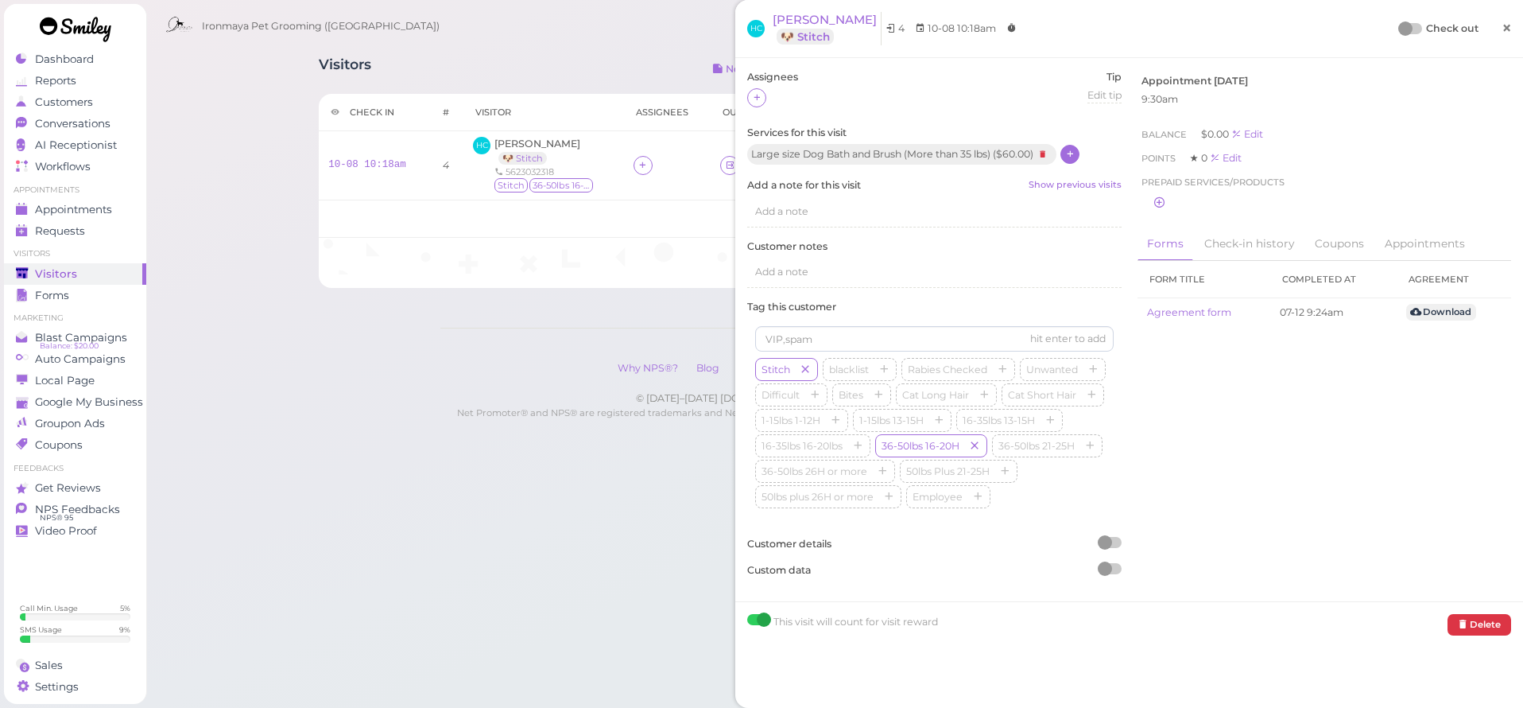
click at [1502, 33] on span "×" at bounding box center [1507, 28] width 10 height 22
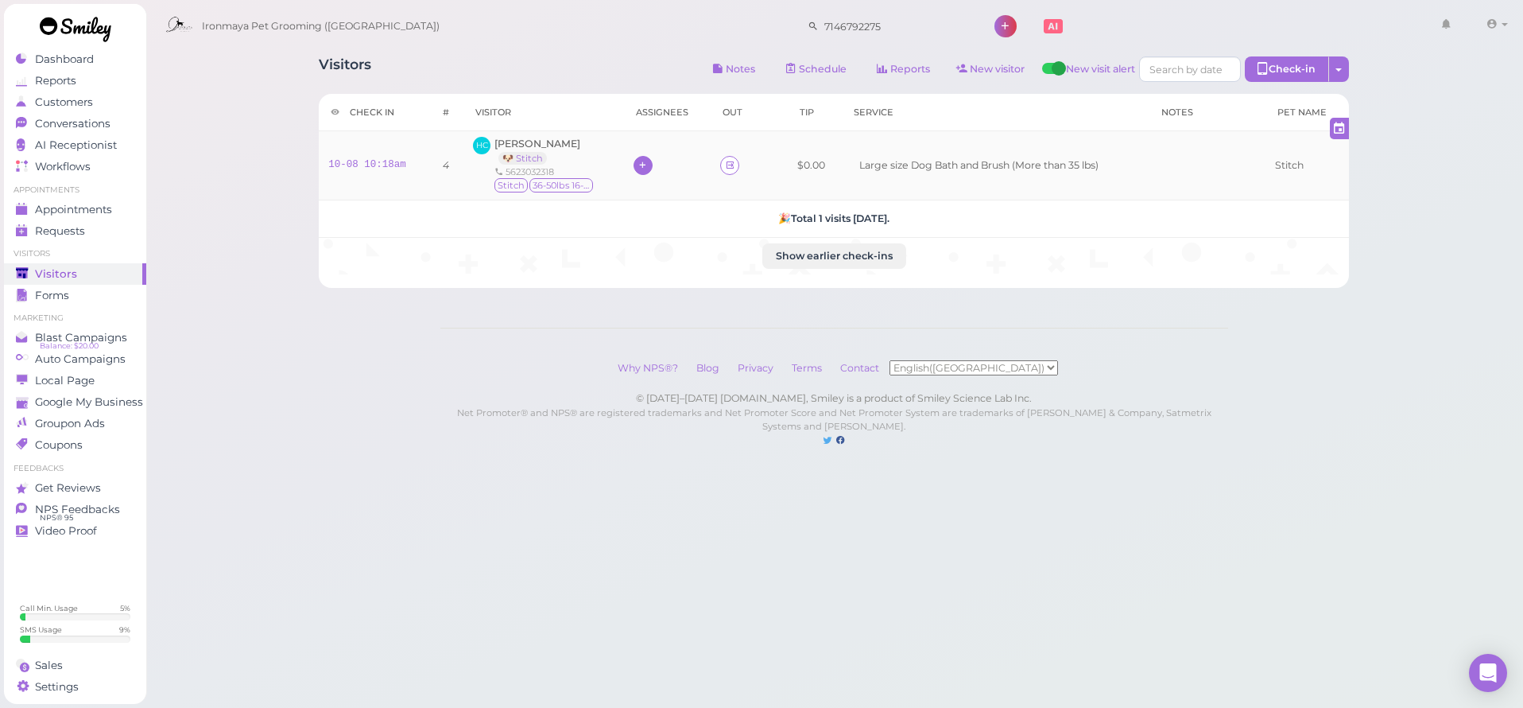
click at [643, 169] on icon at bounding box center [643, 165] width 10 height 12
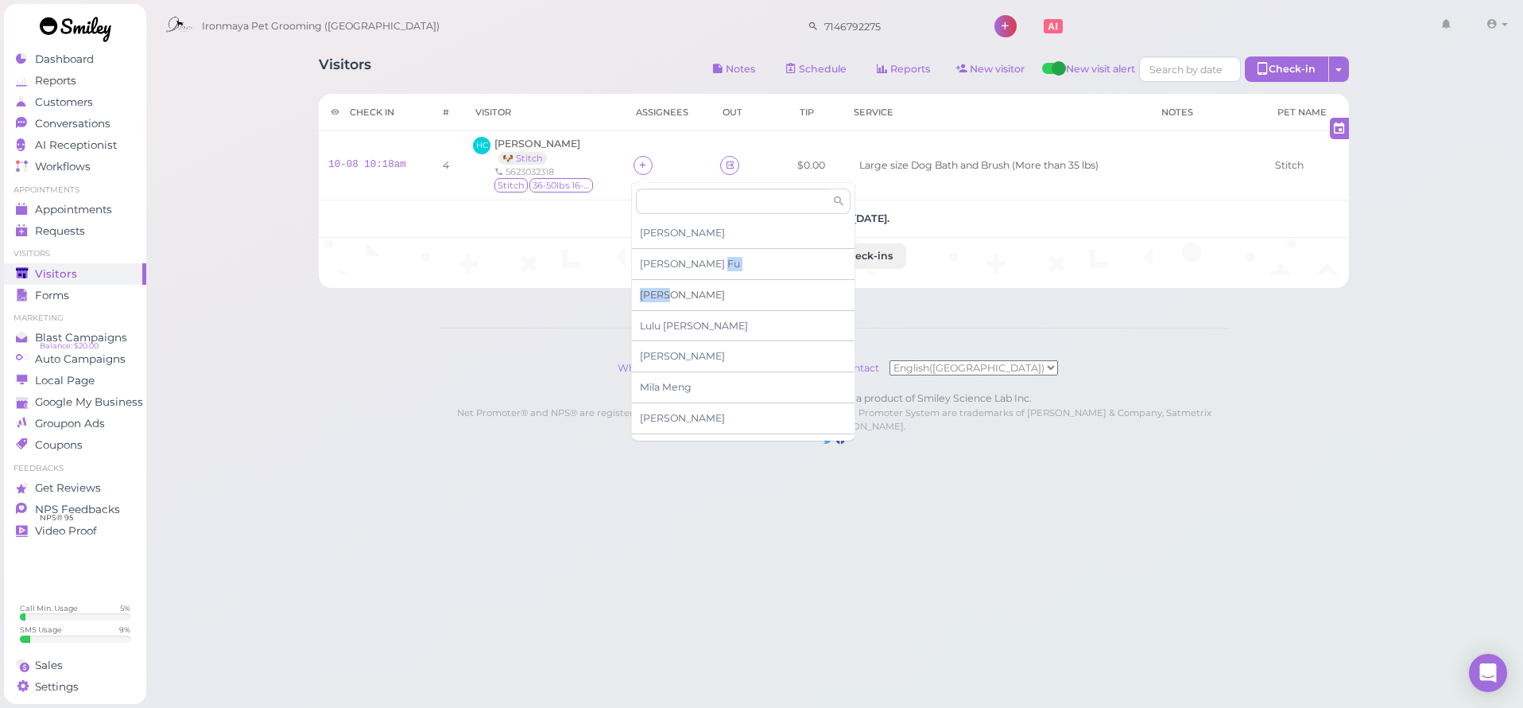
drag, startPoint x: 658, startPoint y: 266, endPoint x: 666, endPoint y: 293, distance: 28.2
click at [666, 293] on div "[PERSON_NAME] [PERSON_NAME] [PERSON_NAME] [PERSON_NAME] [PERSON_NAME] [PERSON_N…" at bounding box center [743, 329] width 223 height 223
click at [666, 293] on div "[PERSON_NAME]" at bounding box center [743, 295] width 223 height 31
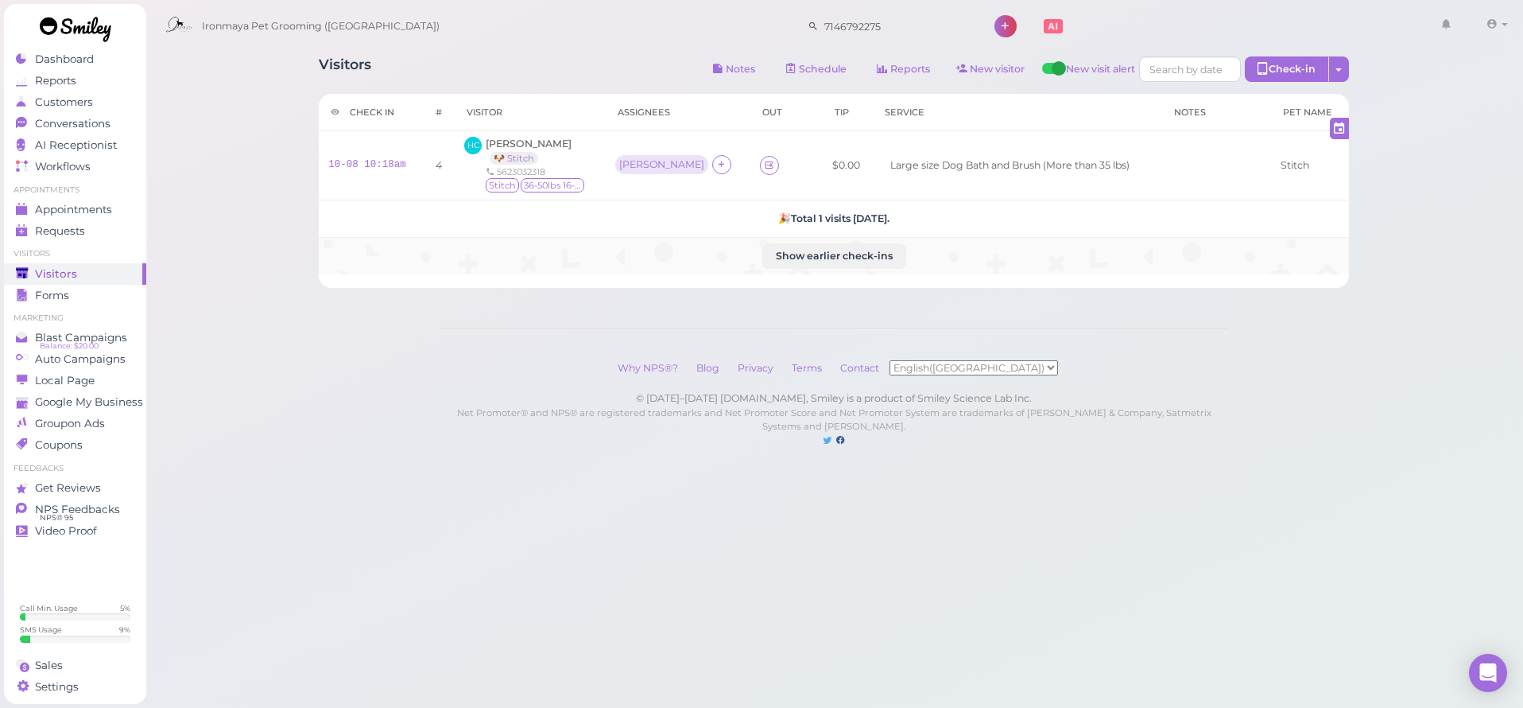
click at [556, 246] on td "Show earlier check-ins" at bounding box center [834, 255] width 1030 height 37
click at [541, 140] on span "[PERSON_NAME]" at bounding box center [529, 144] width 86 height 12
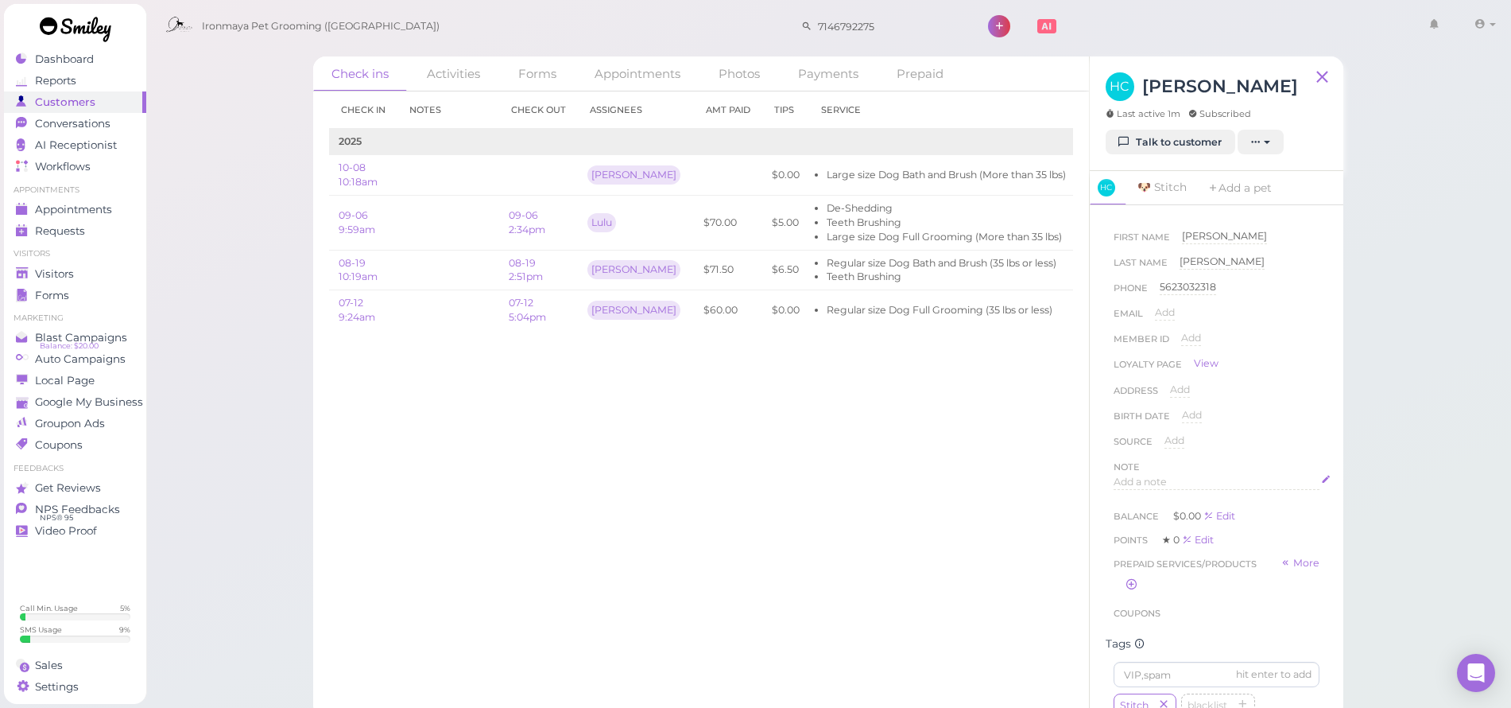
click at [1170, 482] on div "Add a note" at bounding box center [1217, 482] width 206 height 15
click at [1141, 629] on button "Done" at bounding box center [1131, 634] width 35 height 17
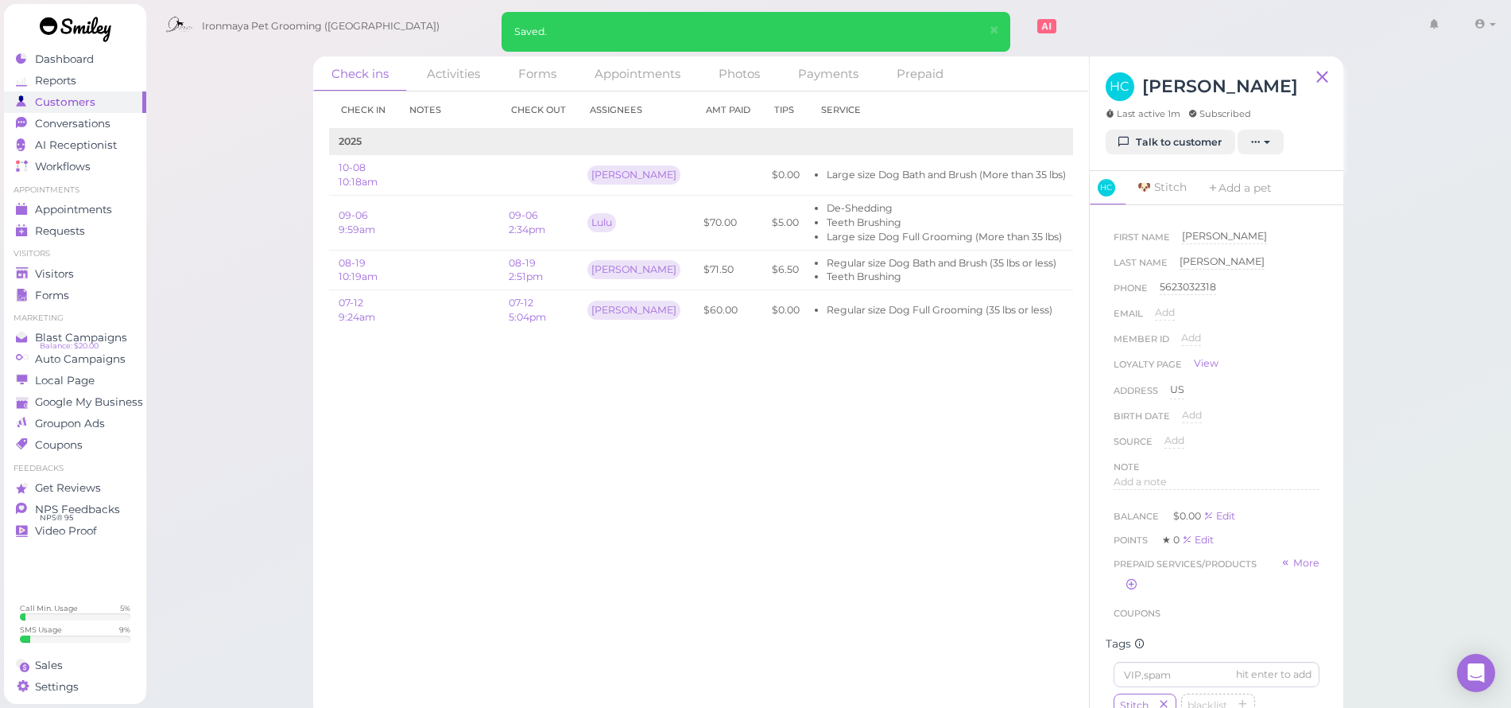
scroll to position [111, 0]
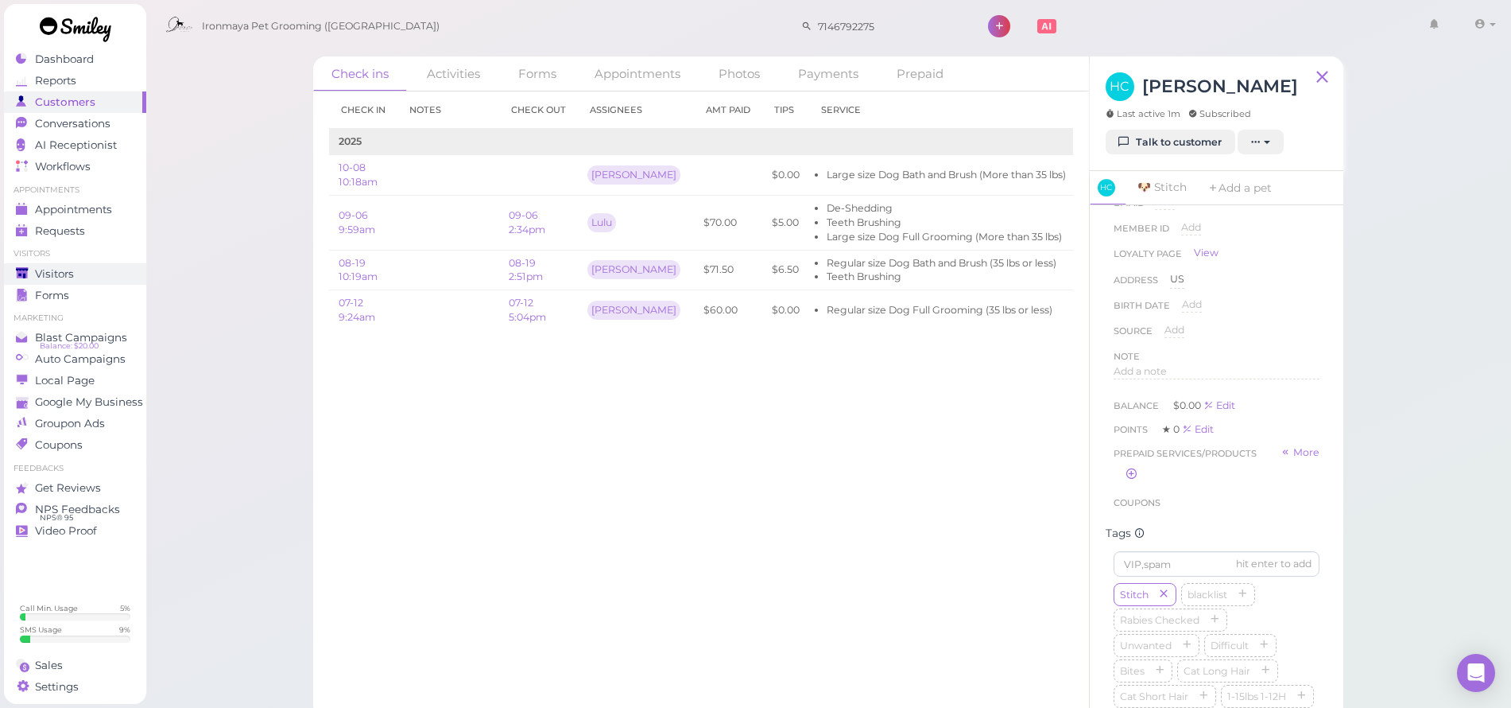
click at [62, 262] on ul "Visitors Visitors Forms" at bounding box center [75, 276] width 142 height 57
click at [68, 271] on span "Visitors" at bounding box center [54, 274] width 39 height 14
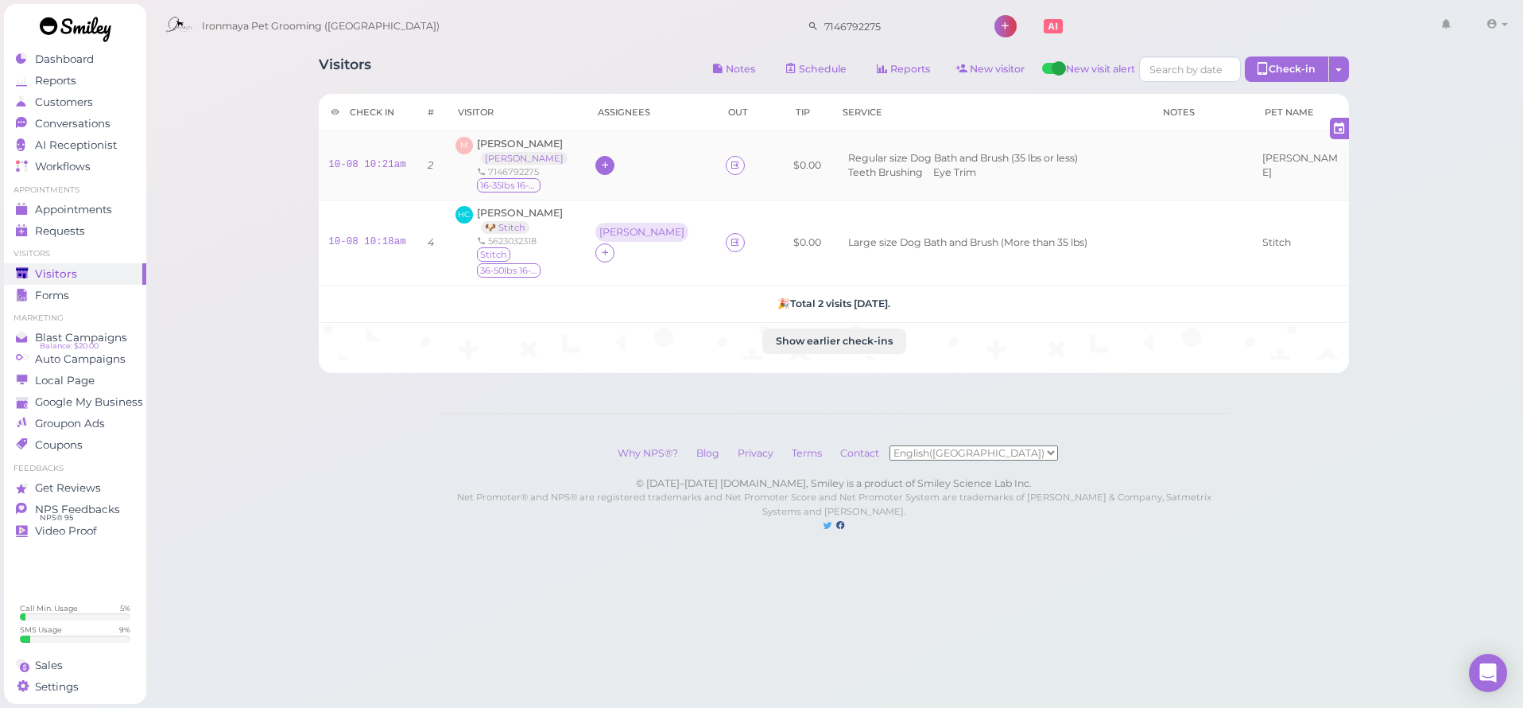
click at [602, 168] on icon at bounding box center [605, 165] width 10 height 12
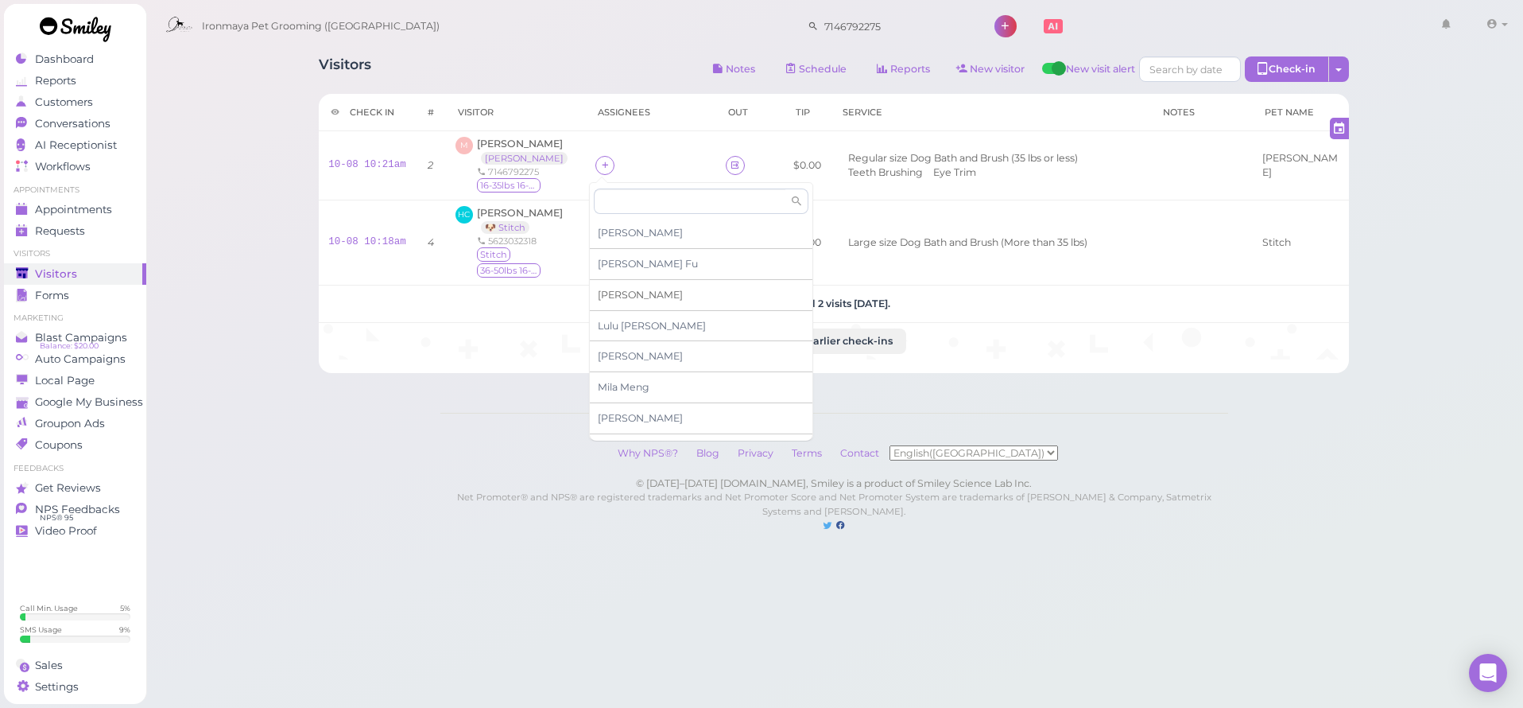
click at [619, 299] on div "[PERSON_NAME]" at bounding box center [701, 295] width 223 height 31
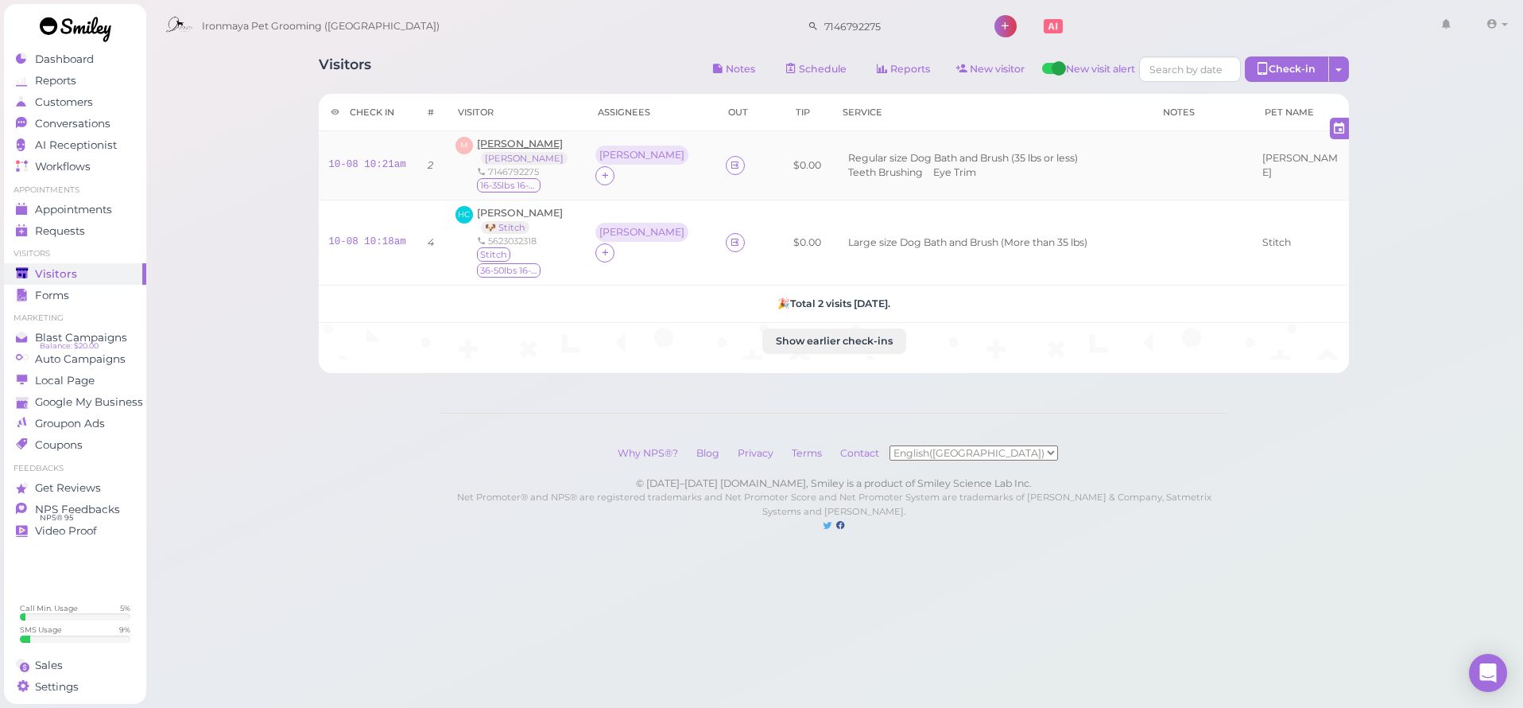
click at [500, 149] on span "[PERSON_NAME]" at bounding box center [520, 144] width 86 height 12
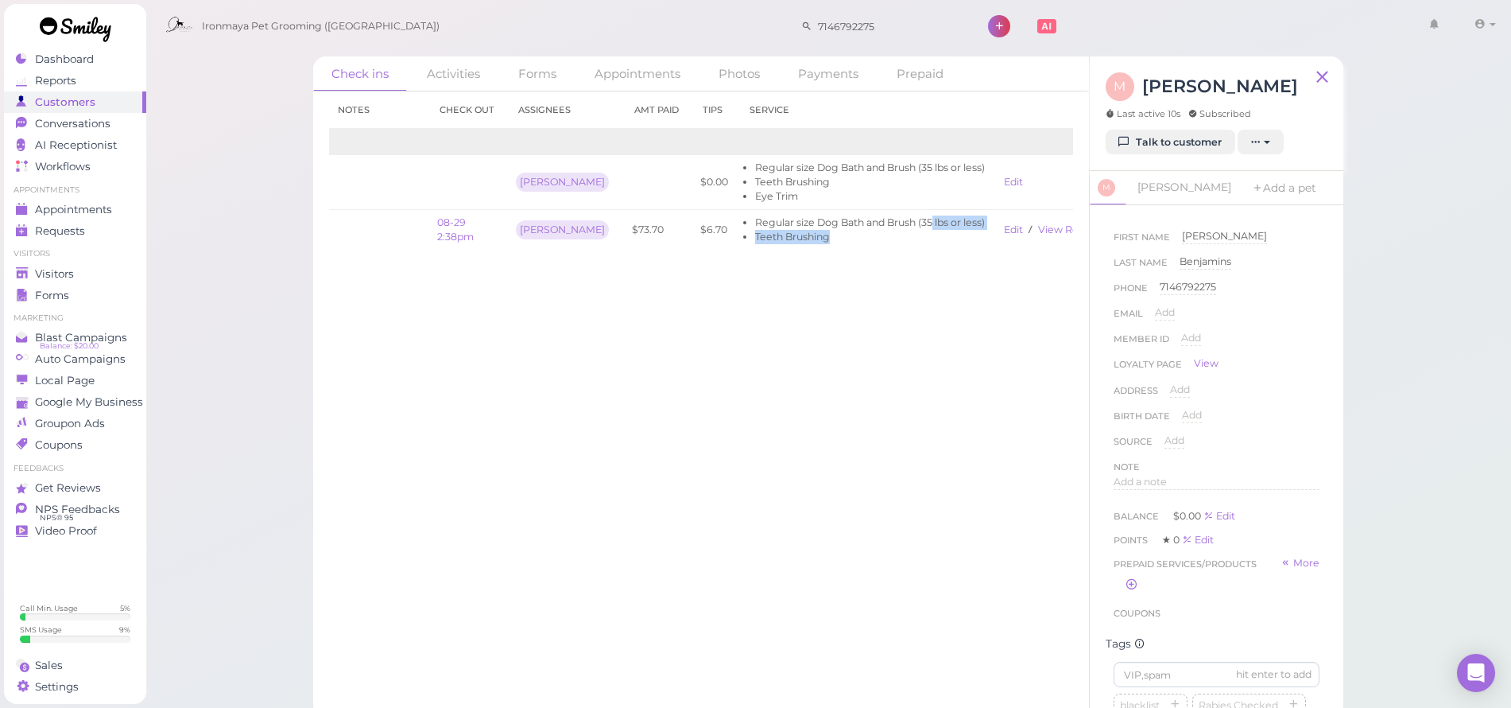
scroll to position [0, 80]
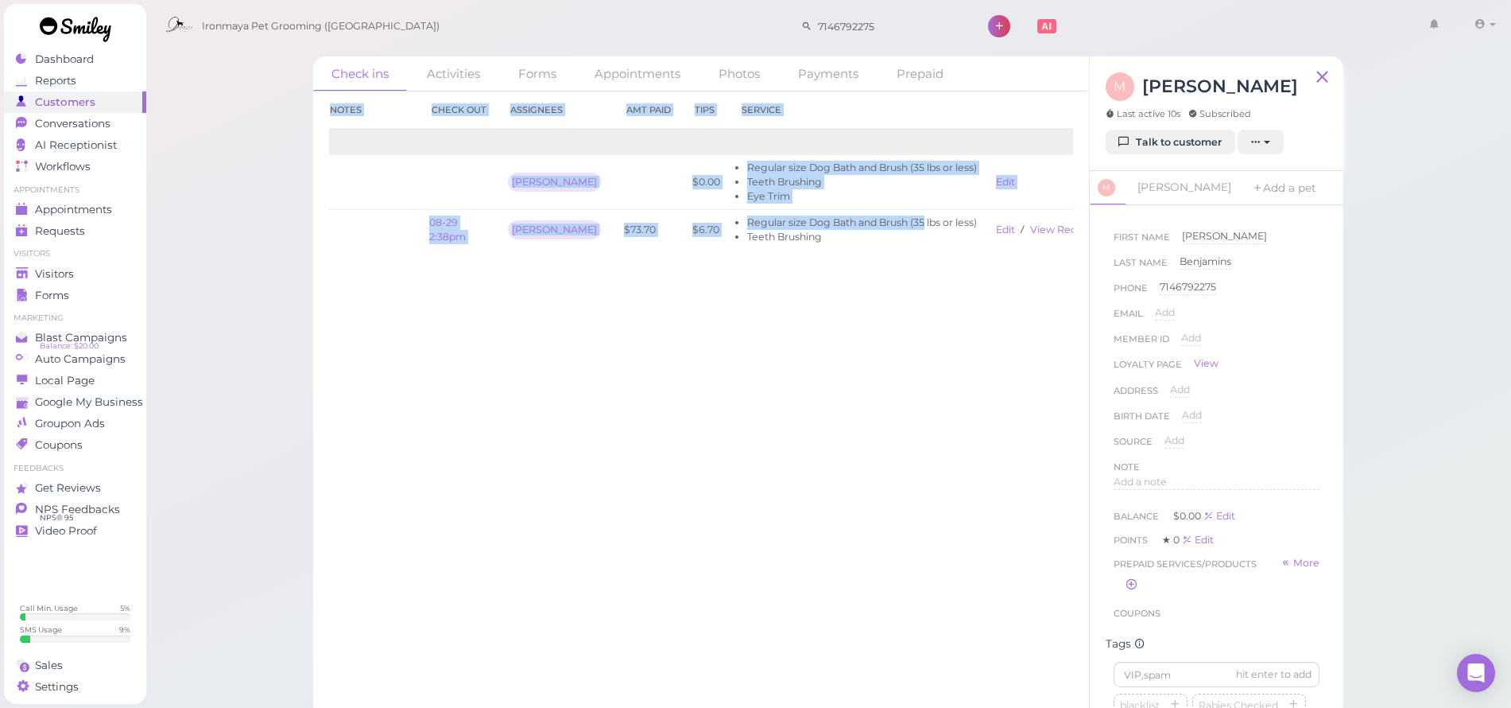
drag, startPoint x: 979, startPoint y: 218, endPoint x: 1076, endPoint y: 240, distance: 99.5
click at [1079, 242] on div "Check in Notes Check out Assignees Amt Paid Tips Service 2025 10-08 10:21am [PE…" at bounding box center [701, 399] width 776 height 616
click at [1031, 231] on link "View receipt" at bounding box center [1062, 229] width 65 height 12
click at [883, 328] on div "Check in Notes Check out Assignees Amt Paid Tips Service 2025 10-08 10:21am [PE…" at bounding box center [701, 399] width 776 height 616
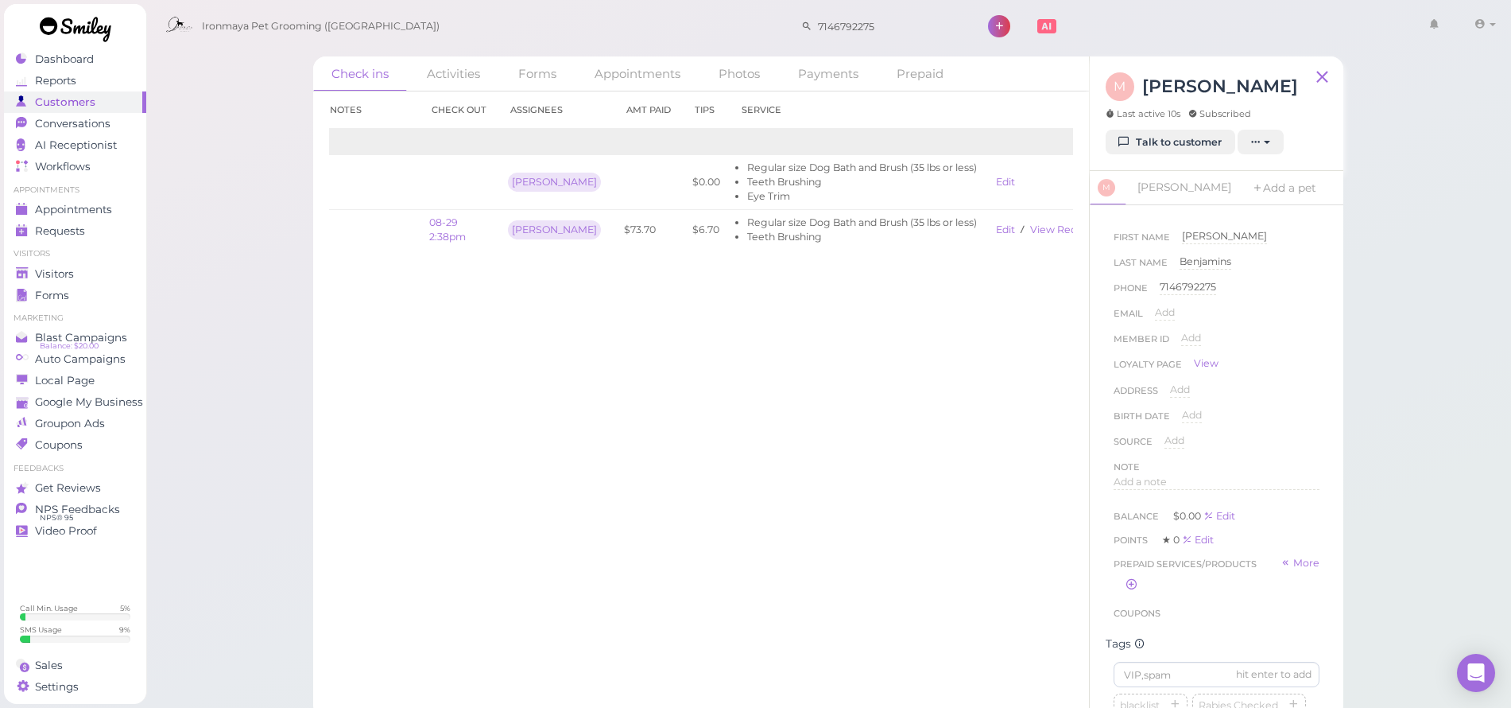
click at [962, 339] on div "Check in Notes Check out Assignees Amt Paid Tips Service 2025 10-08 10:21am [PE…" at bounding box center [701, 399] width 776 height 616
click at [72, 128] on span "Conversations" at bounding box center [73, 124] width 76 height 14
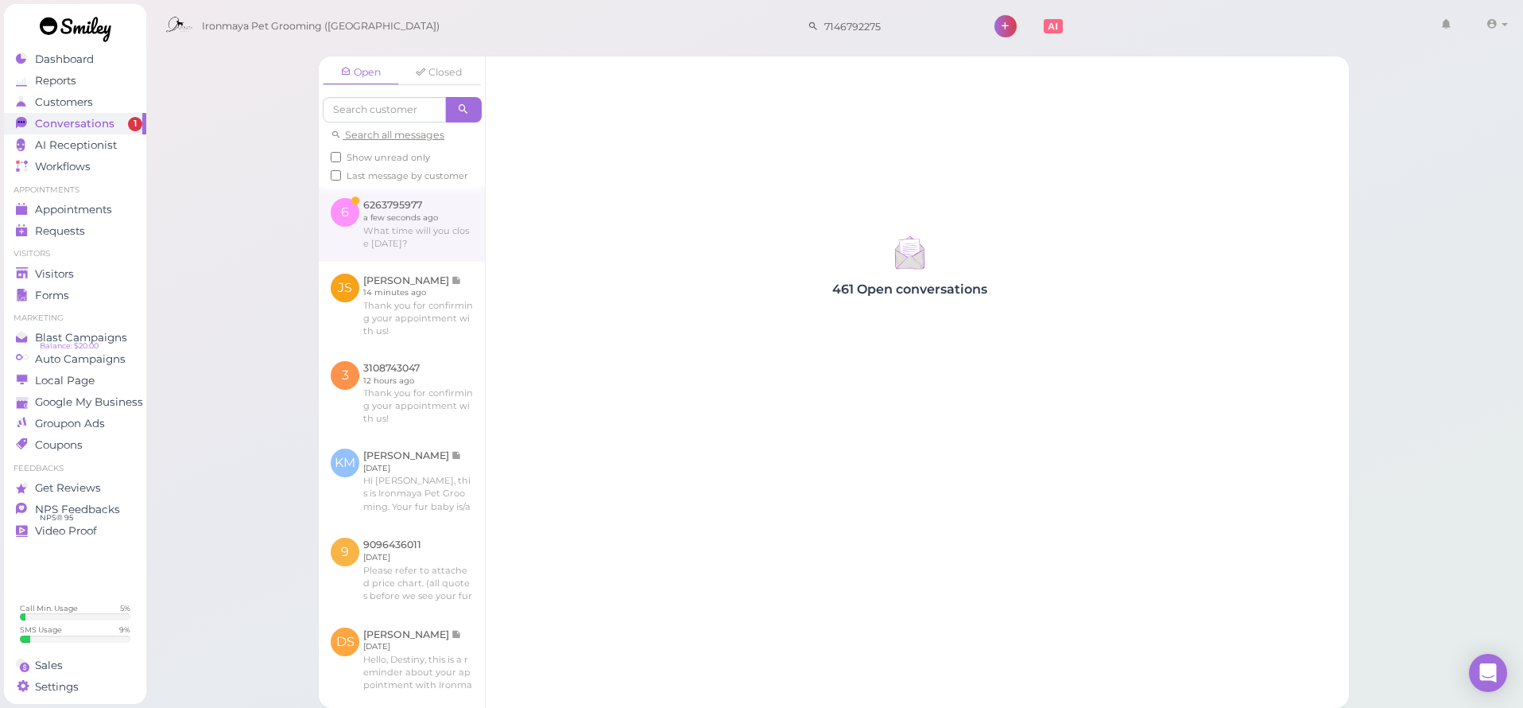
click at [420, 261] on link at bounding box center [402, 223] width 166 height 75
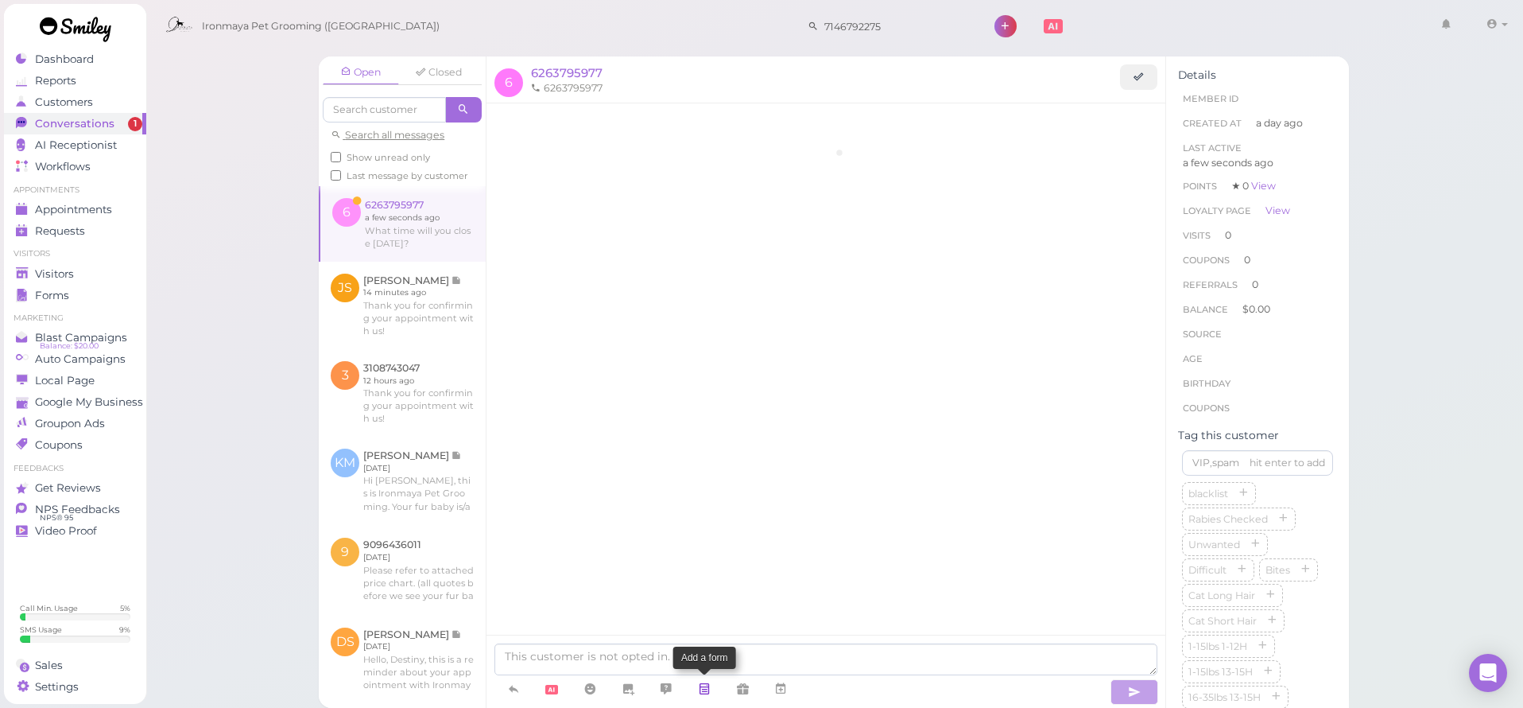
scroll to position [59, 0]
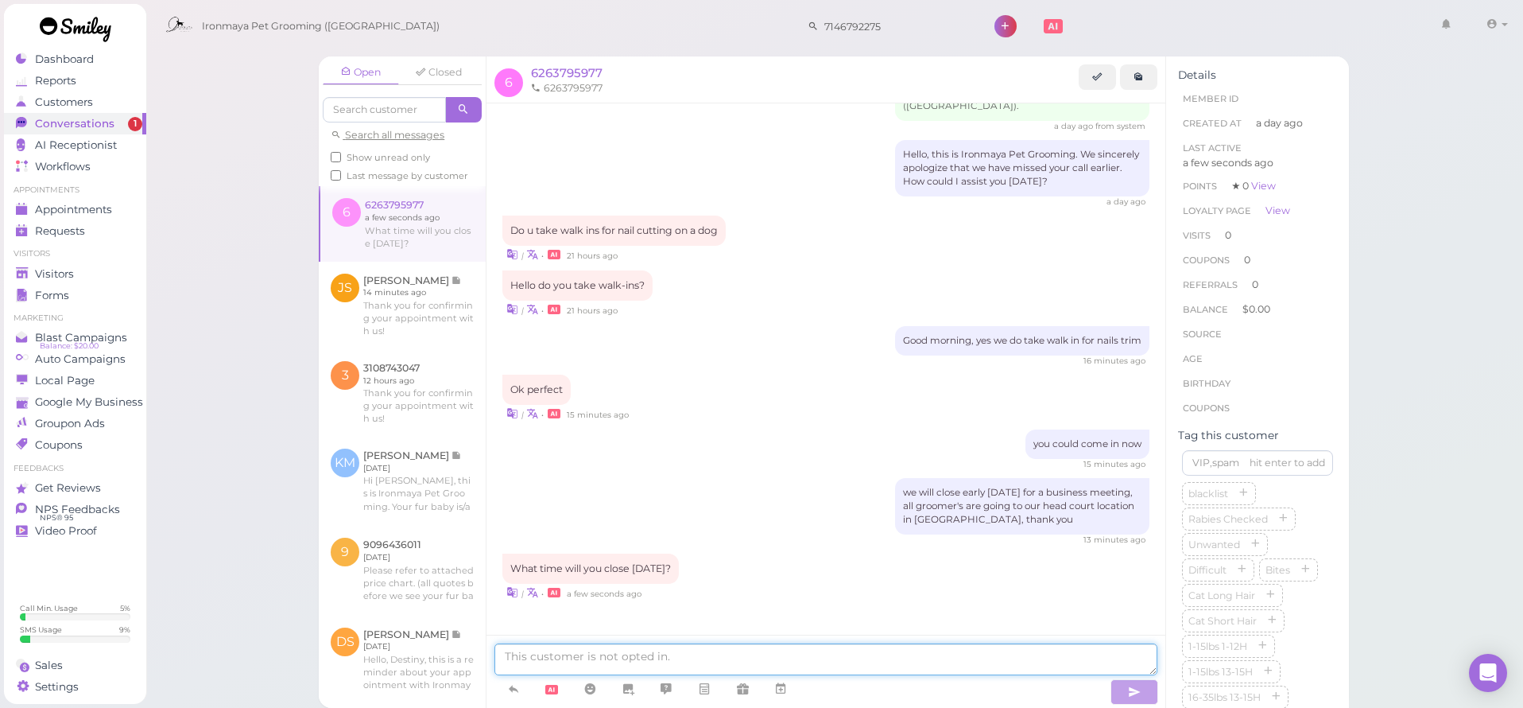
click at [671, 661] on textarea at bounding box center [826, 659] width 663 height 32
type textarea "we will close at 12pm [DATE]"
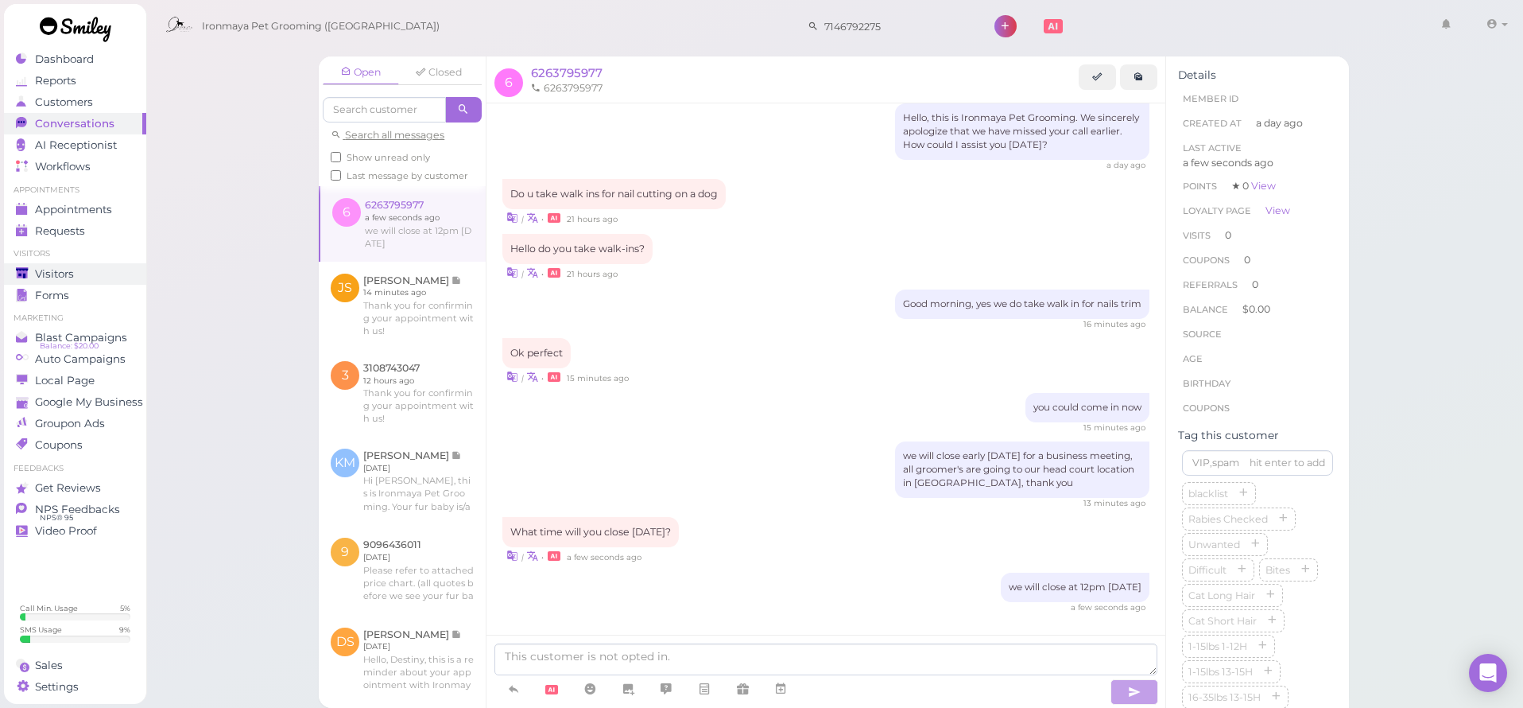
click at [72, 277] on span "Visitors" at bounding box center [54, 274] width 39 height 14
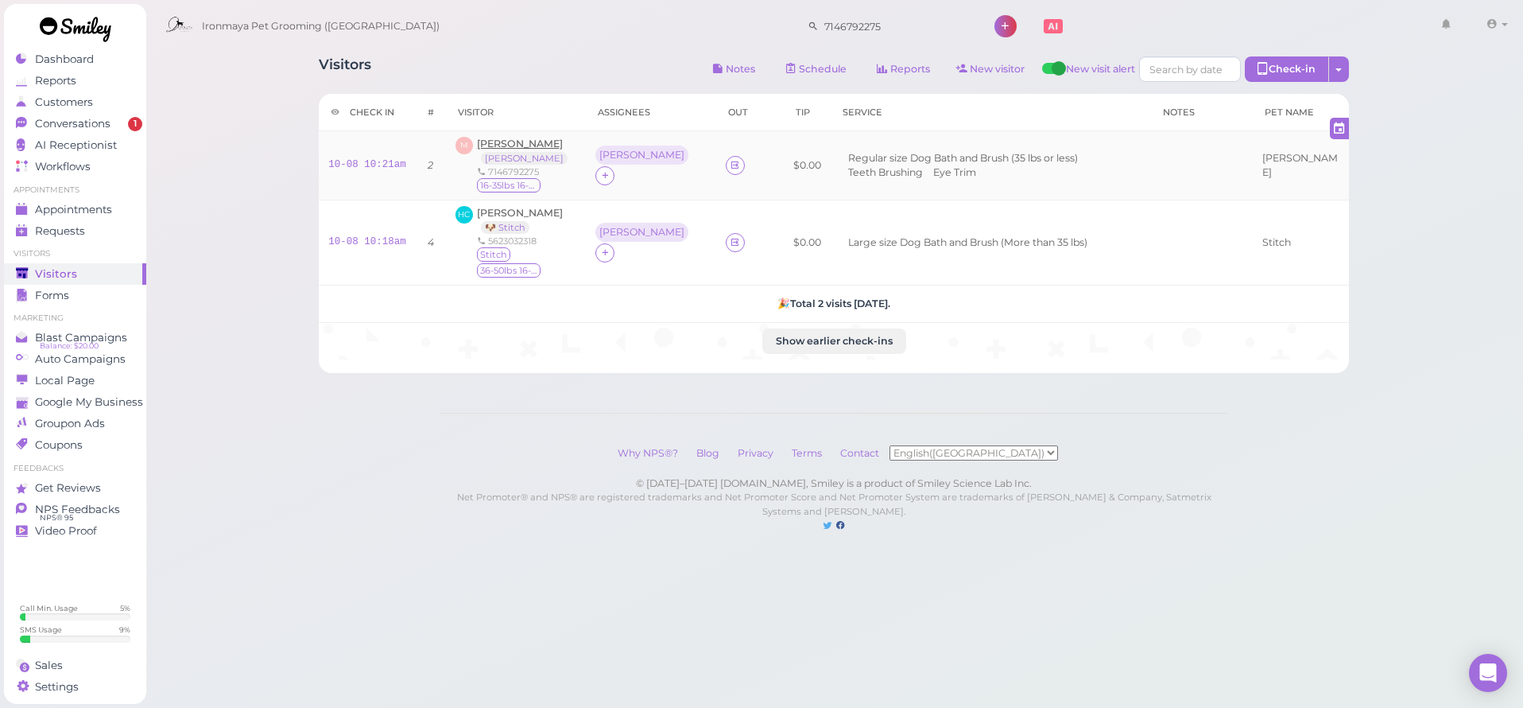
click at [532, 148] on span "[PERSON_NAME]" at bounding box center [520, 144] width 86 height 12
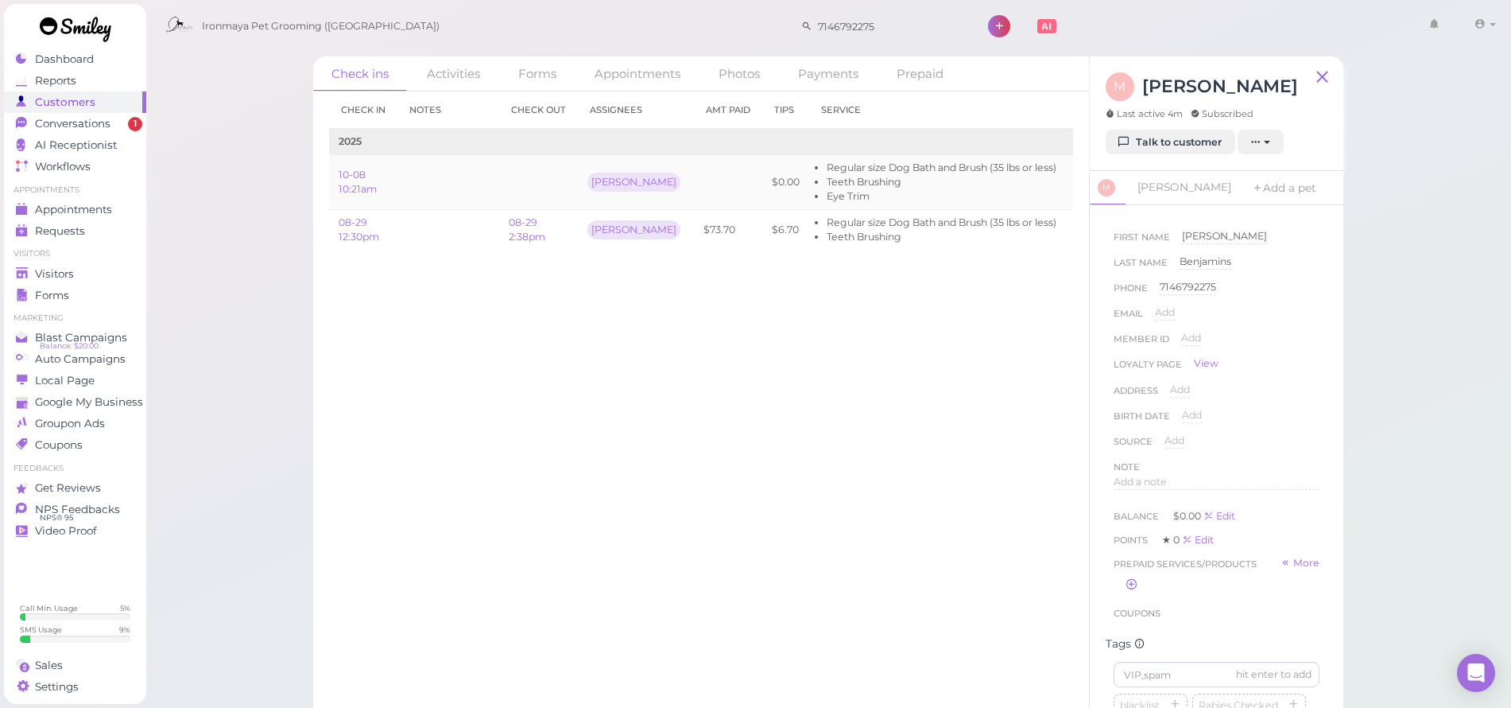
click at [1076, 185] on link "Edit" at bounding box center [1085, 182] width 19 height 12
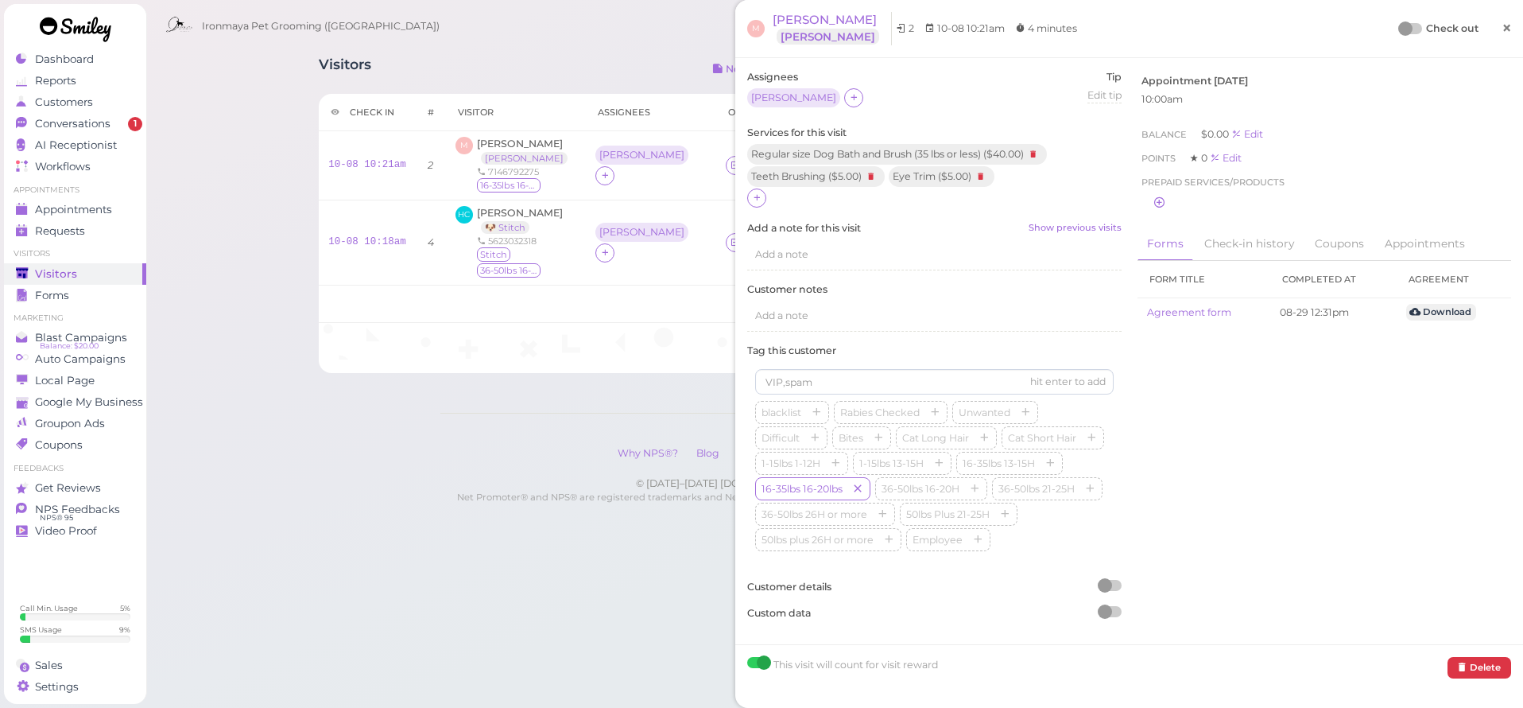
click at [1502, 26] on span "×" at bounding box center [1507, 28] width 10 height 22
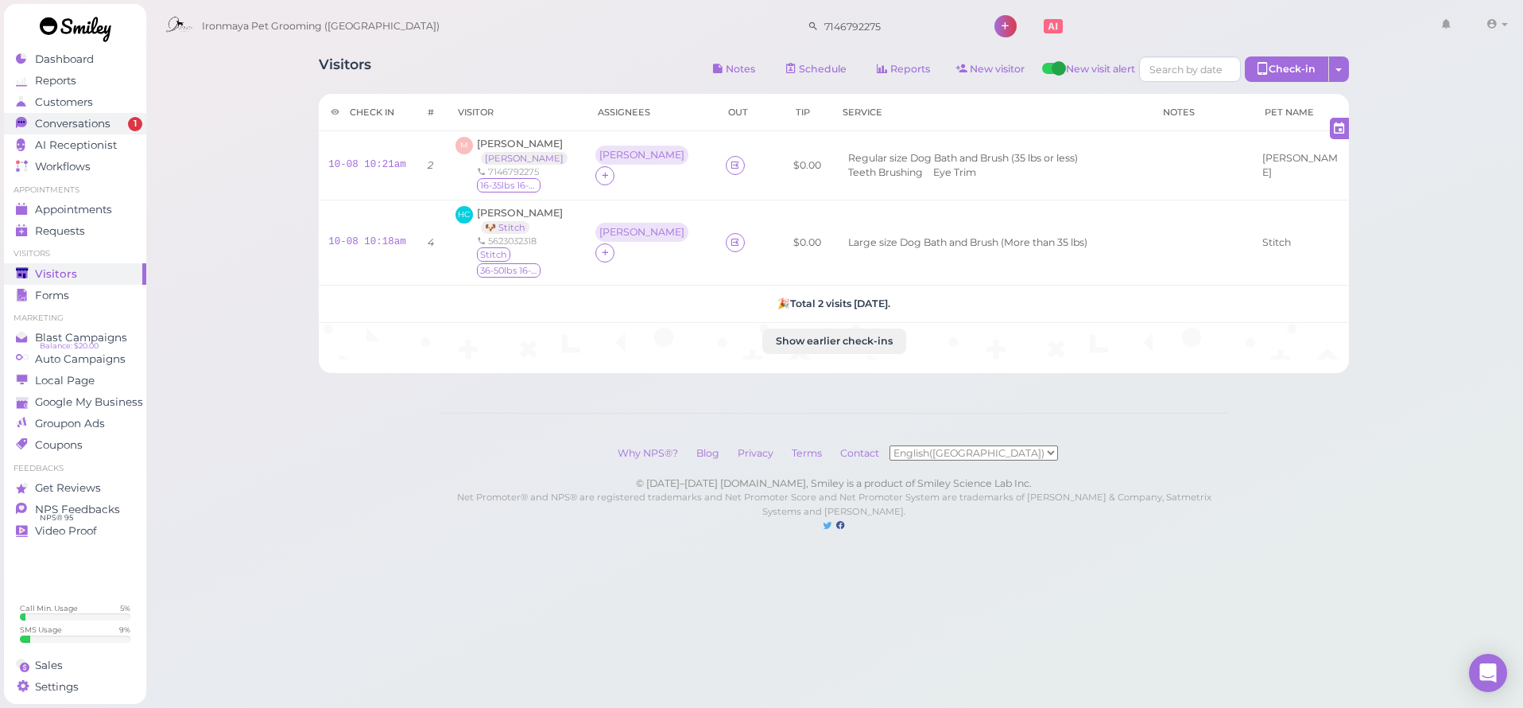
click at [105, 122] on span "Conversations" at bounding box center [73, 124] width 76 height 14
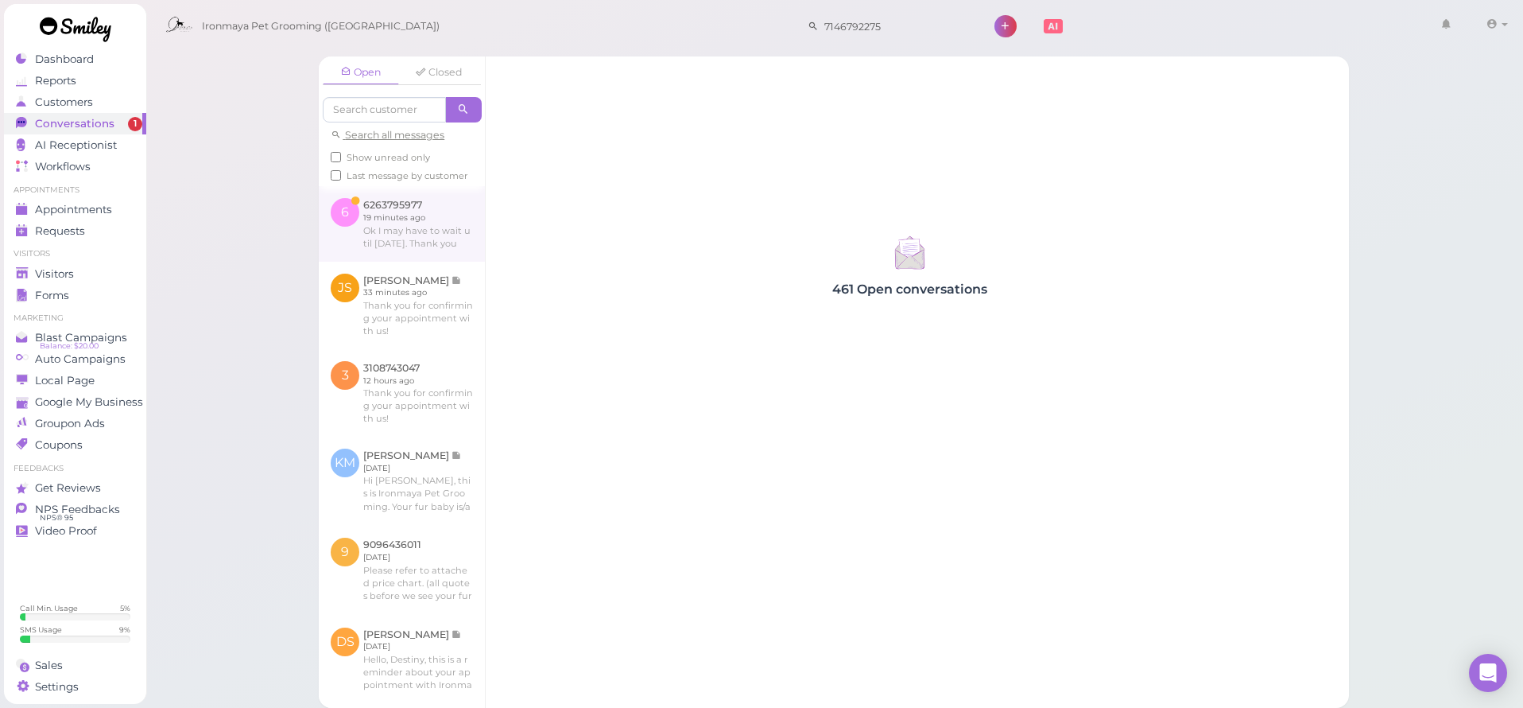
click at [448, 261] on link at bounding box center [402, 223] width 166 height 75
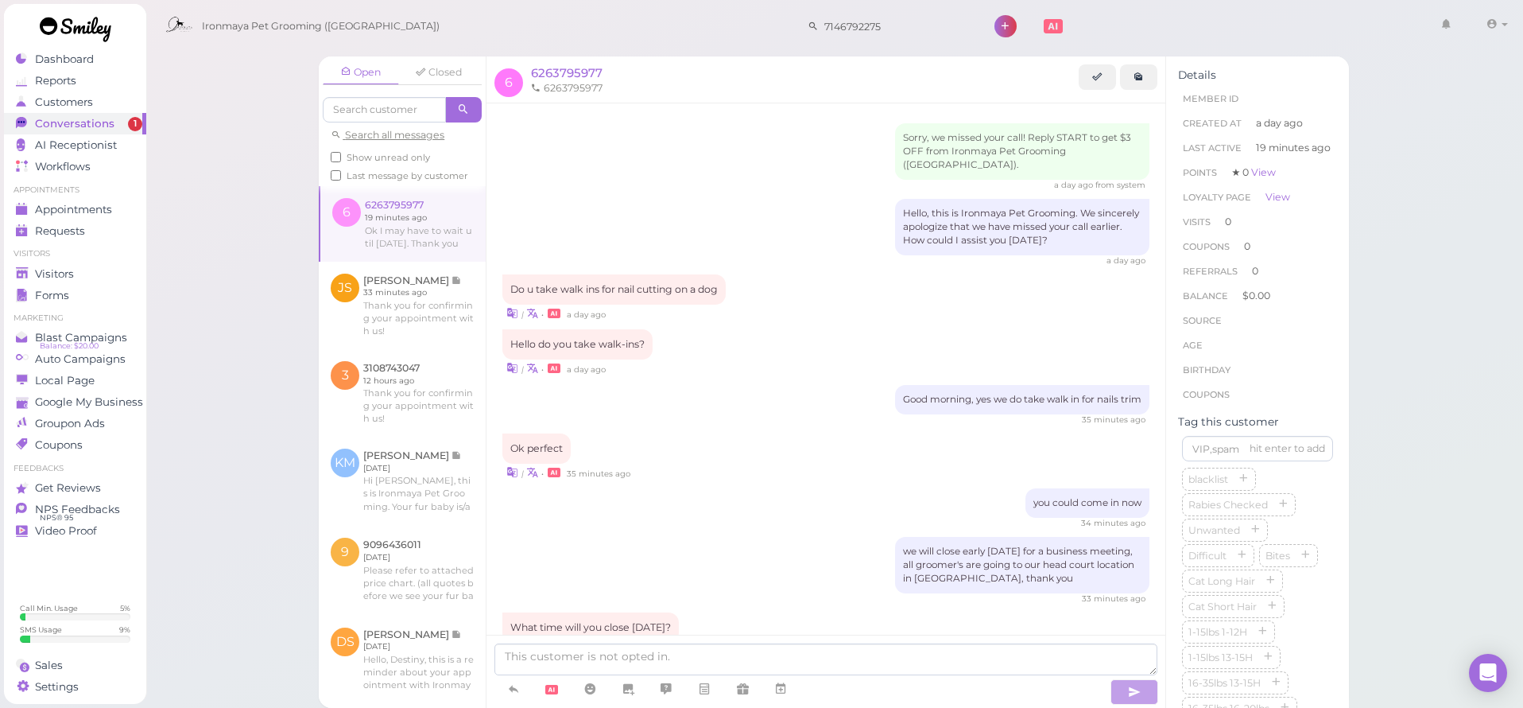
scroll to position [161, 0]
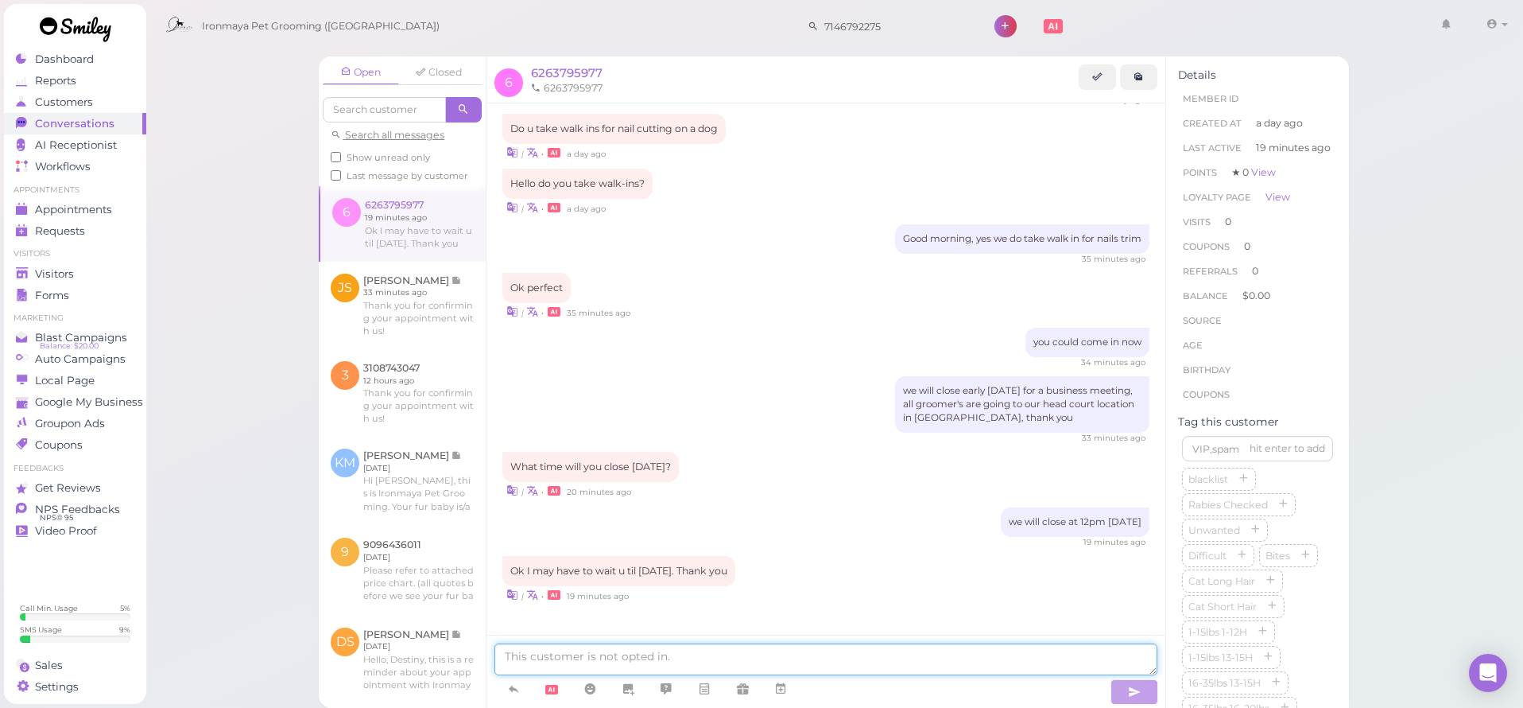
click at [682, 661] on textarea at bounding box center [826, 659] width 663 height 32
type textarea "You are welcome, pls give us a msg before you come, have a great day"
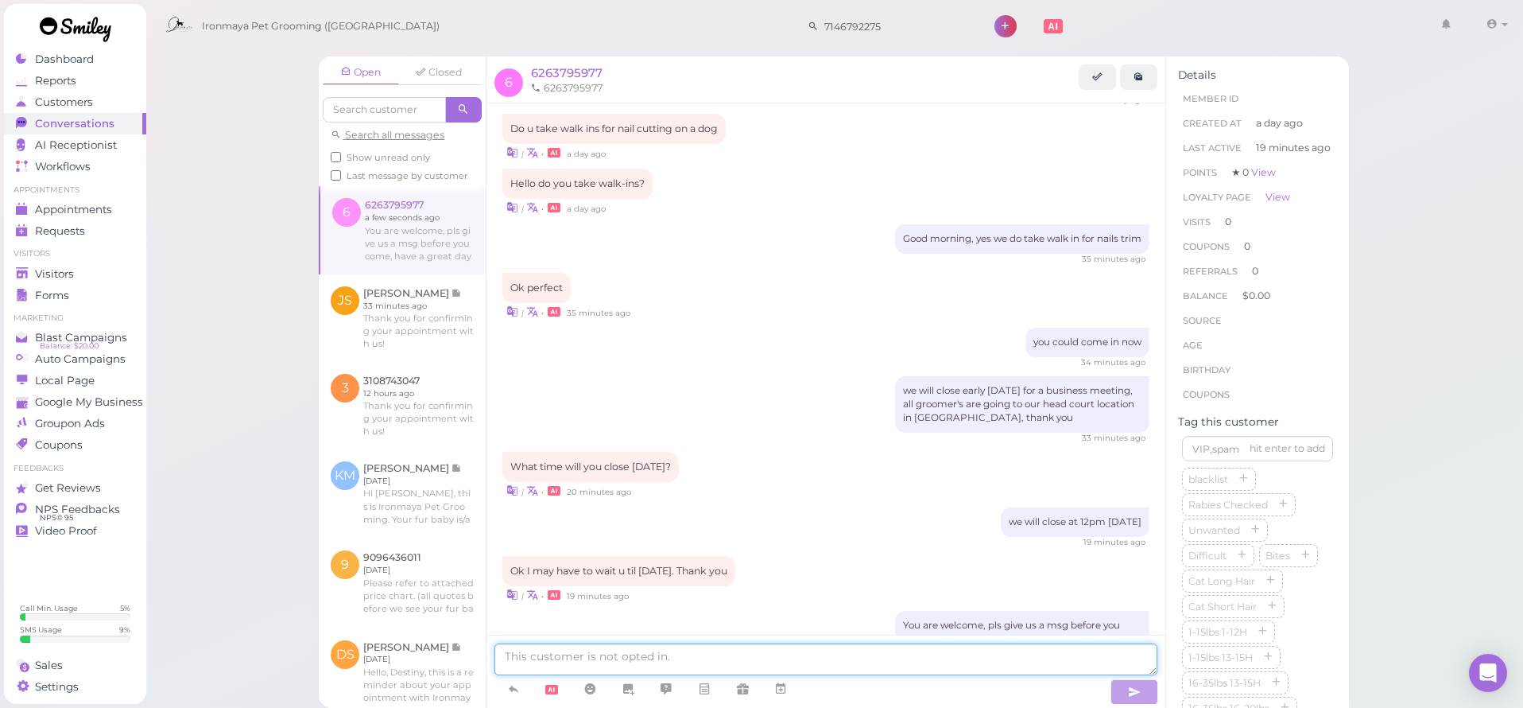
scroll to position [210, 0]
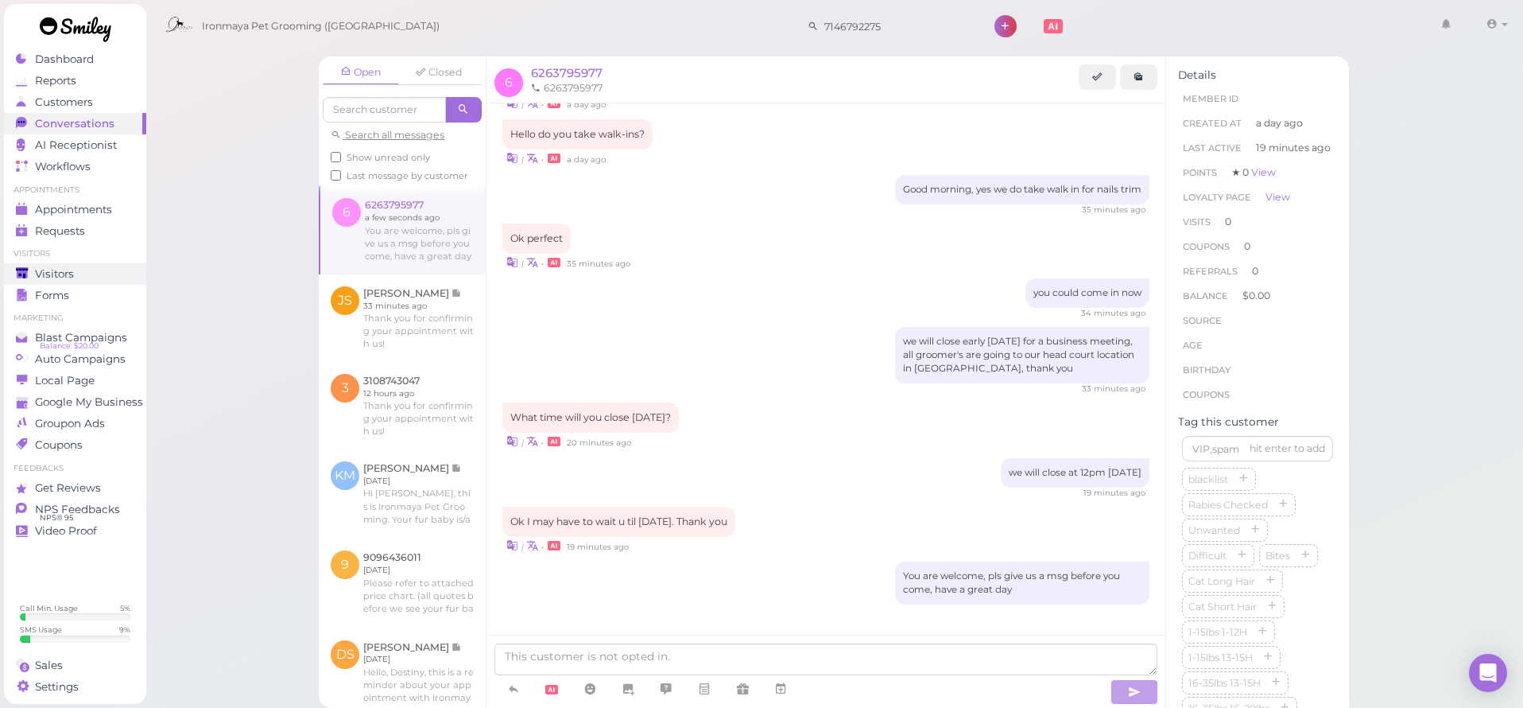
click at [92, 270] on div "Visitors" at bounding box center [73, 274] width 114 height 14
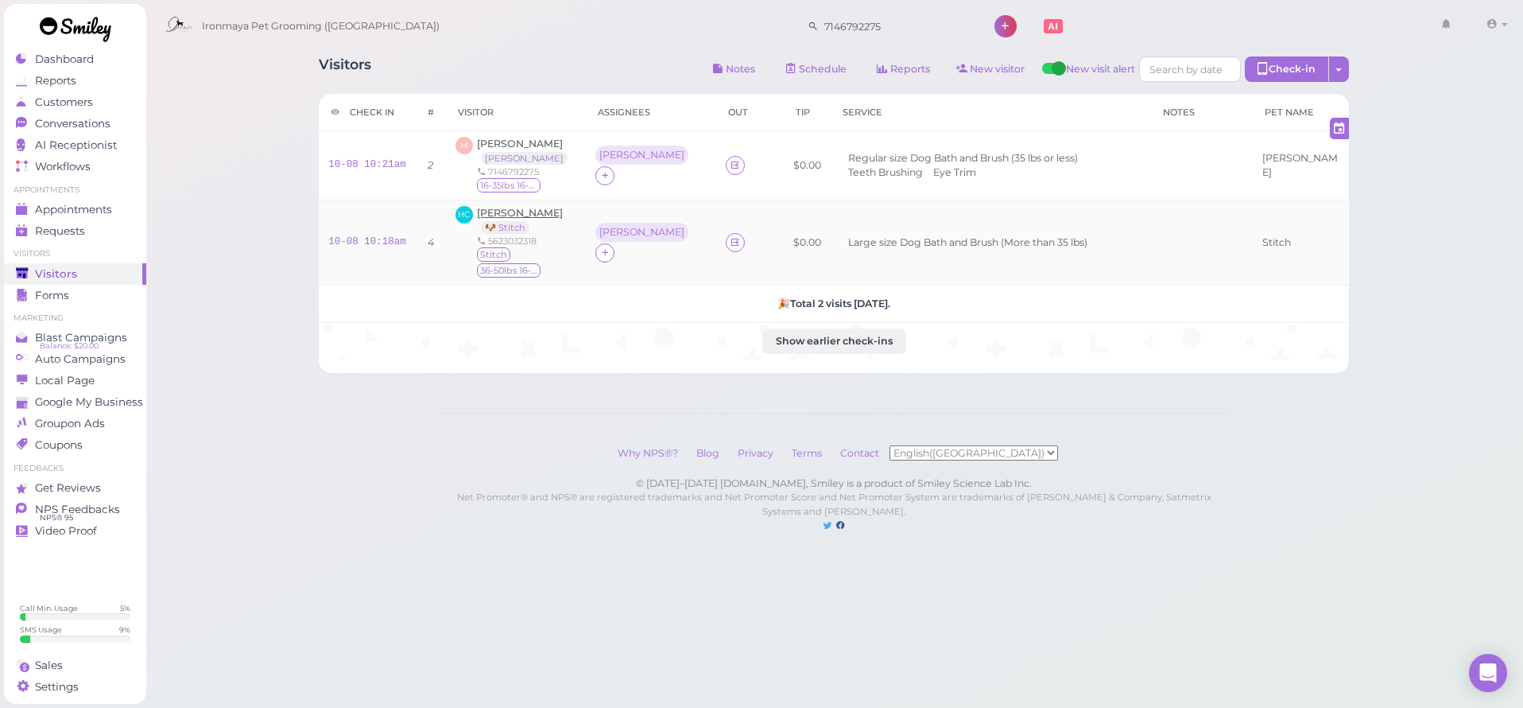
click at [535, 214] on span "[PERSON_NAME]" at bounding box center [520, 213] width 86 height 12
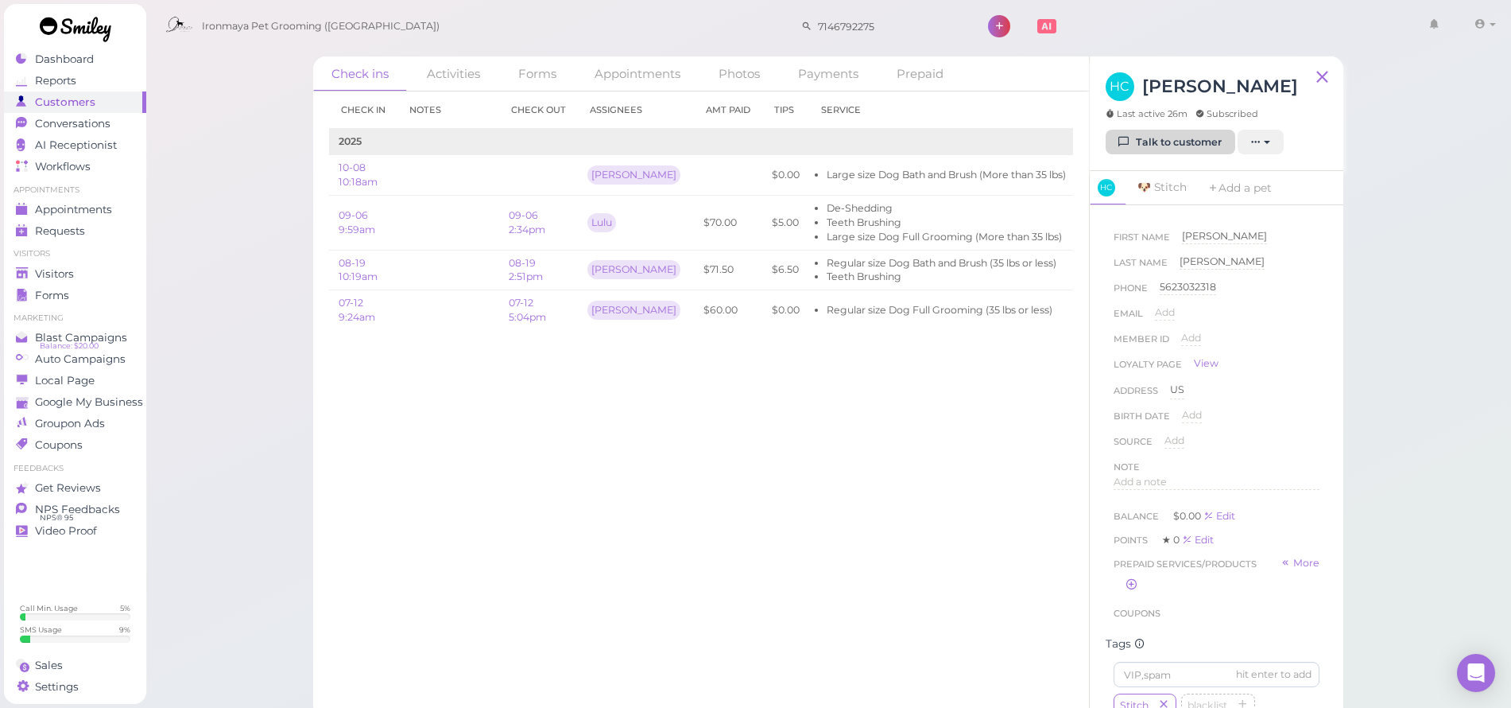
click at [1195, 141] on link "Talk to customer" at bounding box center [1171, 142] width 130 height 25
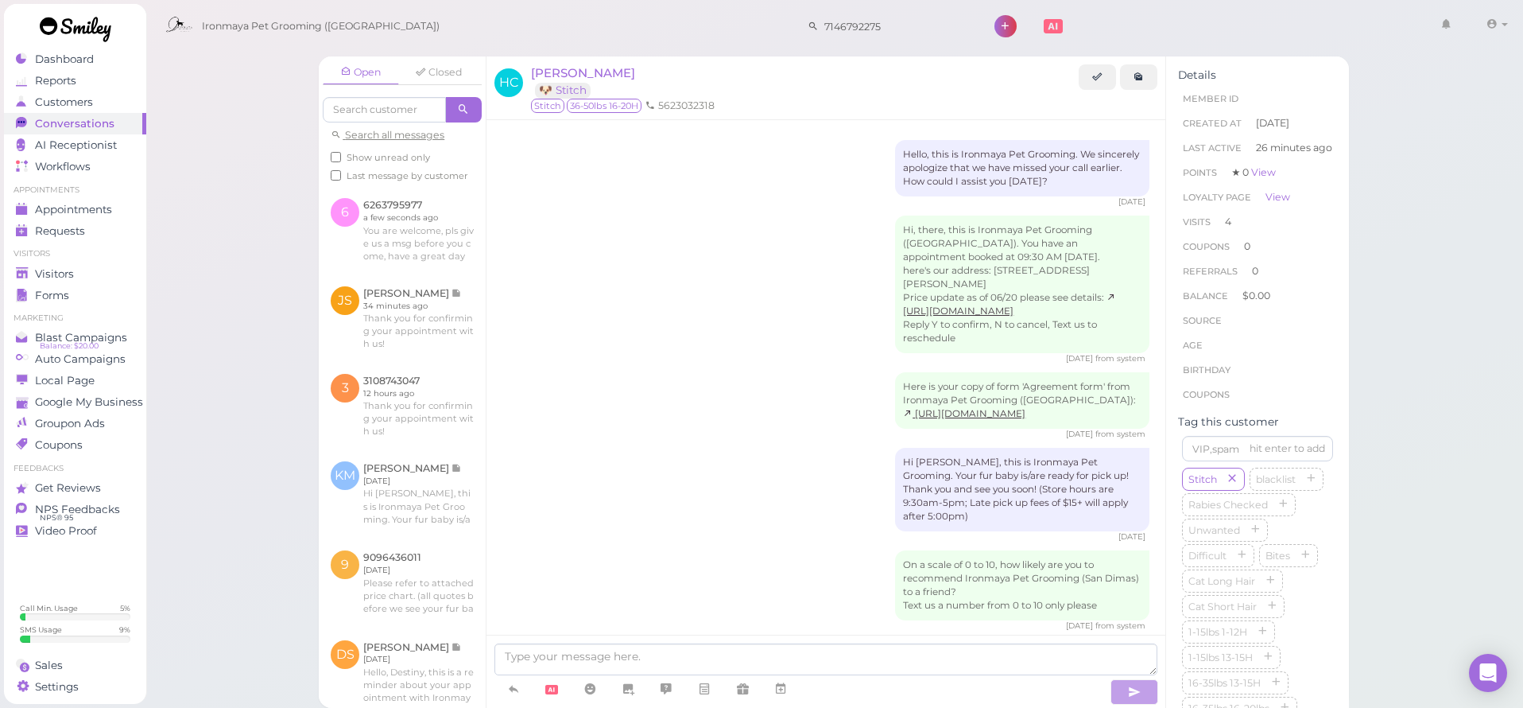
scroll to position [1401, 0]
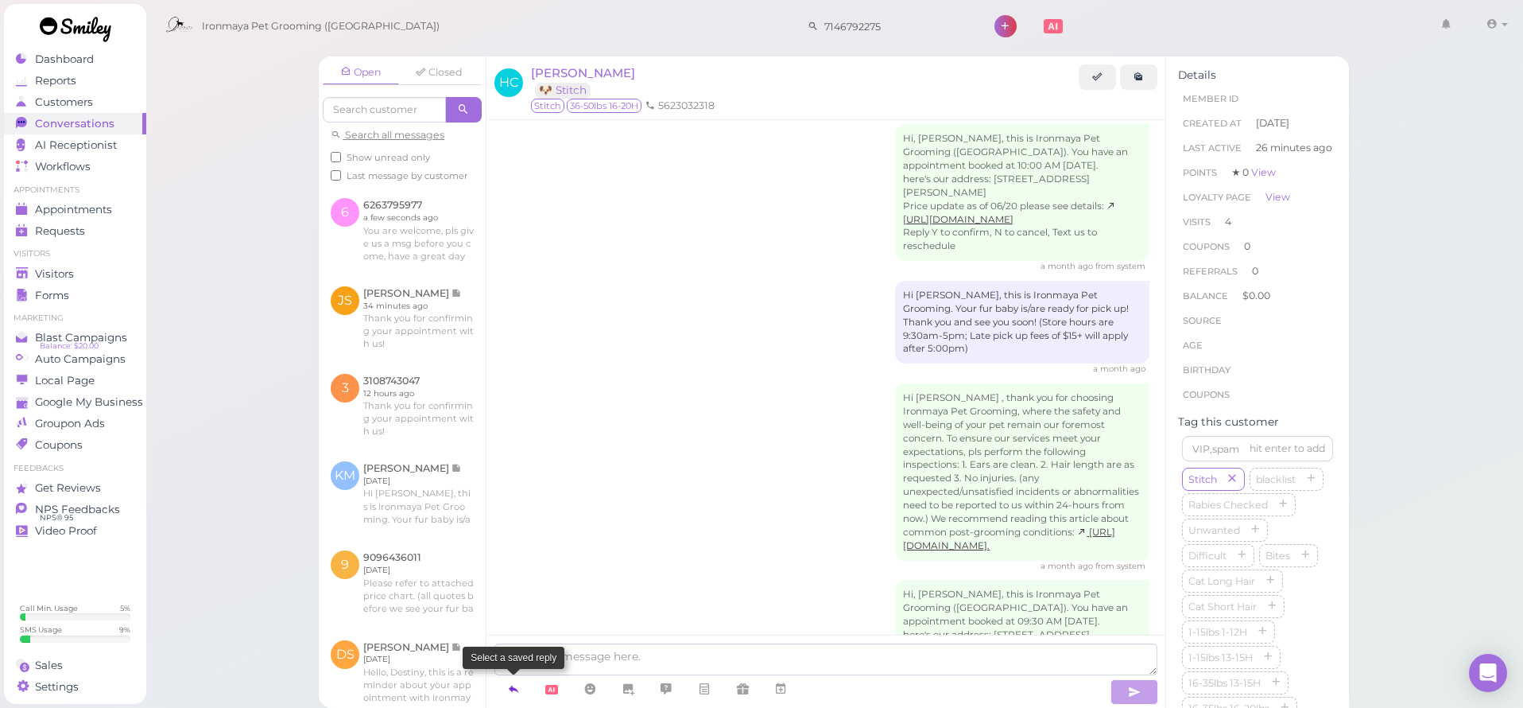
click at [518, 690] on icon at bounding box center [513, 689] width 13 height 16
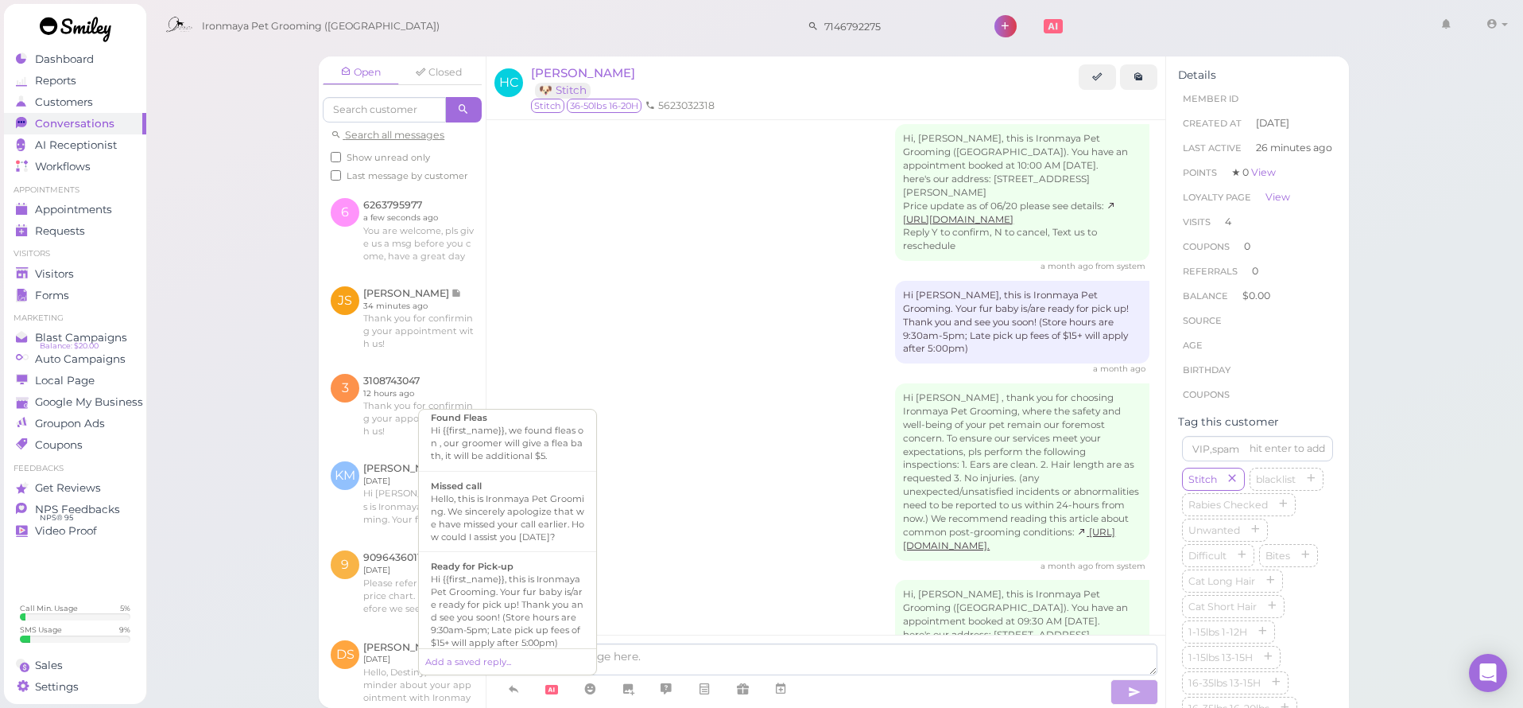
scroll to position [526, 0]
click at [539, 464] on div "Hi {{first_name}}, this is Ironmaya Pet Grooming. Your fur baby is/are ready fo…" at bounding box center [507, 426] width 153 height 76
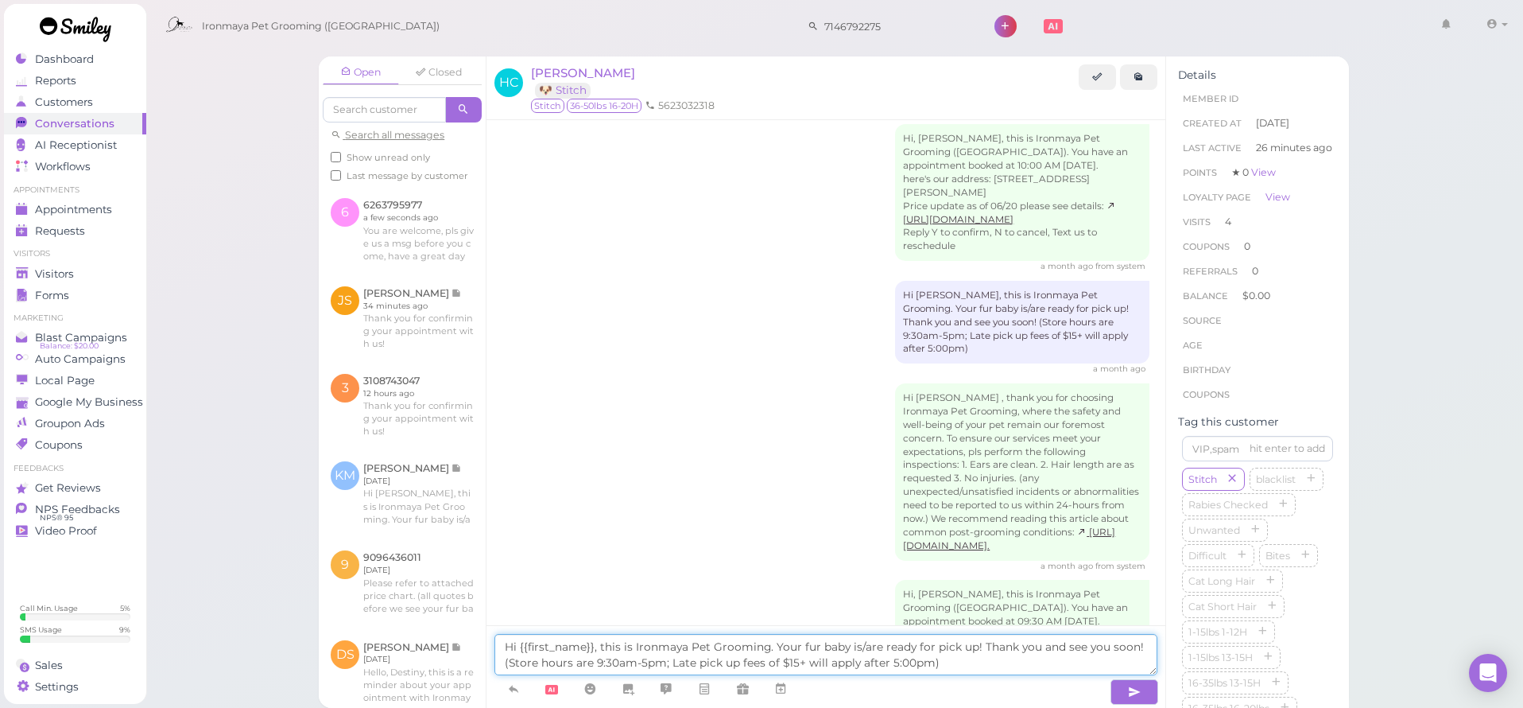
drag, startPoint x: 669, startPoint y: 663, endPoint x: 925, endPoint y: 661, distance: 256.0
click at [925, 661] on textarea "Hi {{first_name}}, this is Ironmaya Pet Grooming. Your fur baby is/are ready fo…" at bounding box center [826, 654] width 663 height 41
drag, startPoint x: 957, startPoint y: 669, endPoint x: 281, endPoint y: 653, distance: 676.8
click at [281, 653] on div "Open Closed Search all messages Show unread only Last message by customer 6 626…" at bounding box center [834, 354] width 1379 height 708
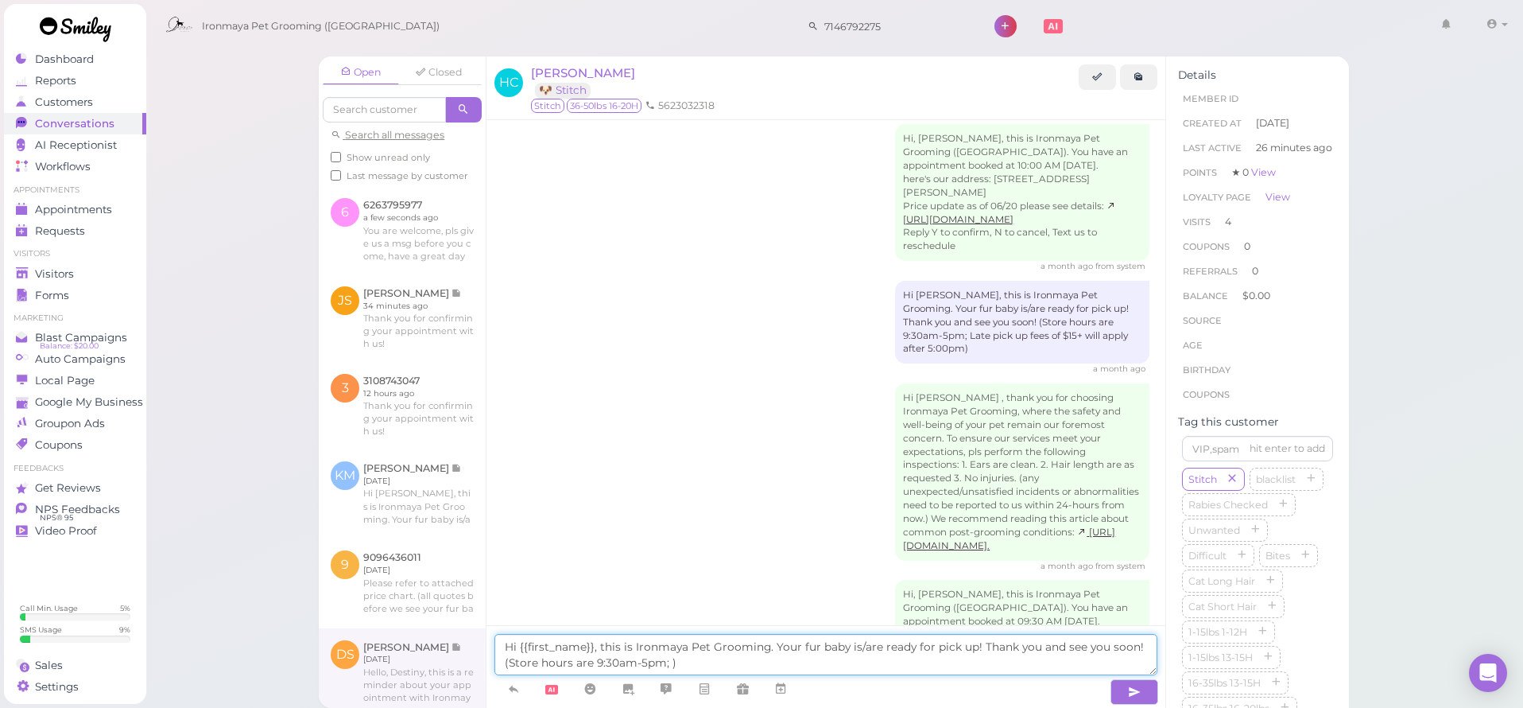
drag, startPoint x: 712, startPoint y: 666, endPoint x: 470, endPoint y: 657, distance: 242.7
click at [470, 657] on div "Open Closed Search all messages Show unread only Last message by customer 6 626…" at bounding box center [834, 381] width 1030 height 651
type textarea "Hi {{first_name}}, this is Ironmaya Pet Grooming. Your fur baby is/are ready fo…"
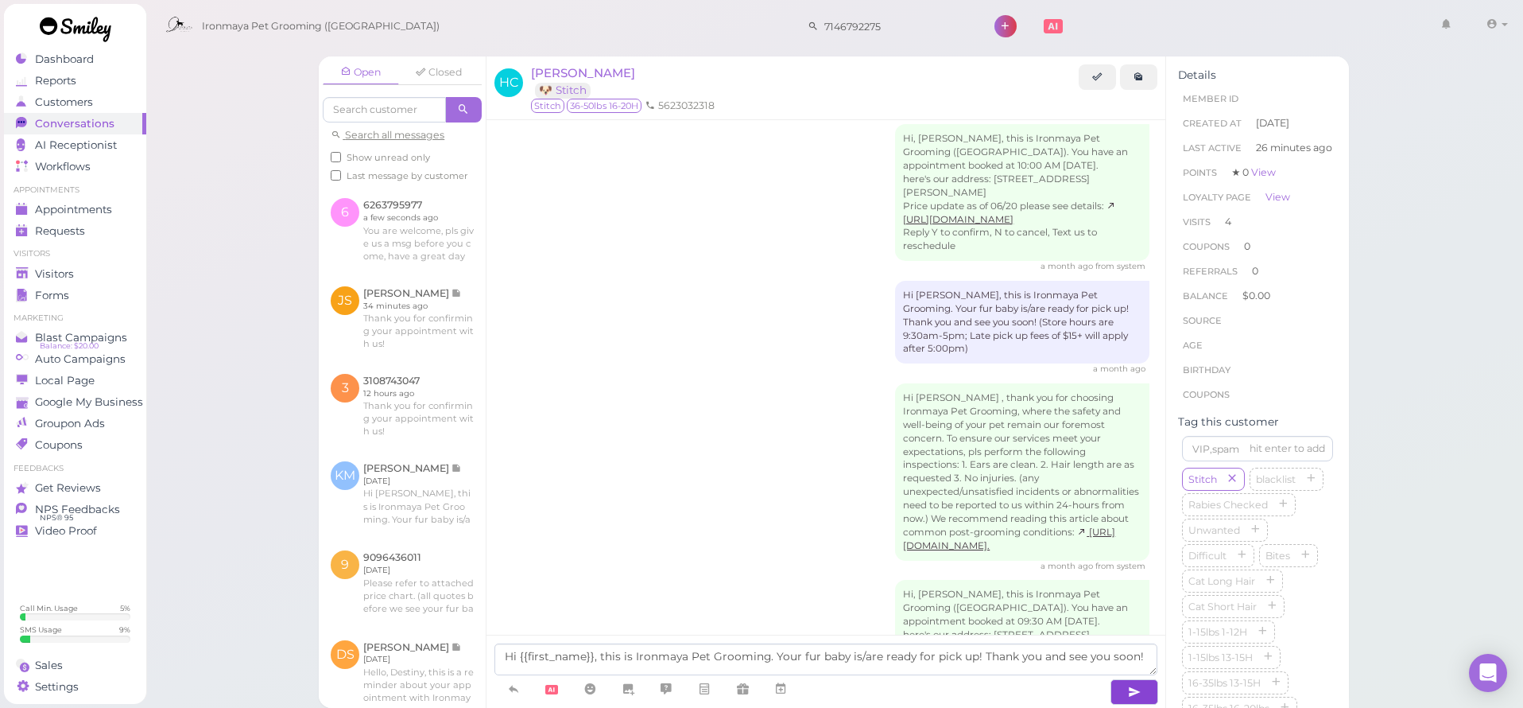
click at [1142, 692] on button "button" at bounding box center [1135, 691] width 48 height 25
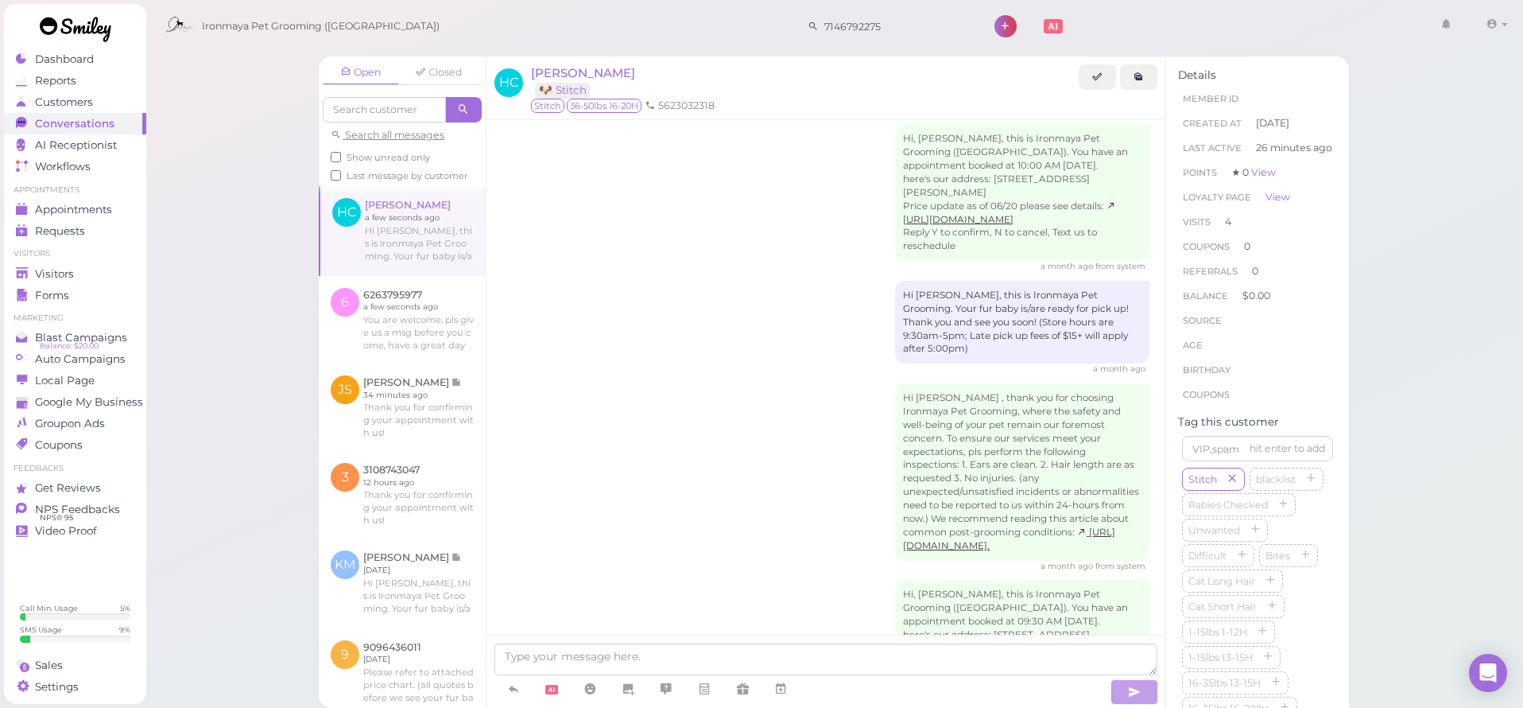
scroll to position [1463, 0]
